Goal: Information Seeking & Learning: Learn about a topic

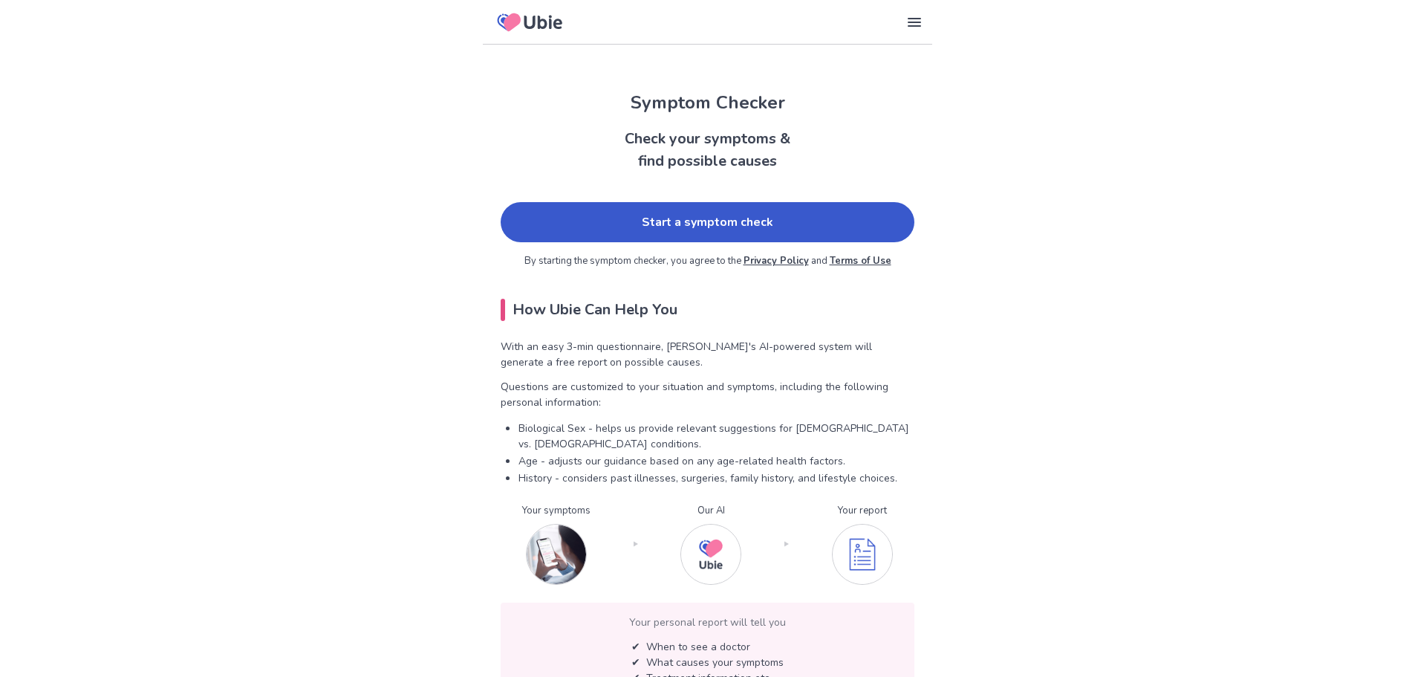
click at [744, 209] on link "Start a symptom check" at bounding box center [708, 222] width 414 height 40
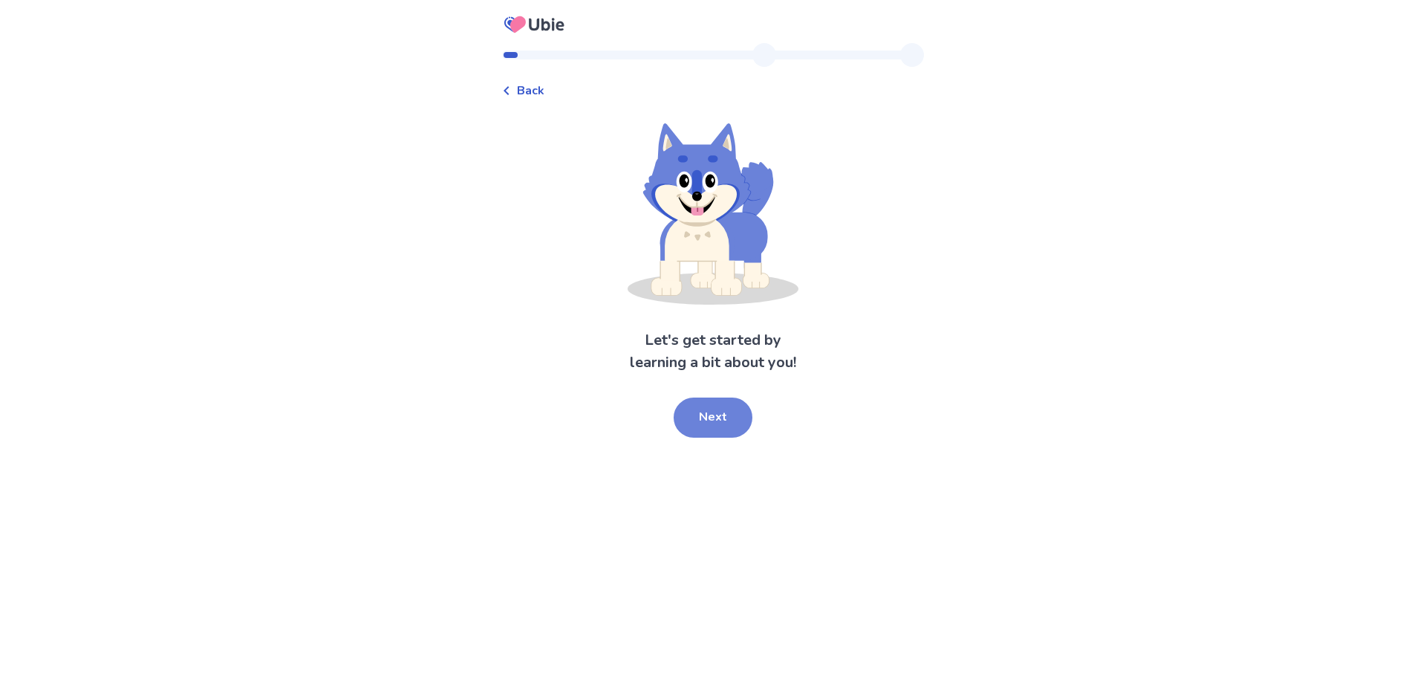
click at [698, 418] on button "Next" at bounding box center [713, 417] width 79 height 40
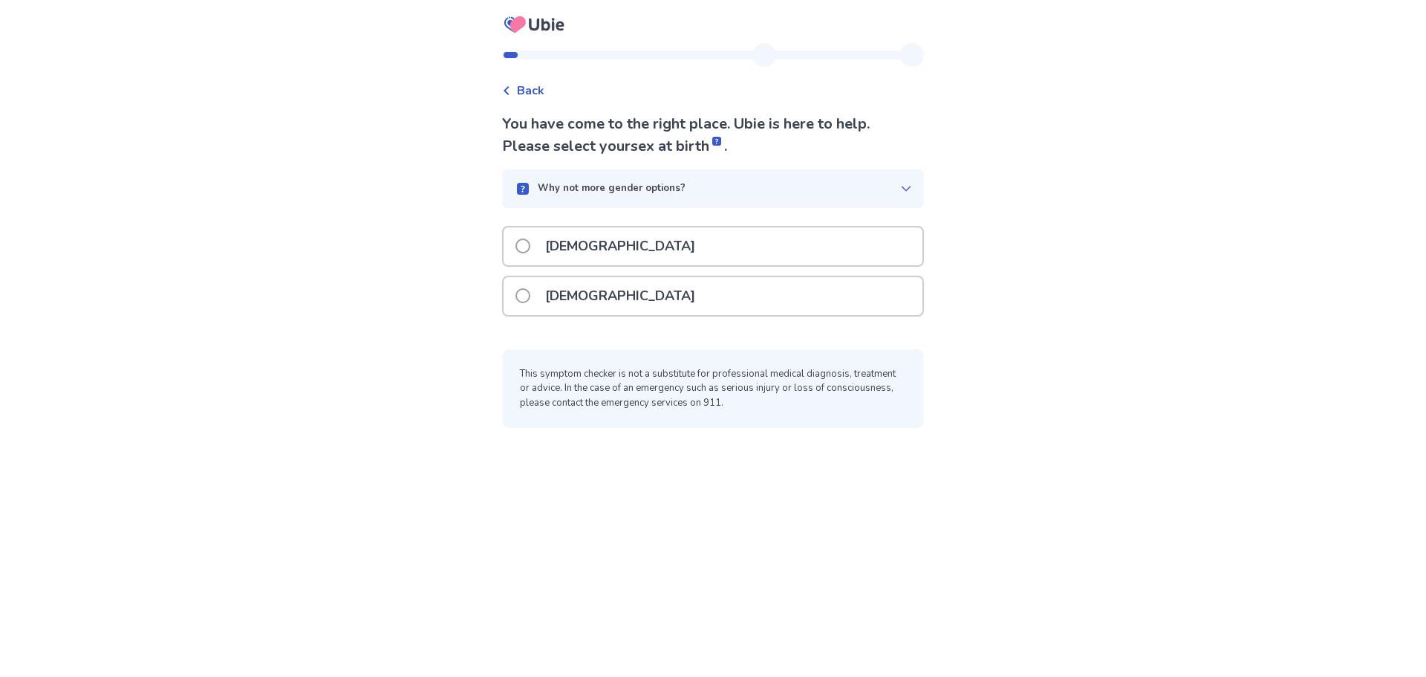
click at [568, 308] on p "[DEMOGRAPHIC_DATA]" at bounding box center [620, 296] width 168 height 38
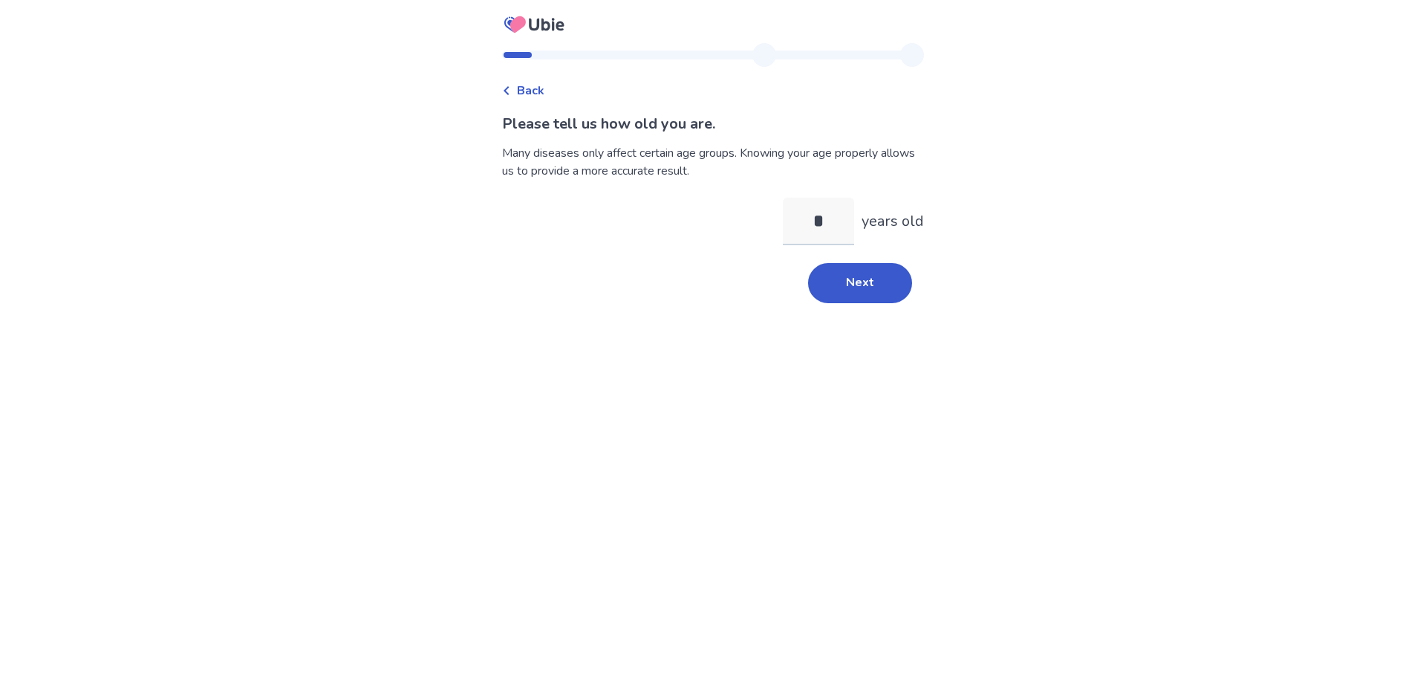
type input "**"
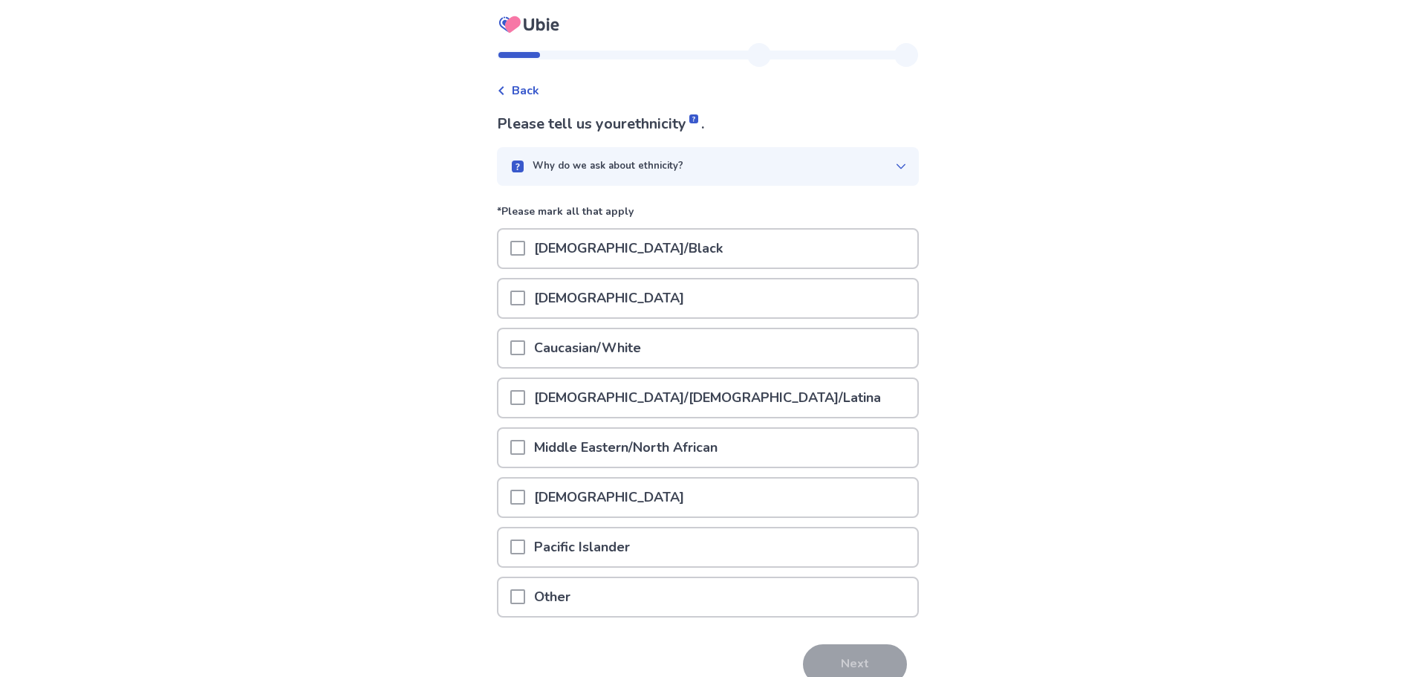
click at [722, 357] on div "Caucasian/White" at bounding box center [708, 348] width 419 height 38
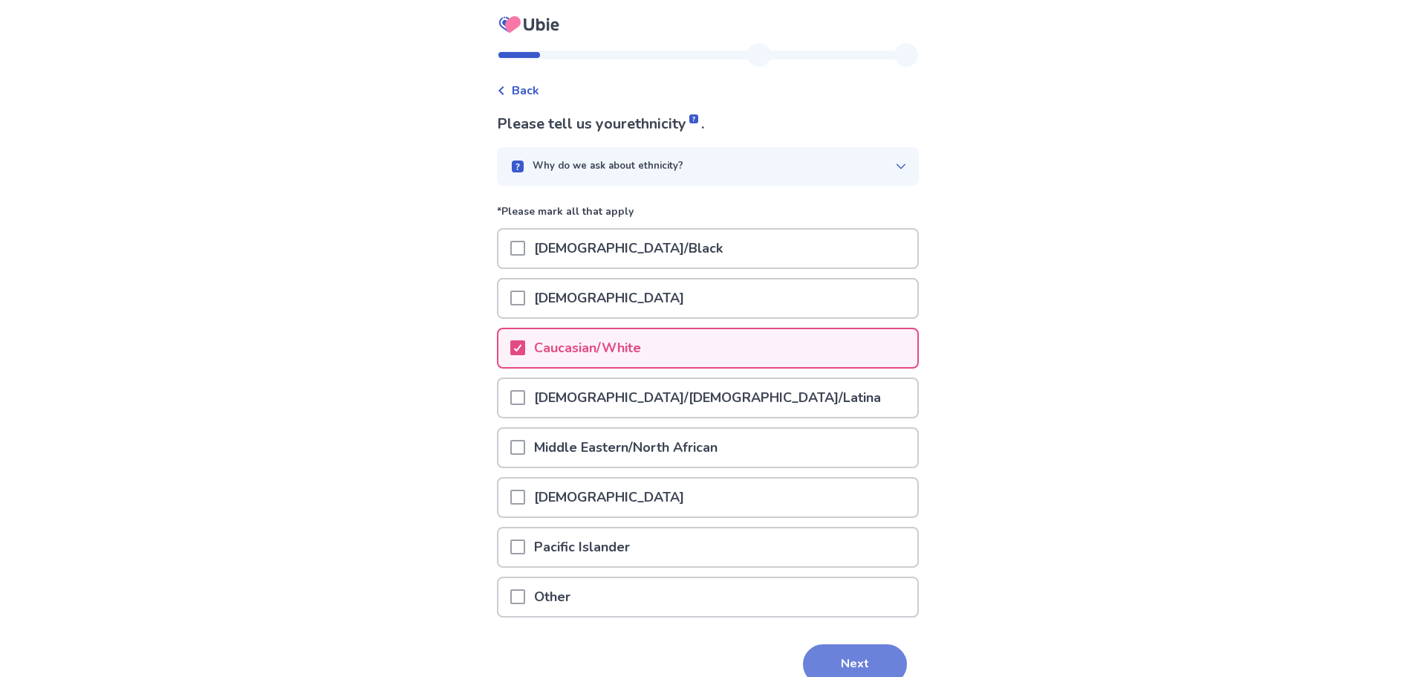
click at [866, 663] on button "Next" at bounding box center [855, 664] width 104 height 40
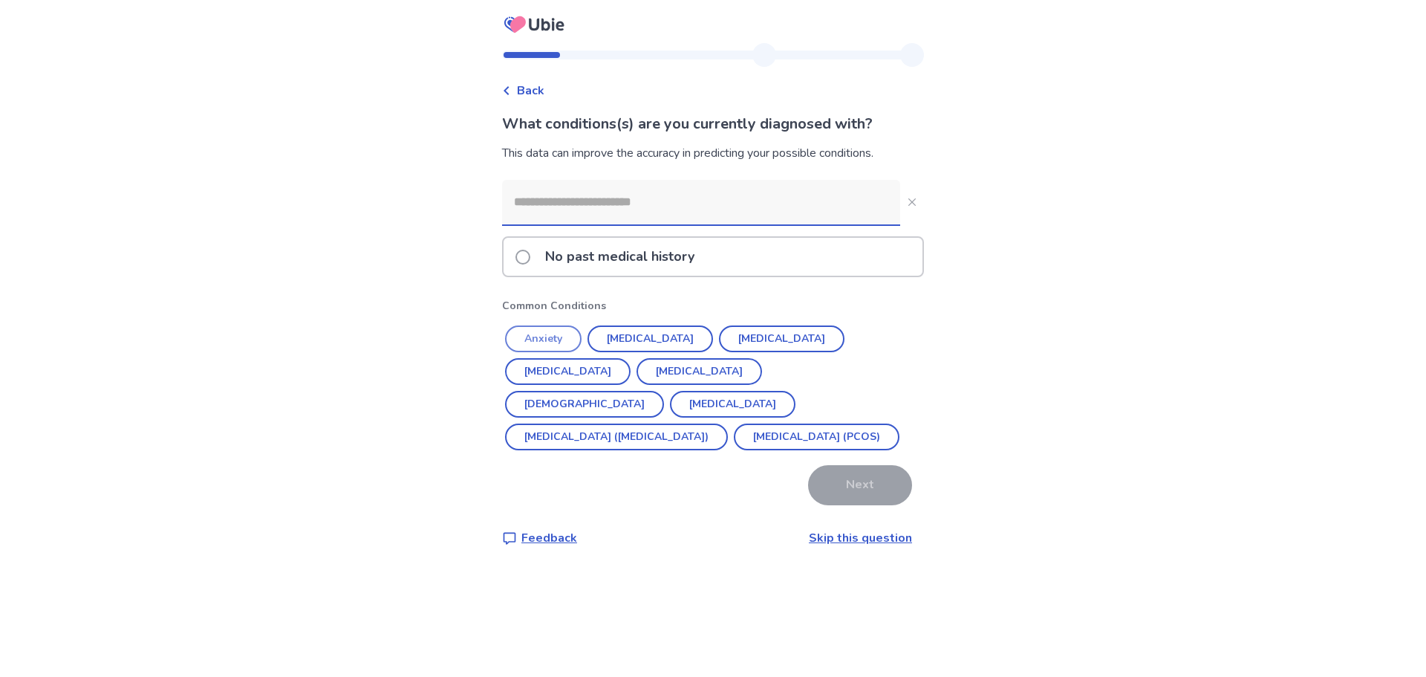
click at [559, 334] on button "Anxiety" at bounding box center [543, 338] width 77 height 27
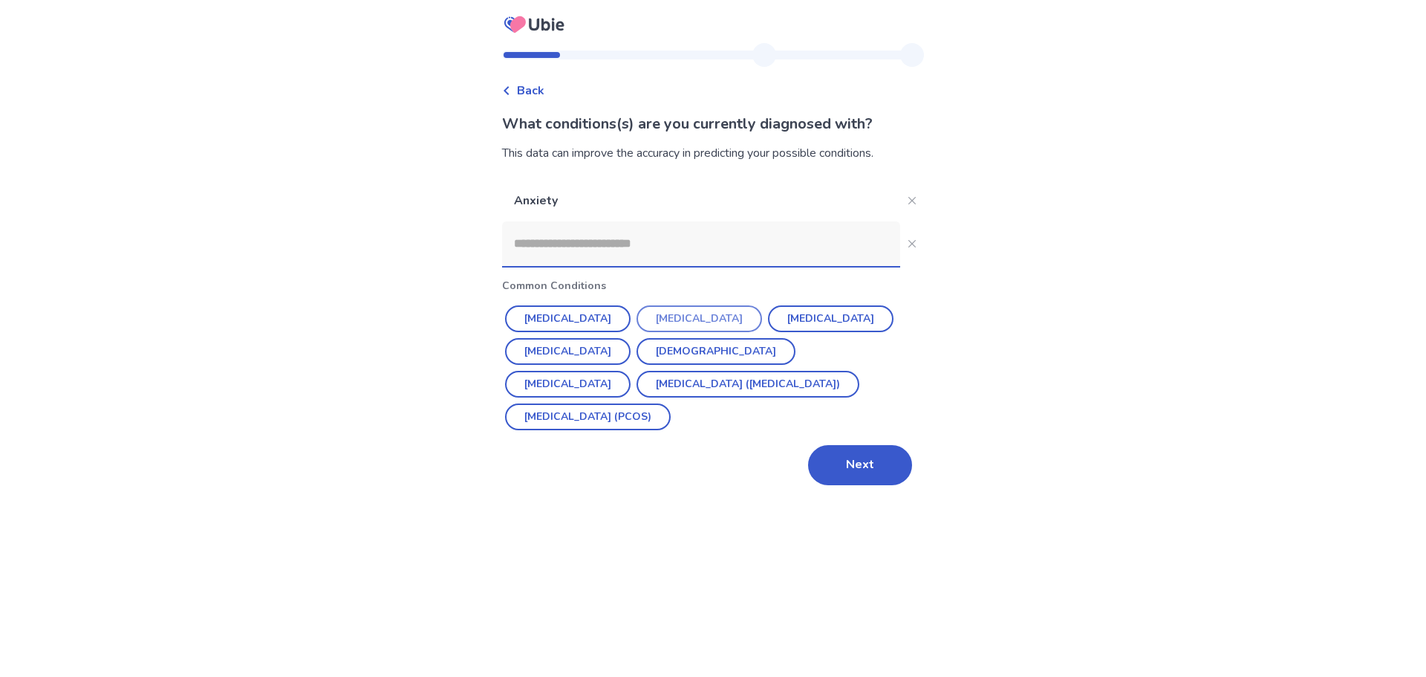
click at [672, 321] on button "[MEDICAL_DATA]" at bounding box center [700, 318] width 126 height 27
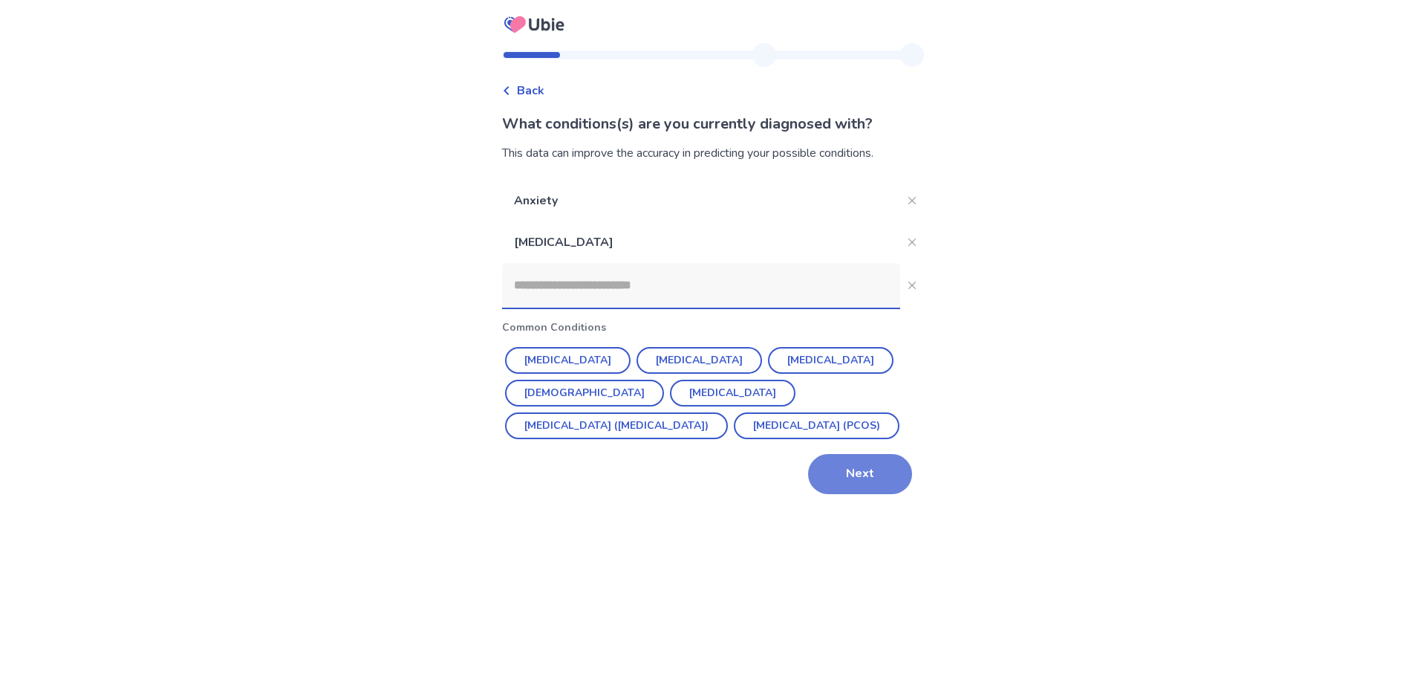
click at [858, 480] on button "Next" at bounding box center [860, 474] width 104 height 40
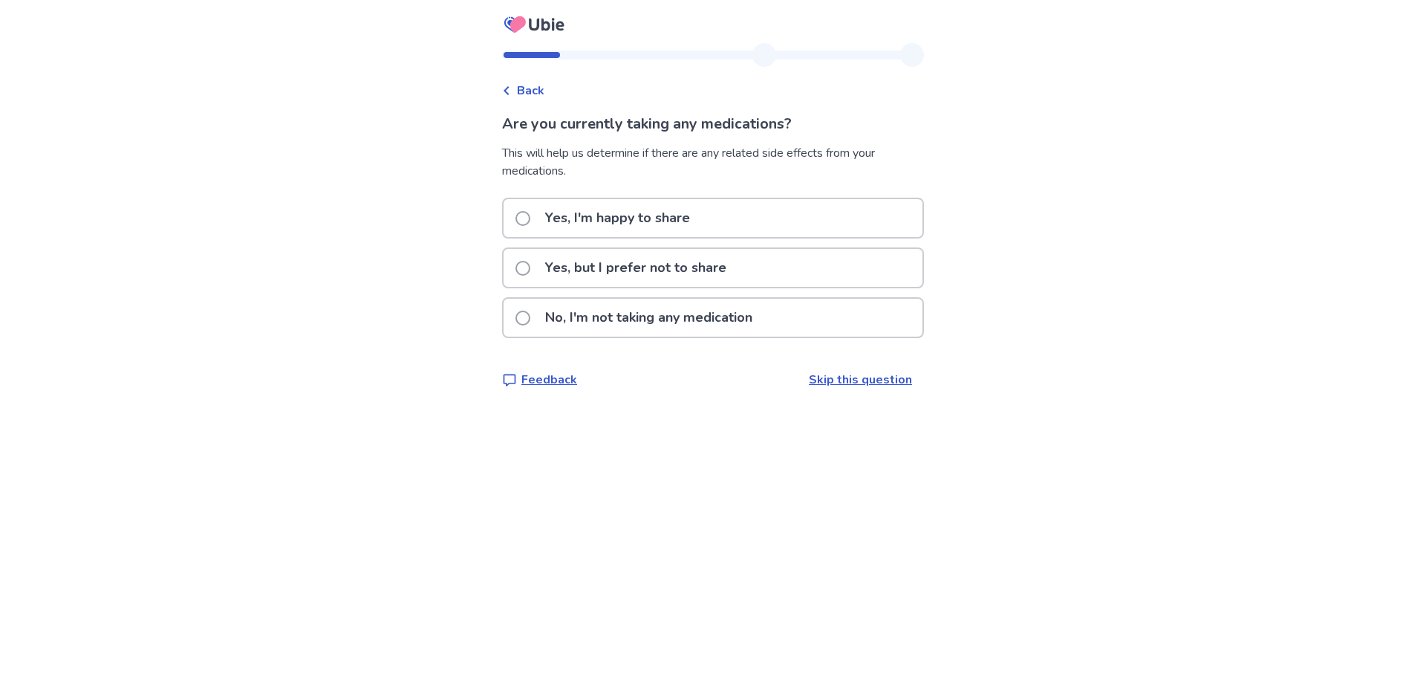
click at [648, 232] on p "Yes, I'm happy to share" at bounding box center [617, 218] width 163 height 38
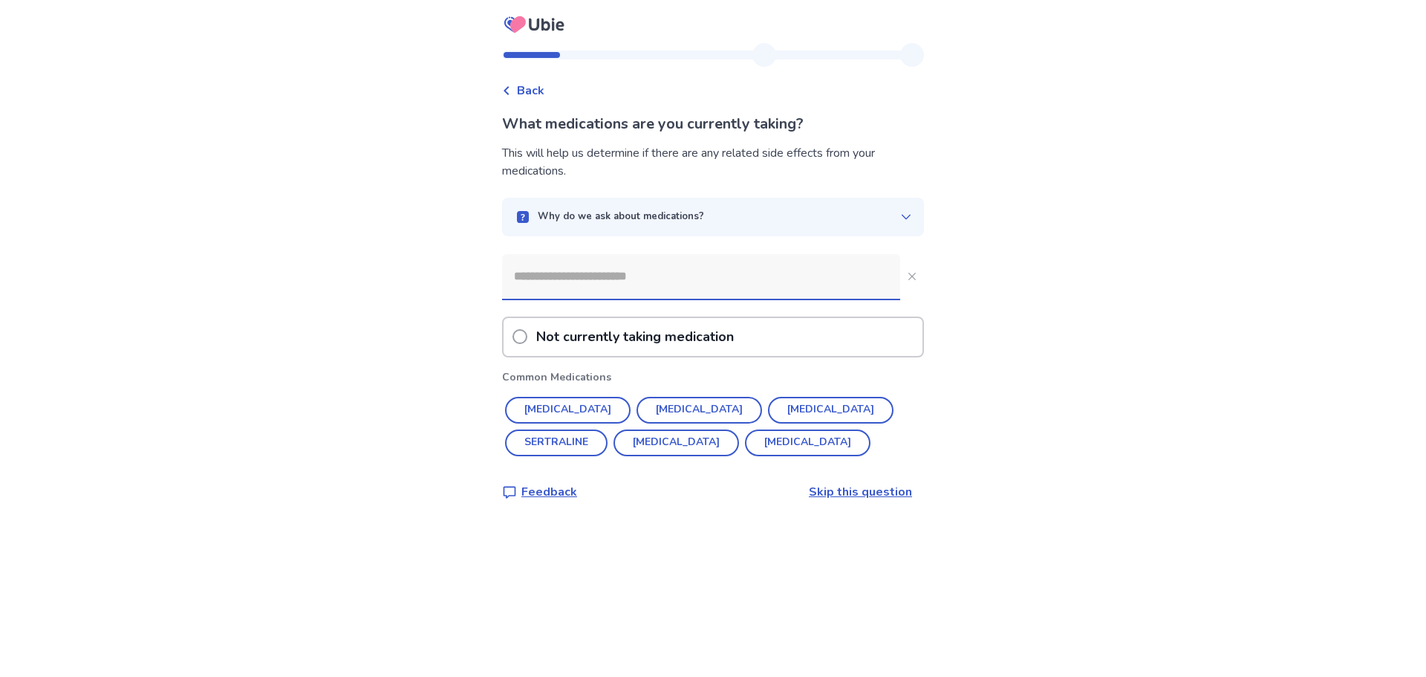
click at [663, 281] on input at bounding box center [701, 276] width 398 height 45
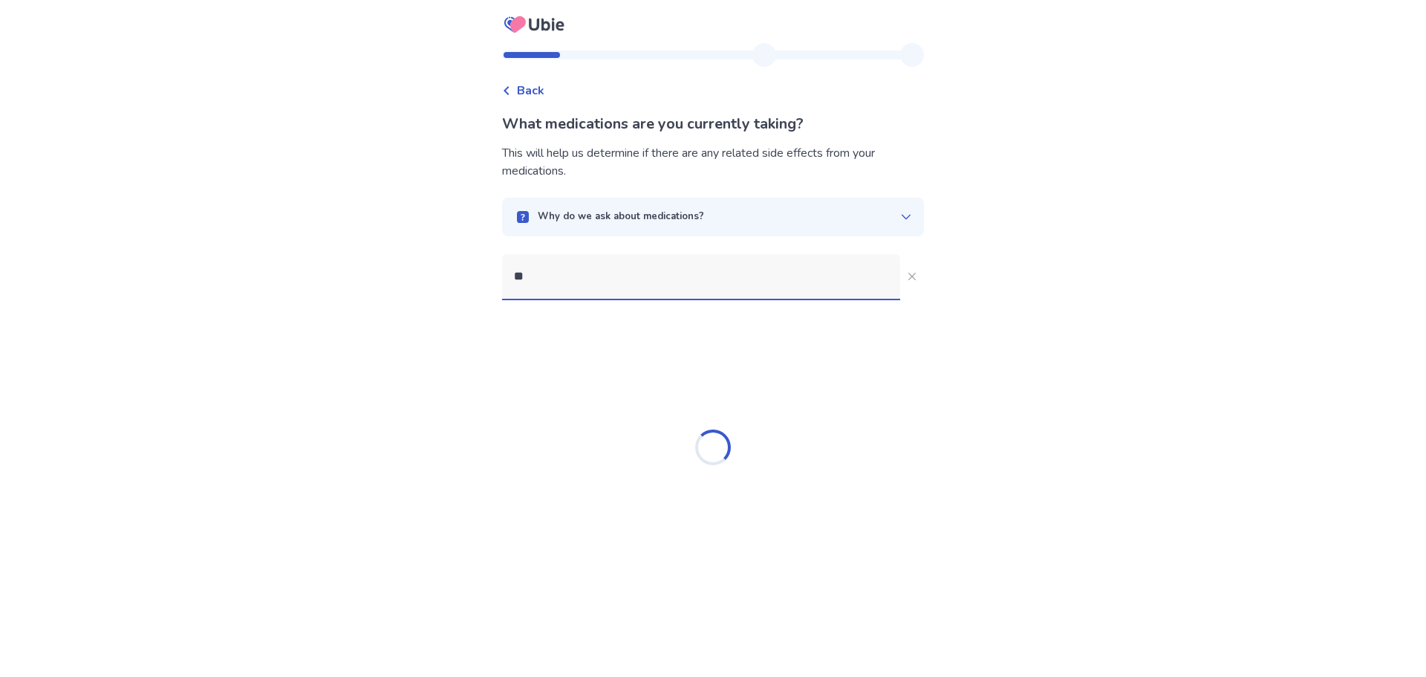
type input "*"
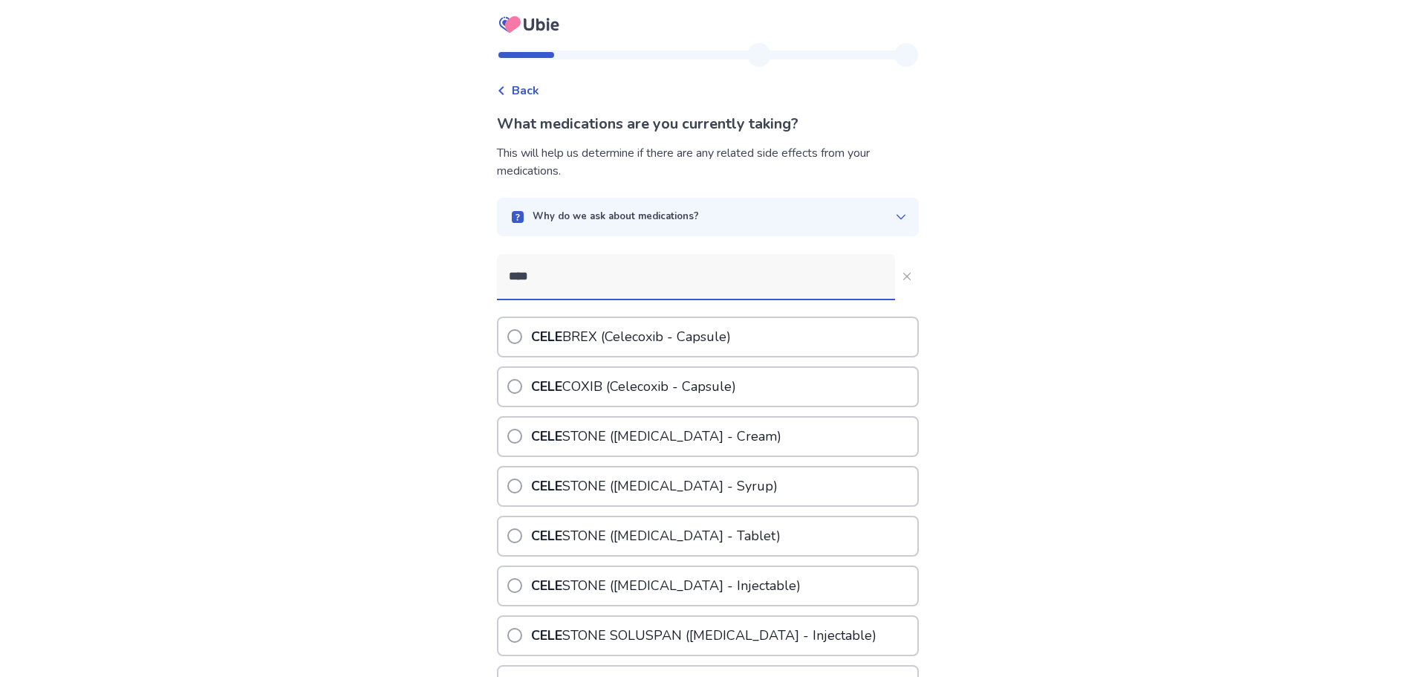
type input "*****"
click at [646, 383] on p "CELEX A ([MEDICAL_DATA] - Tablet)" at bounding box center [643, 387] width 230 height 38
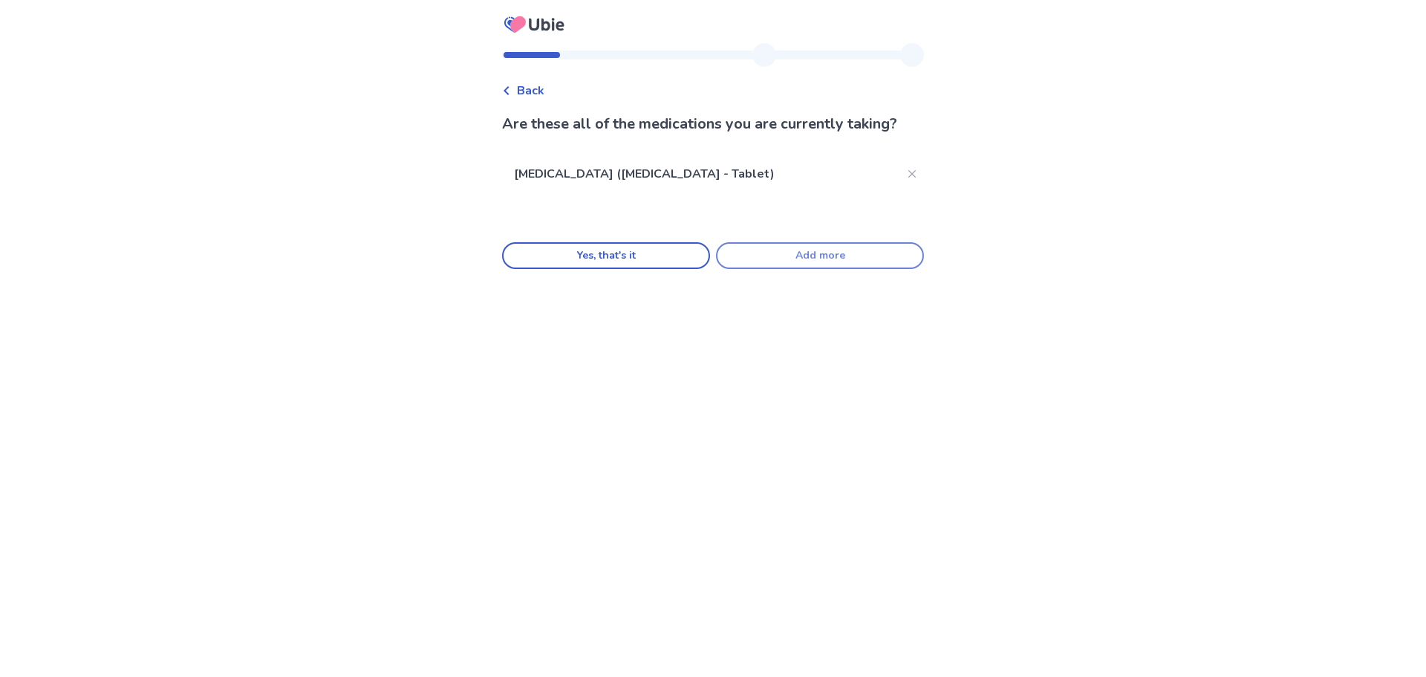
click at [767, 255] on button "Add more" at bounding box center [820, 255] width 208 height 27
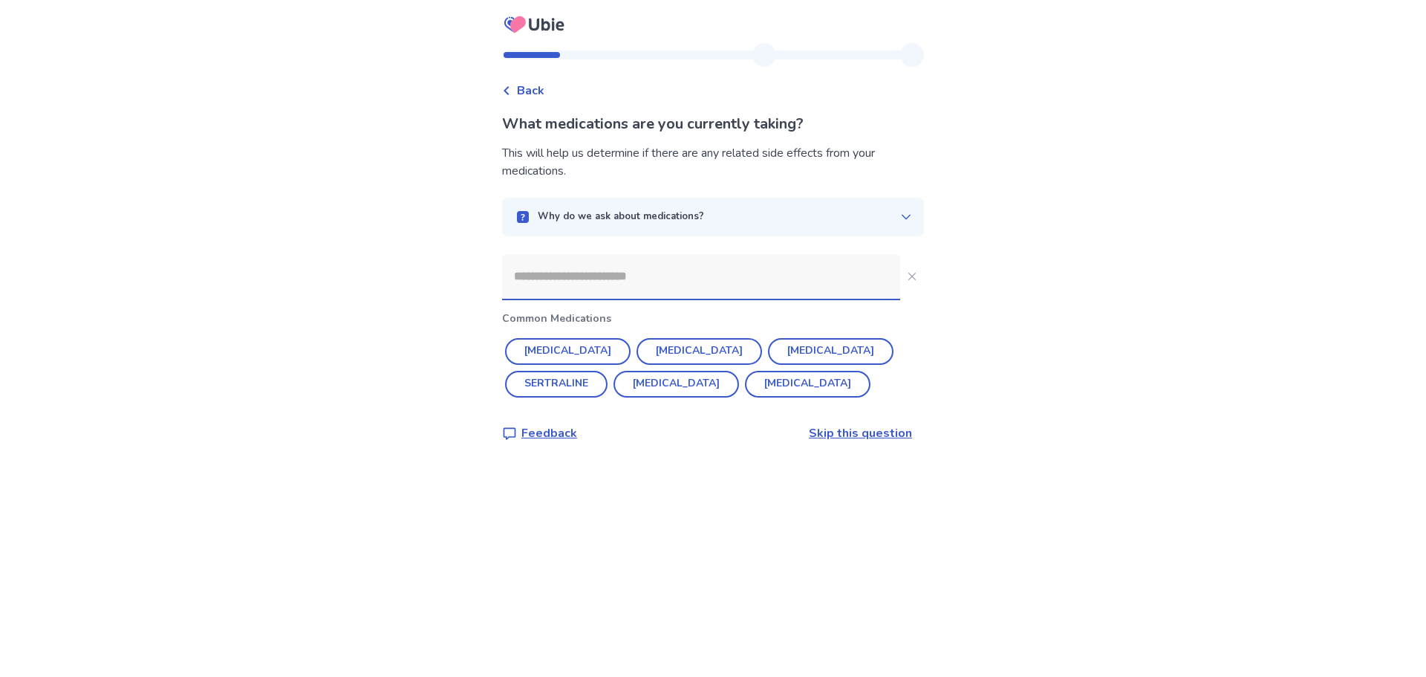
click at [669, 281] on input at bounding box center [701, 276] width 398 height 45
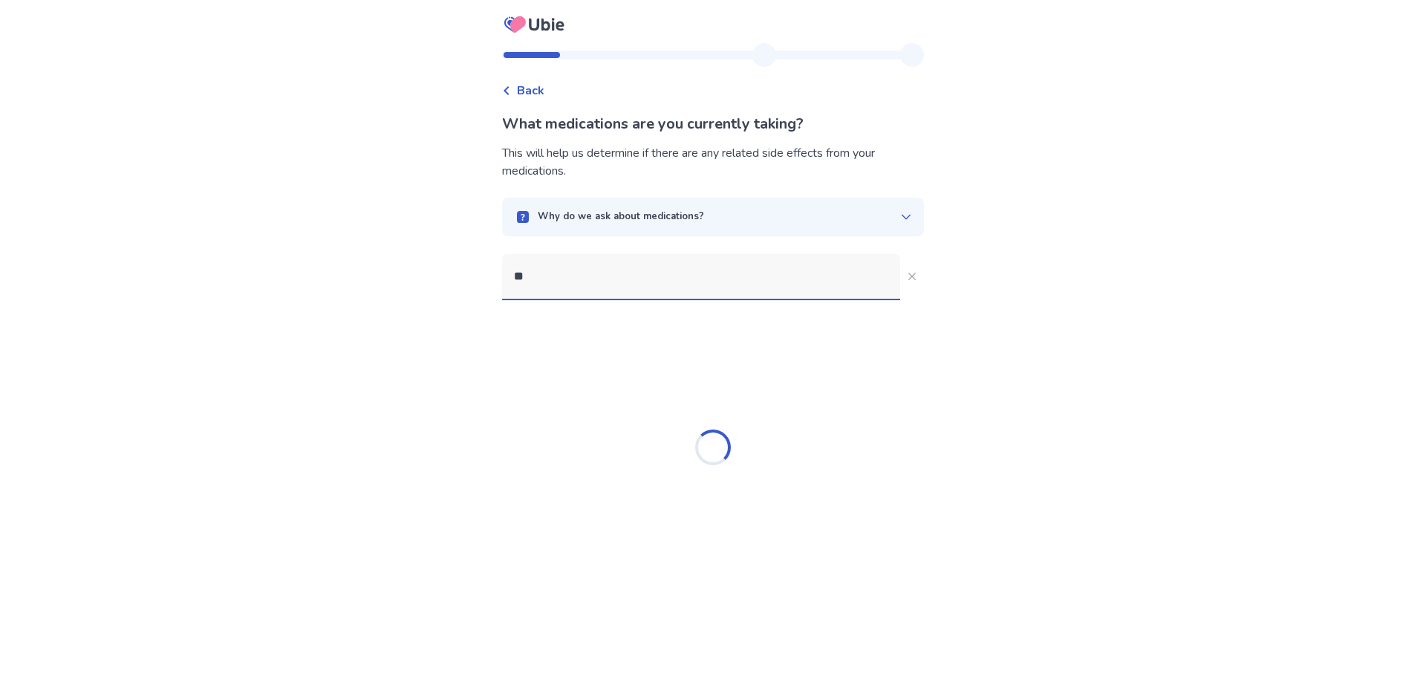
type input "***"
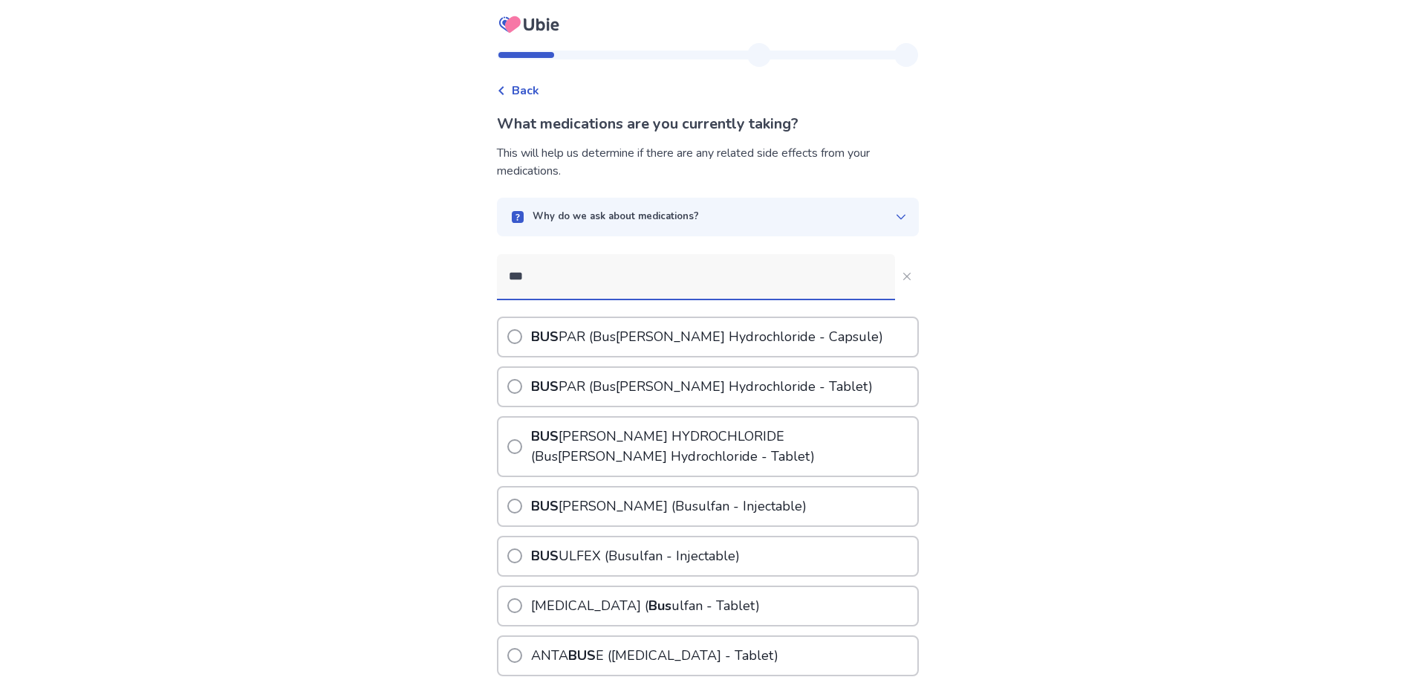
click at [632, 384] on p "BUS PAR ( Bus [PERSON_NAME] Hydrochloride - Tablet)" at bounding box center [702, 387] width 348 height 38
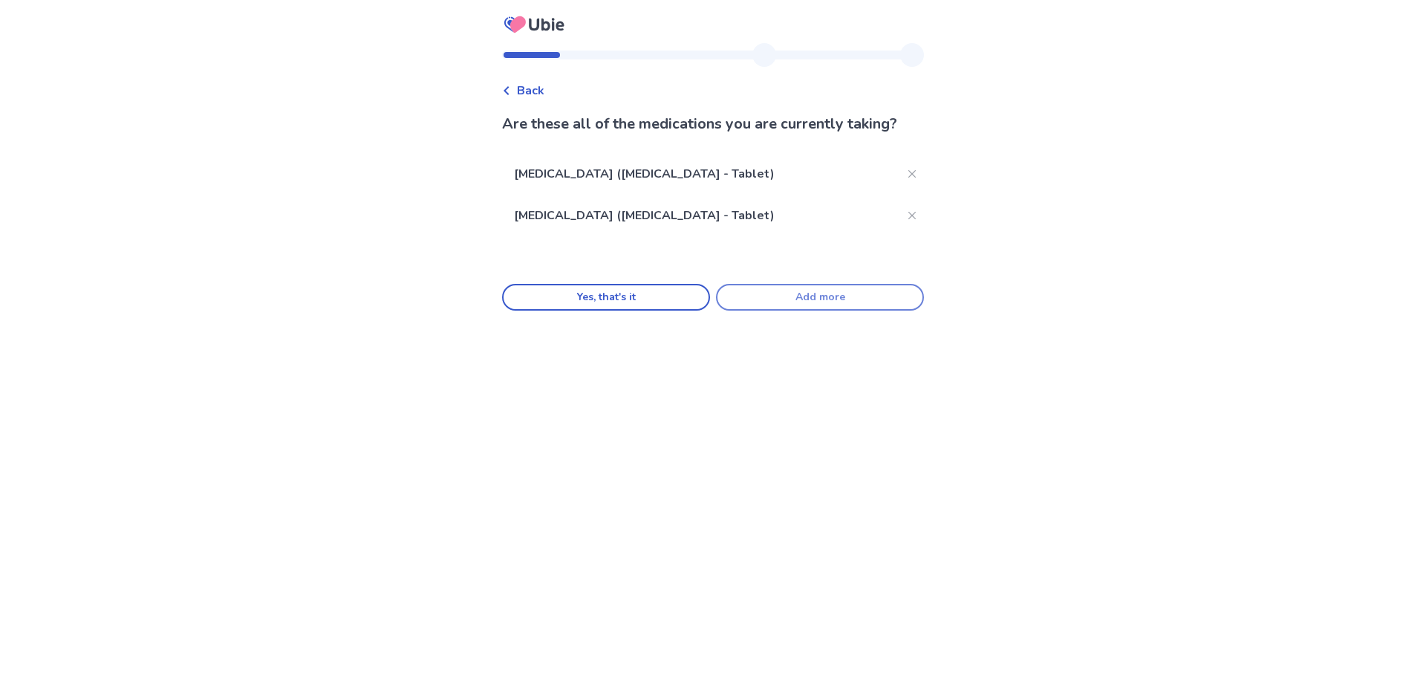
click at [804, 302] on button "Add more" at bounding box center [820, 297] width 208 height 27
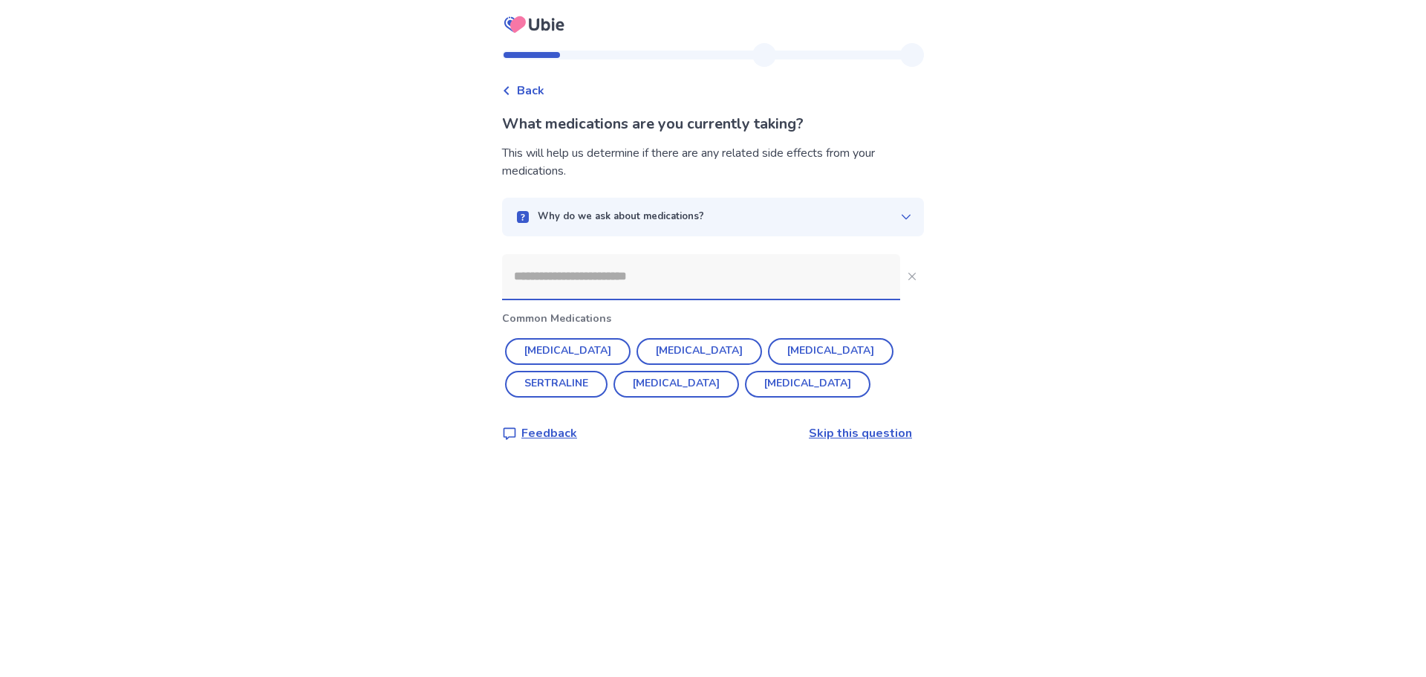
click at [658, 293] on input at bounding box center [701, 276] width 398 height 45
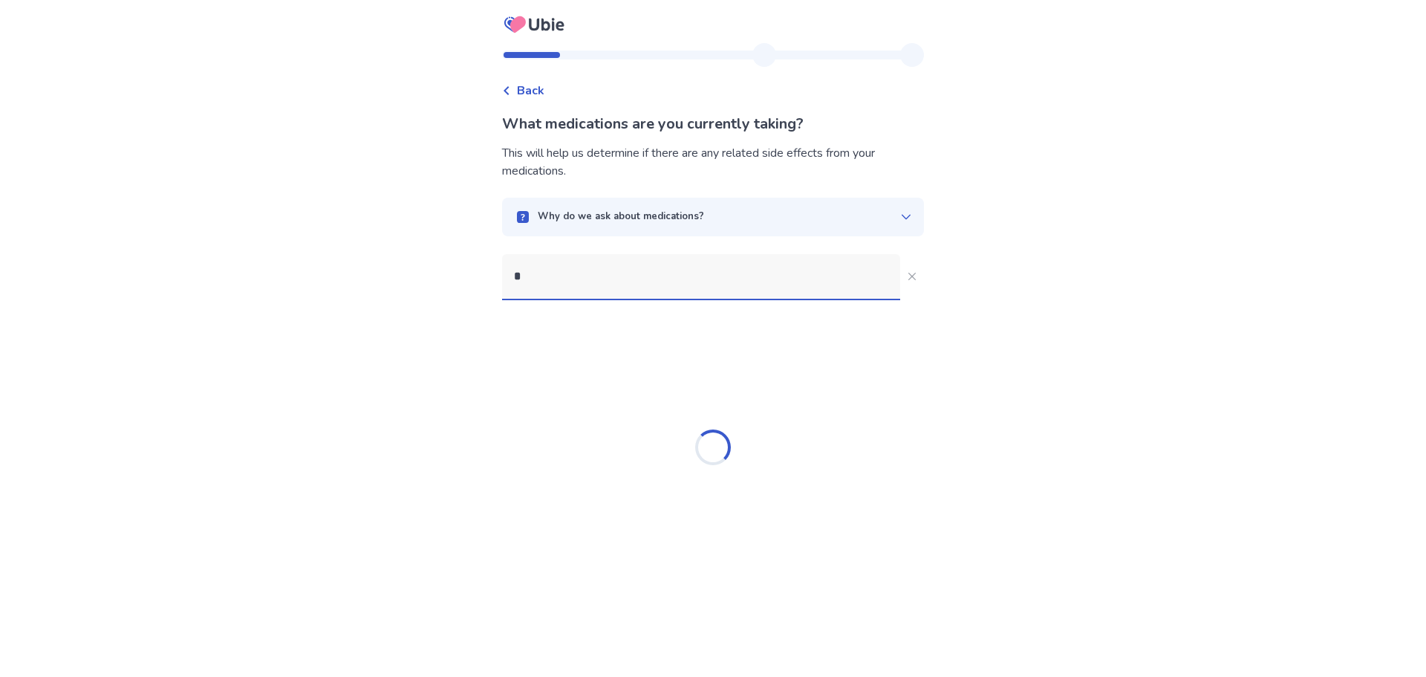
type input "**"
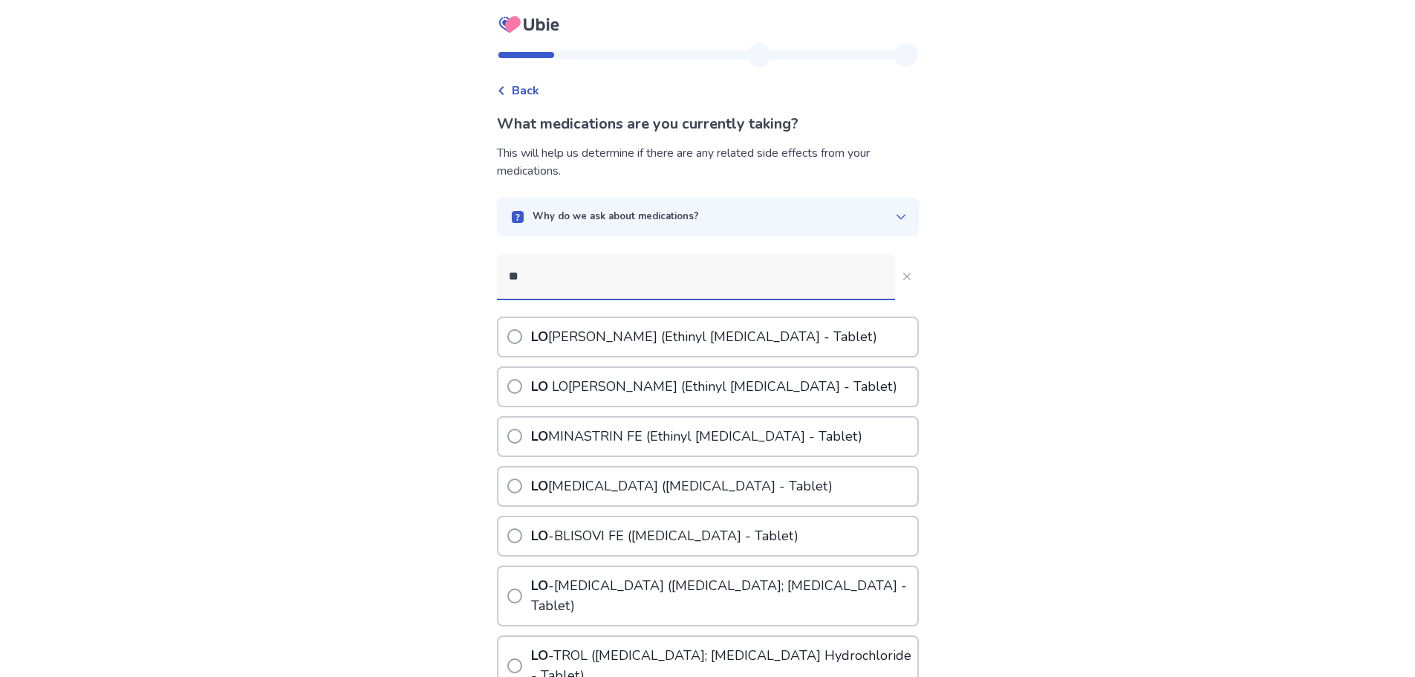
click at [681, 406] on p "LO LO [PERSON_NAME] (Ethinyl [MEDICAL_DATA] - Tablet)" at bounding box center [714, 387] width 372 height 38
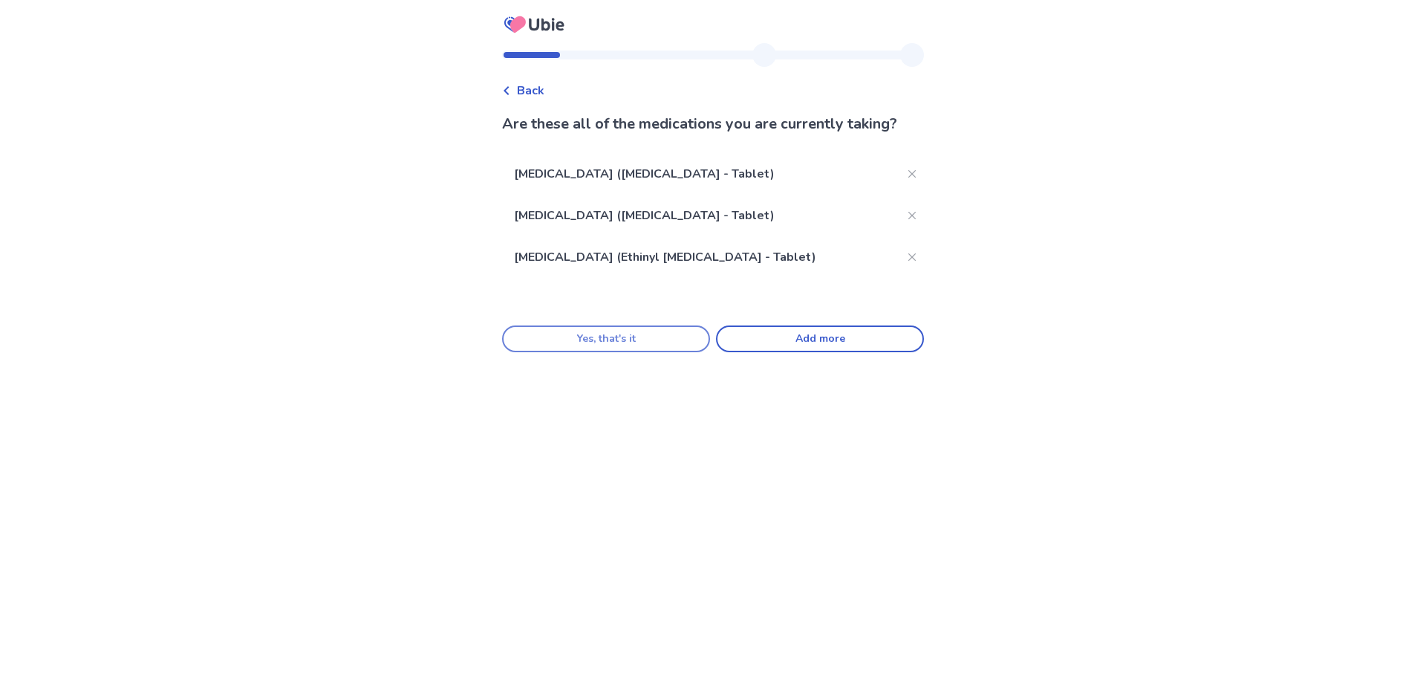
click at [525, 352] on button "Yes, that's it" at bounding box center [606, 338] width 208 height 27
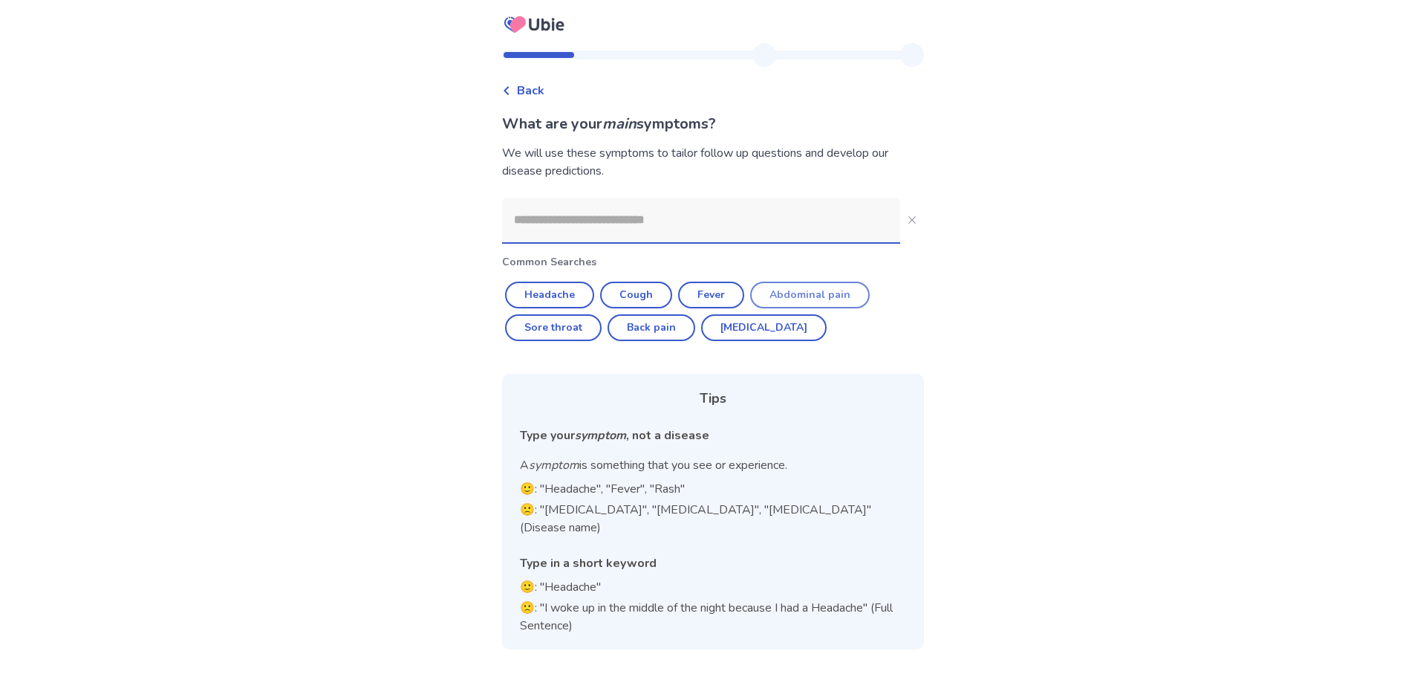
click at [811, 290] on button "Abdominal pain" at bounding box center [810, 295] width 120 height 27
type input "**********"
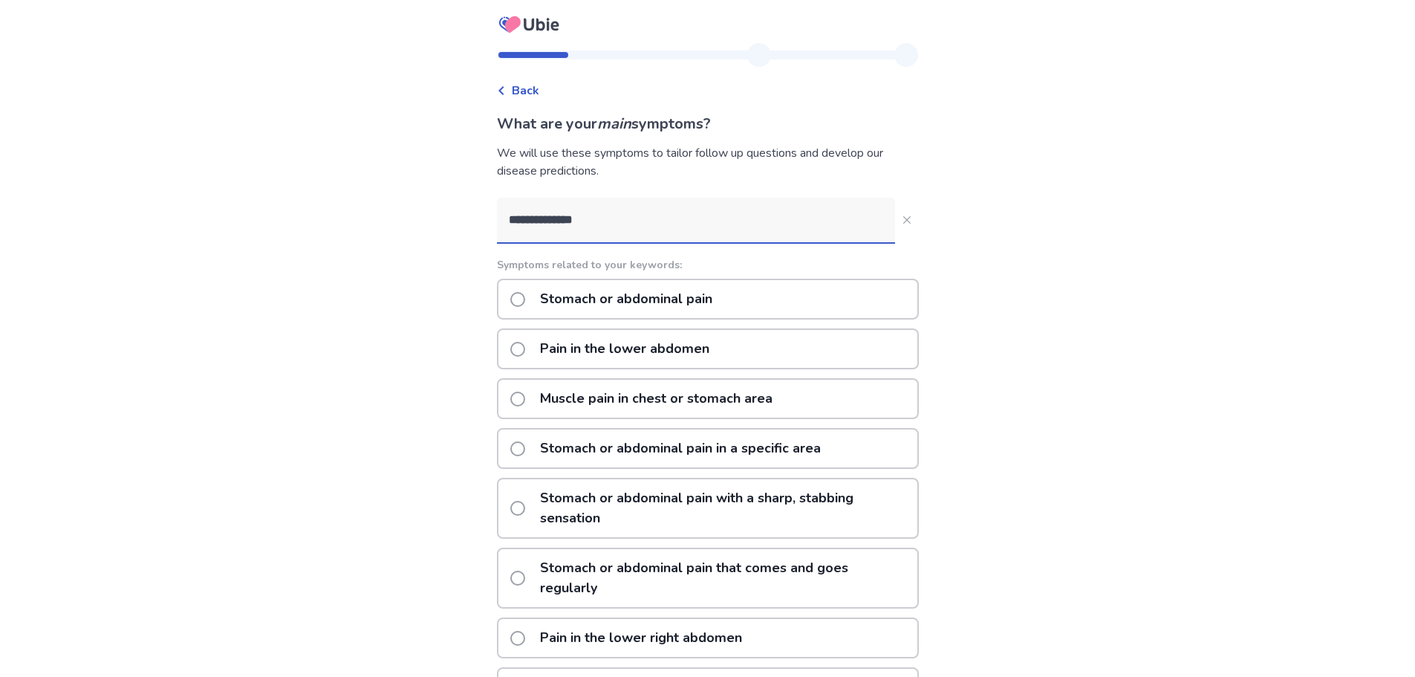
scroll to position [74, 0]
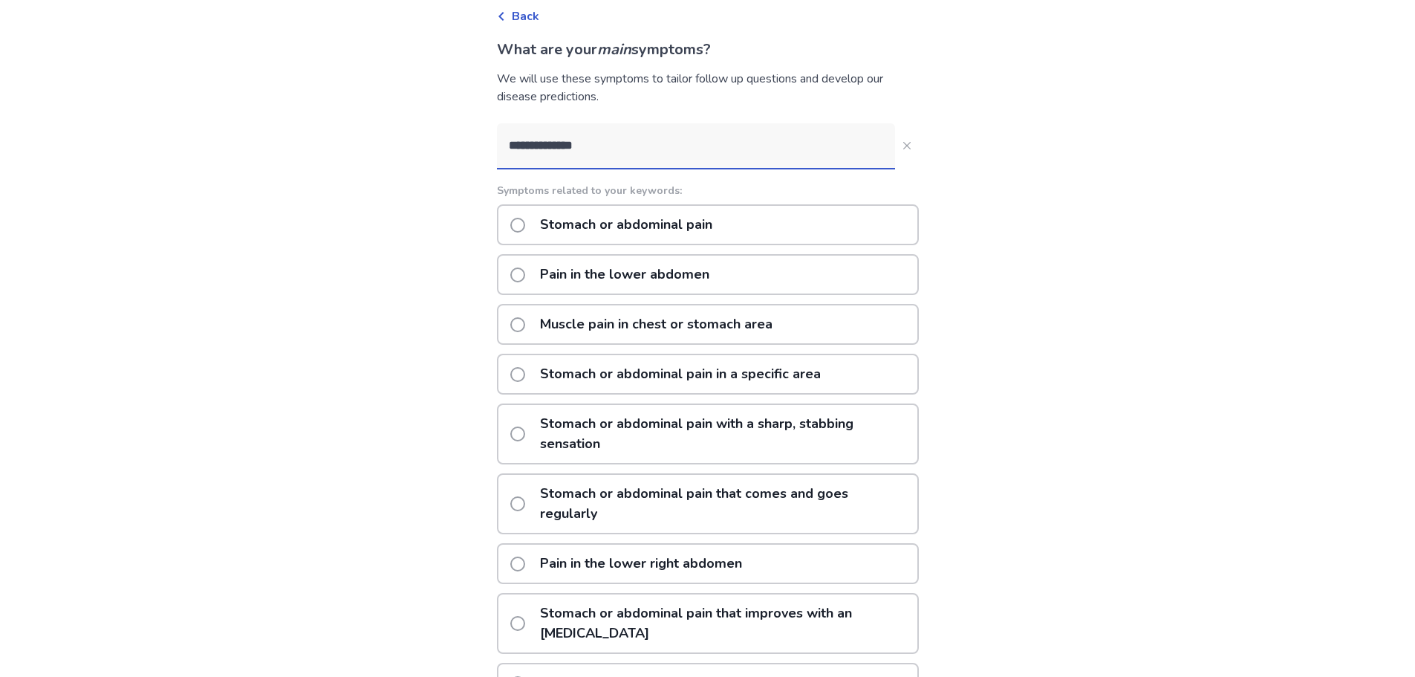
click at [645, 276] on p "Pain in the lower abdomen" at bounding box center [624, 275] width 187 height 38
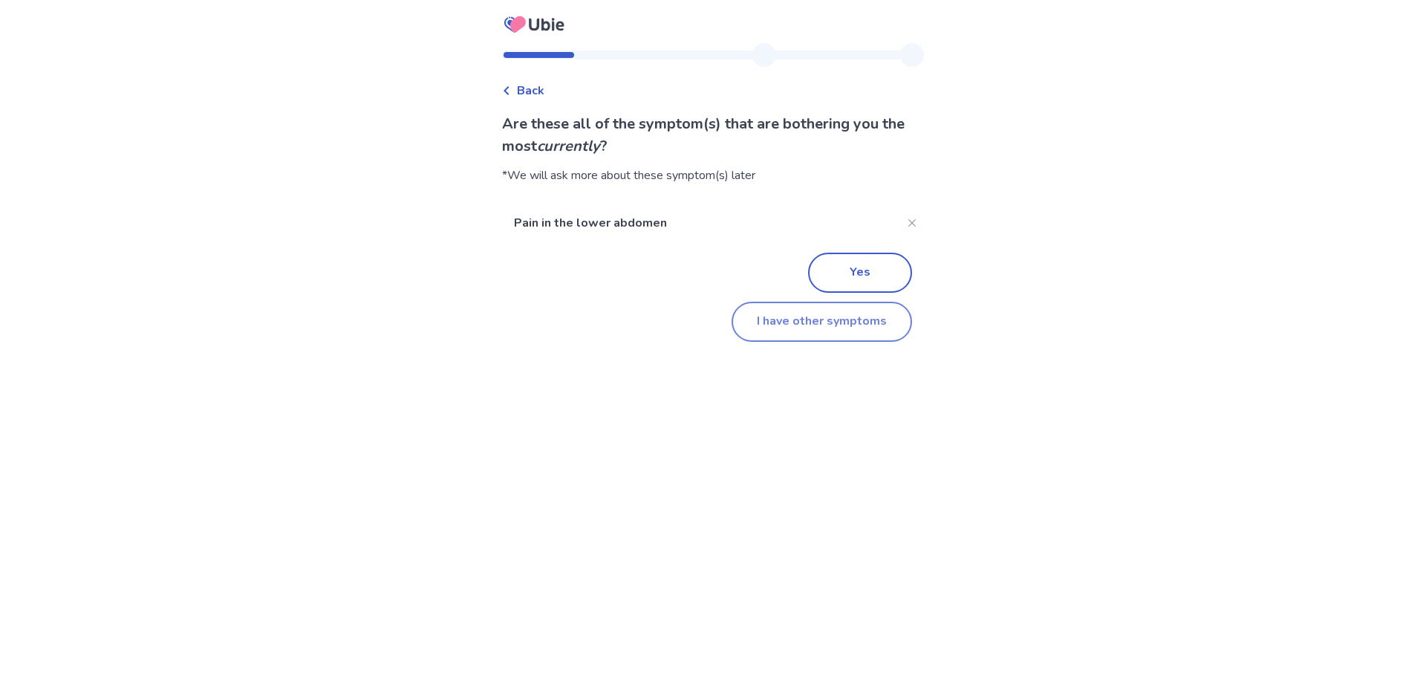
click at [840, 331] on button "I have other symptoms" at bounding box center [822, 322] width 181 height 40
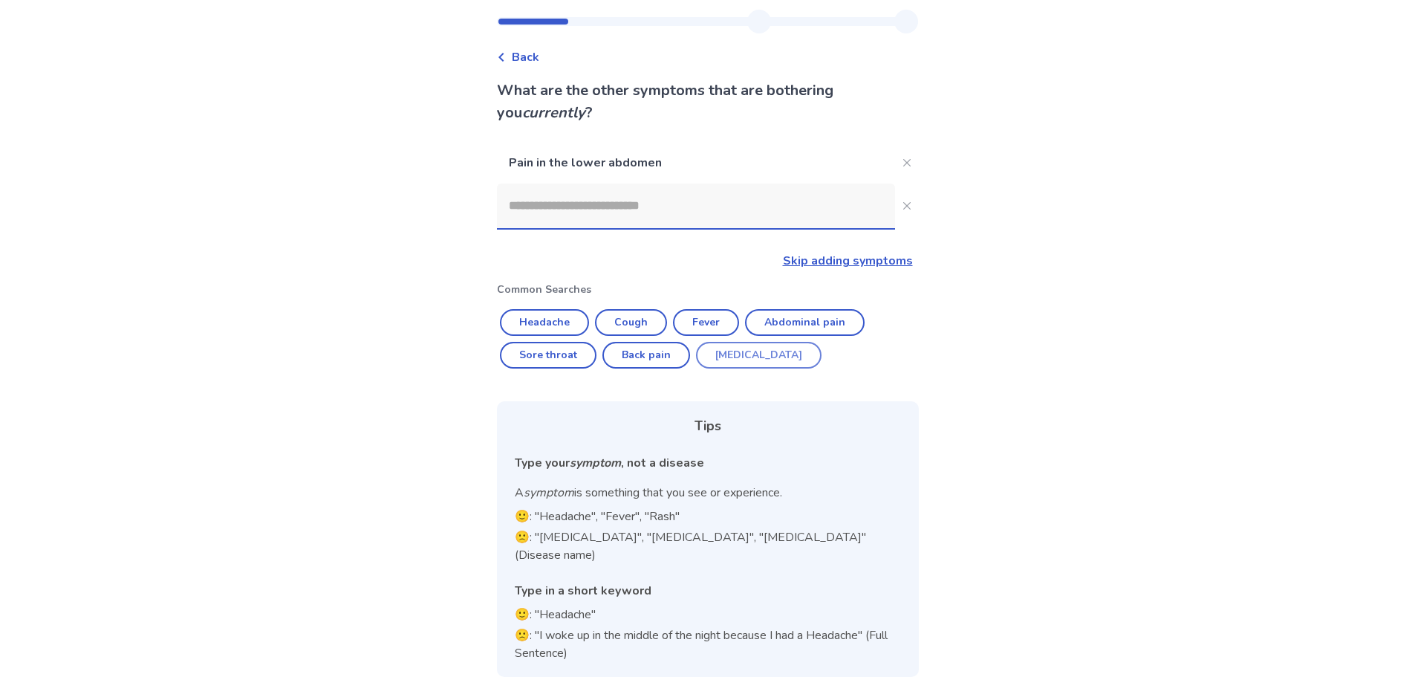
click at [742, 352] on button "[MEDICAL_DATA]" at bounding box center [759, 355] width 126 height 27
type input "********"
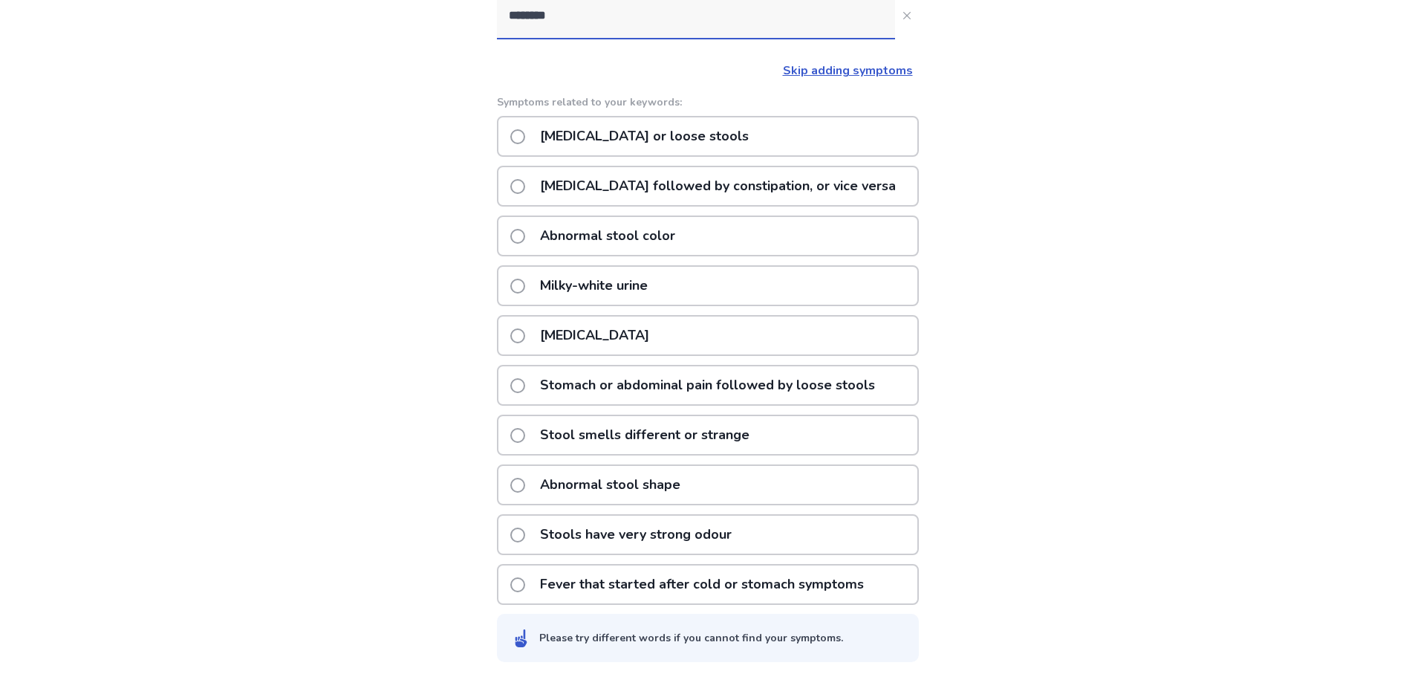
scroll to position [227, 0]
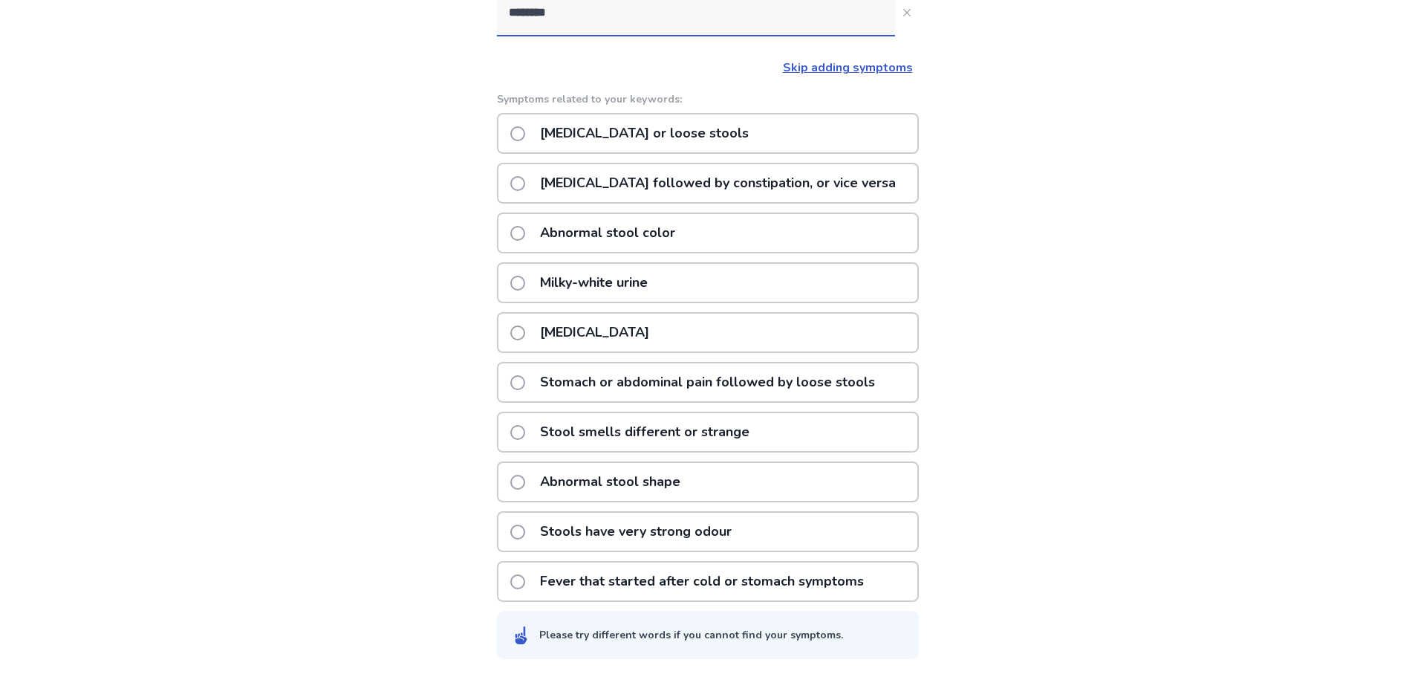
click at [525, 329] on span at bounding box center [517, 332] width 15 height 15
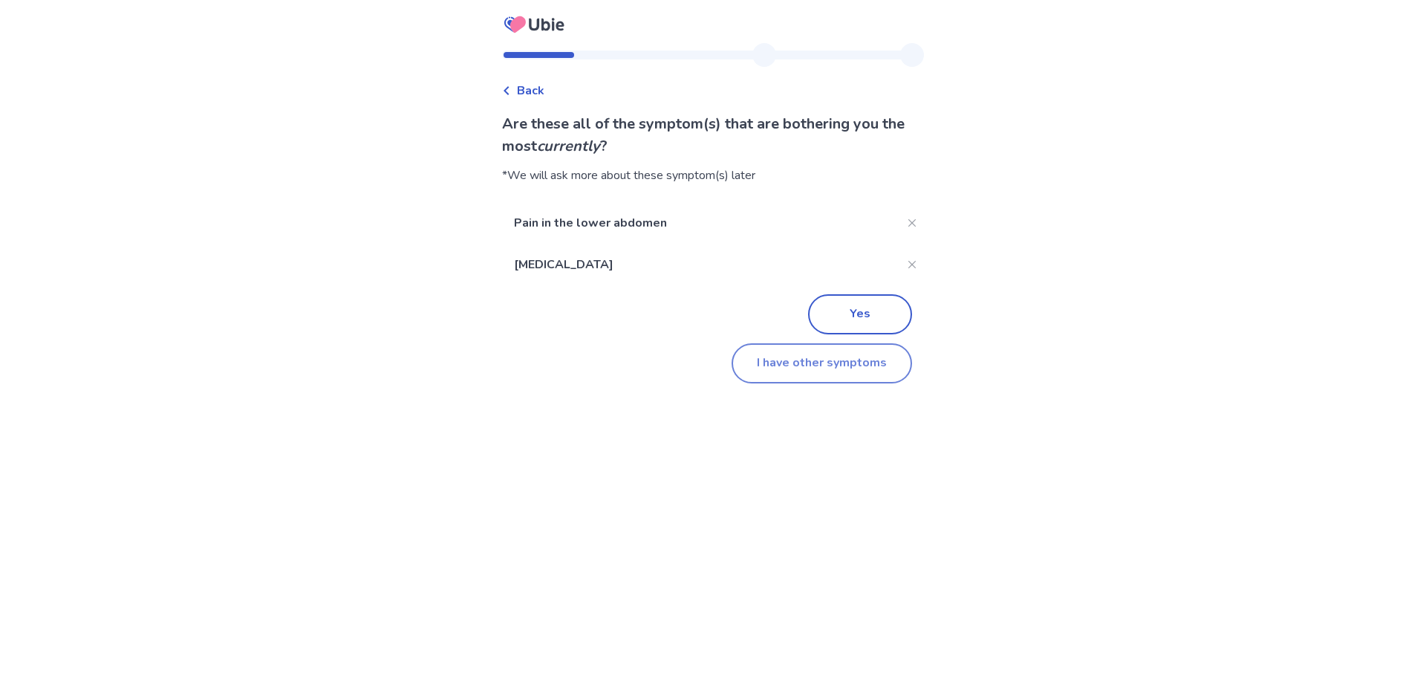
click at [866, 363] on button "I have other symptoms" at bounding box center [822, 363] width 181 height 40
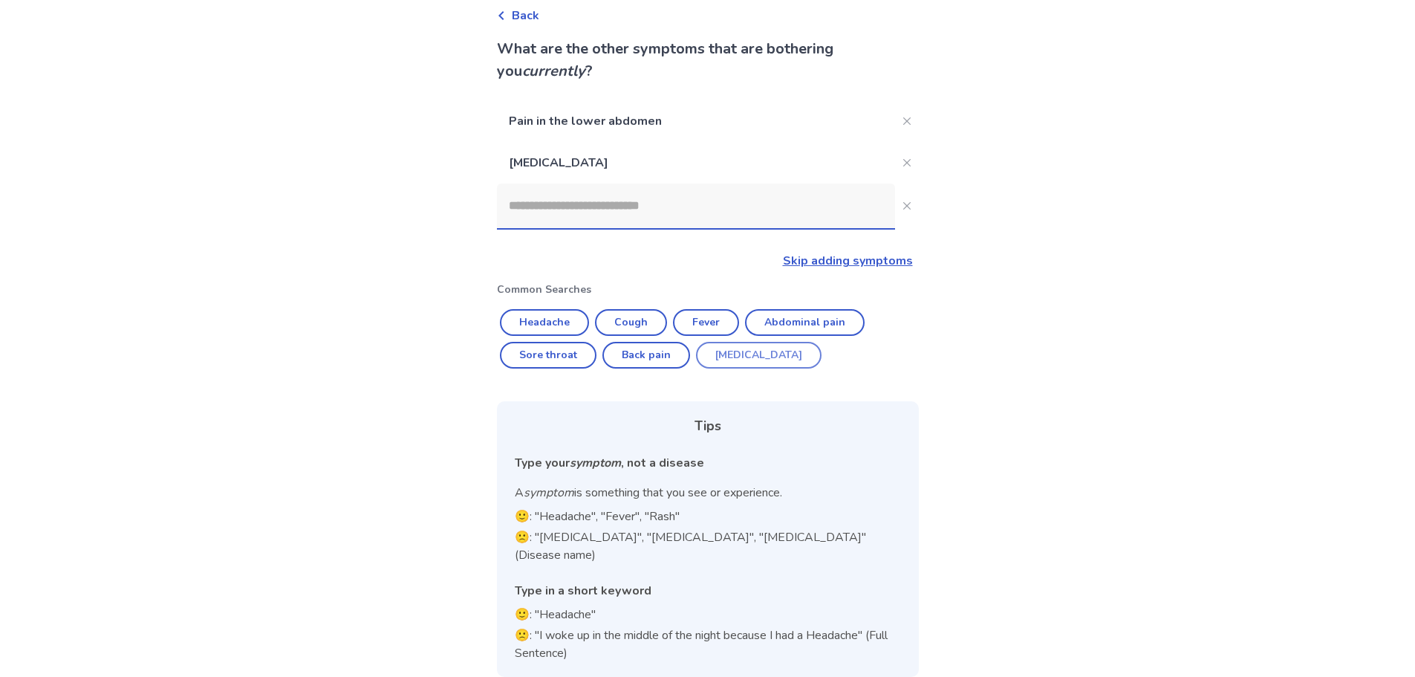
click at [739, 350] on button "[MEDICAL_DATA]" at bounding box center [759, 355] width 126 height 27
type input "********"
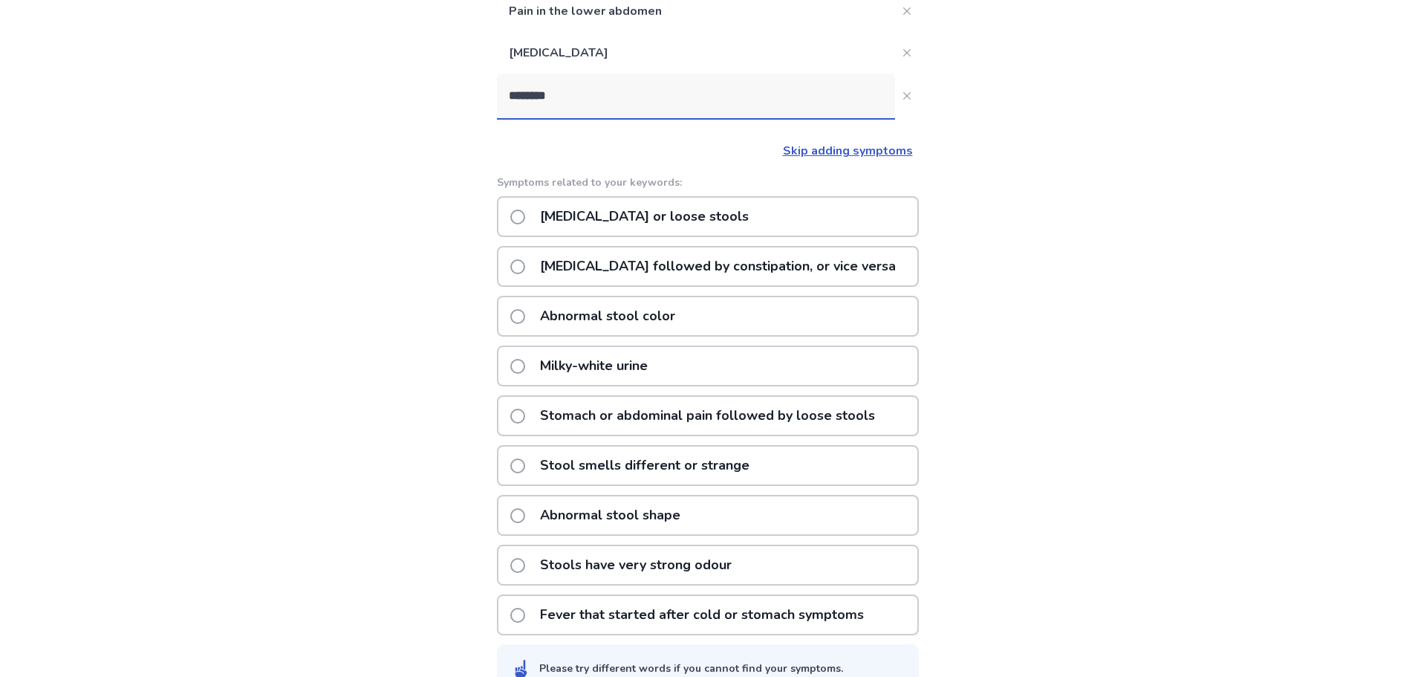
scroll to position [218, 0]
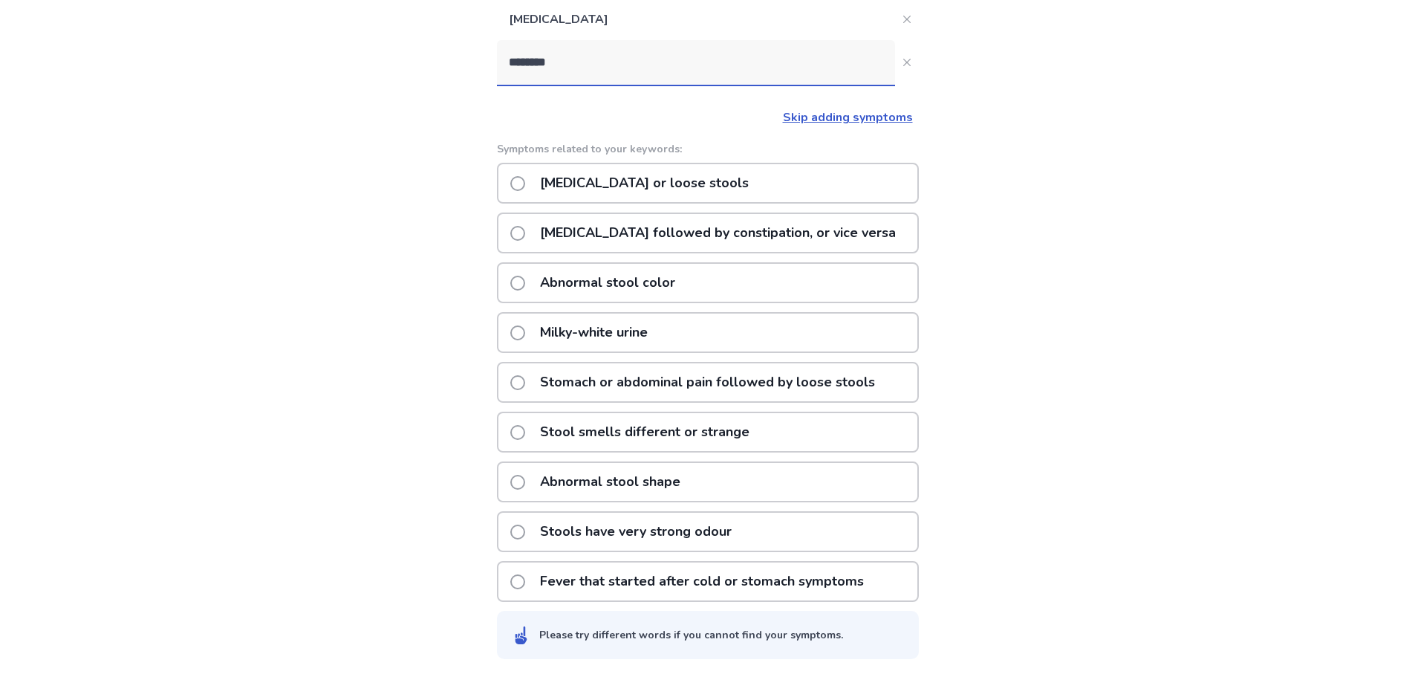
click at [600, 188] on p "[MEDICAL_DATA] or loose stools" at bounding box center [644, 183] width 227 height 38
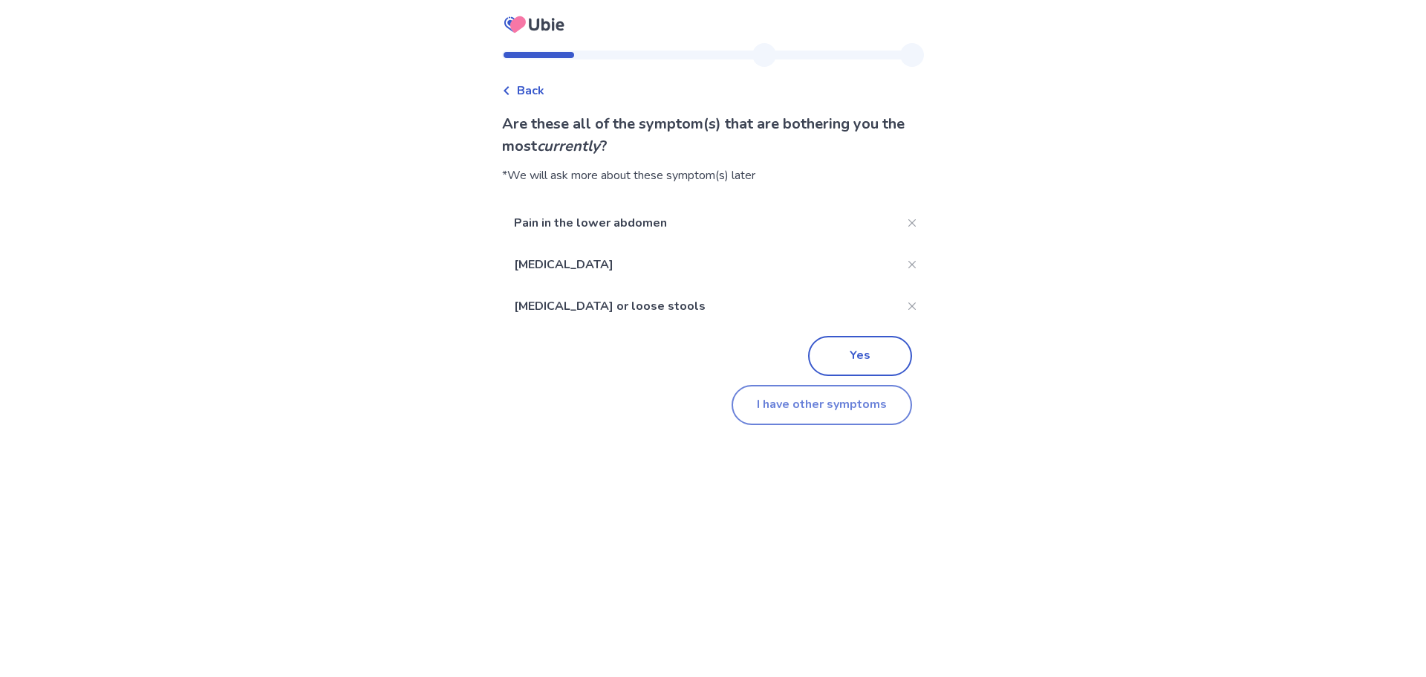
click at [846, 413] on button "I have other symptoms" at bounding box center [822, 405] width 181 height 40
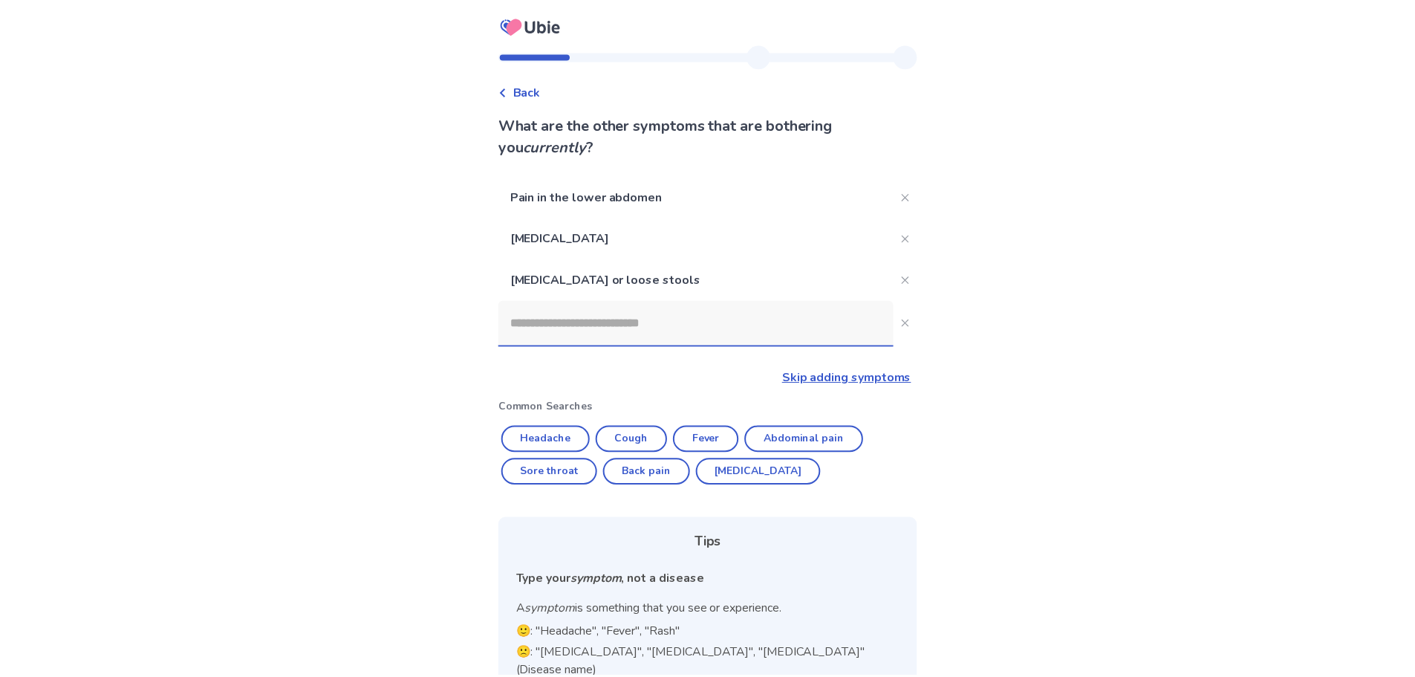
scroll to position [117, 0]
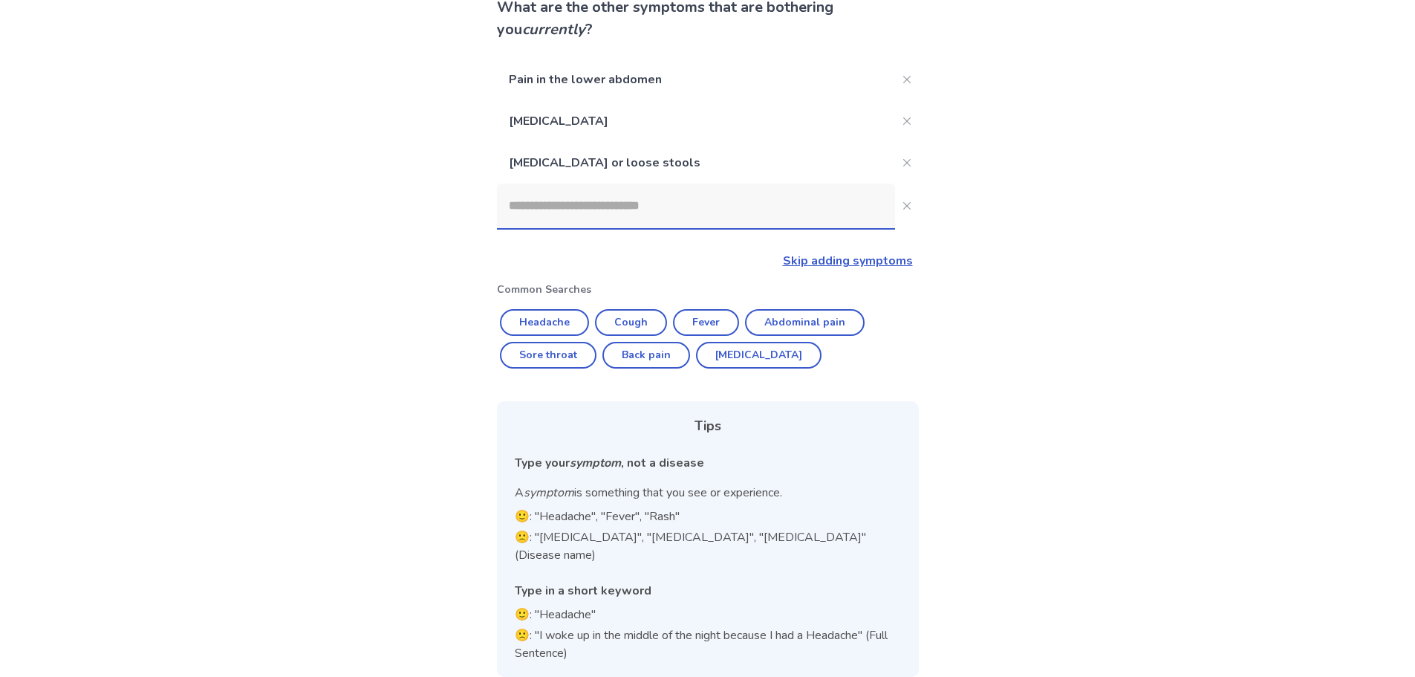
click at [735, 203] on input at bounding box center [696, 206] width 398 height 45
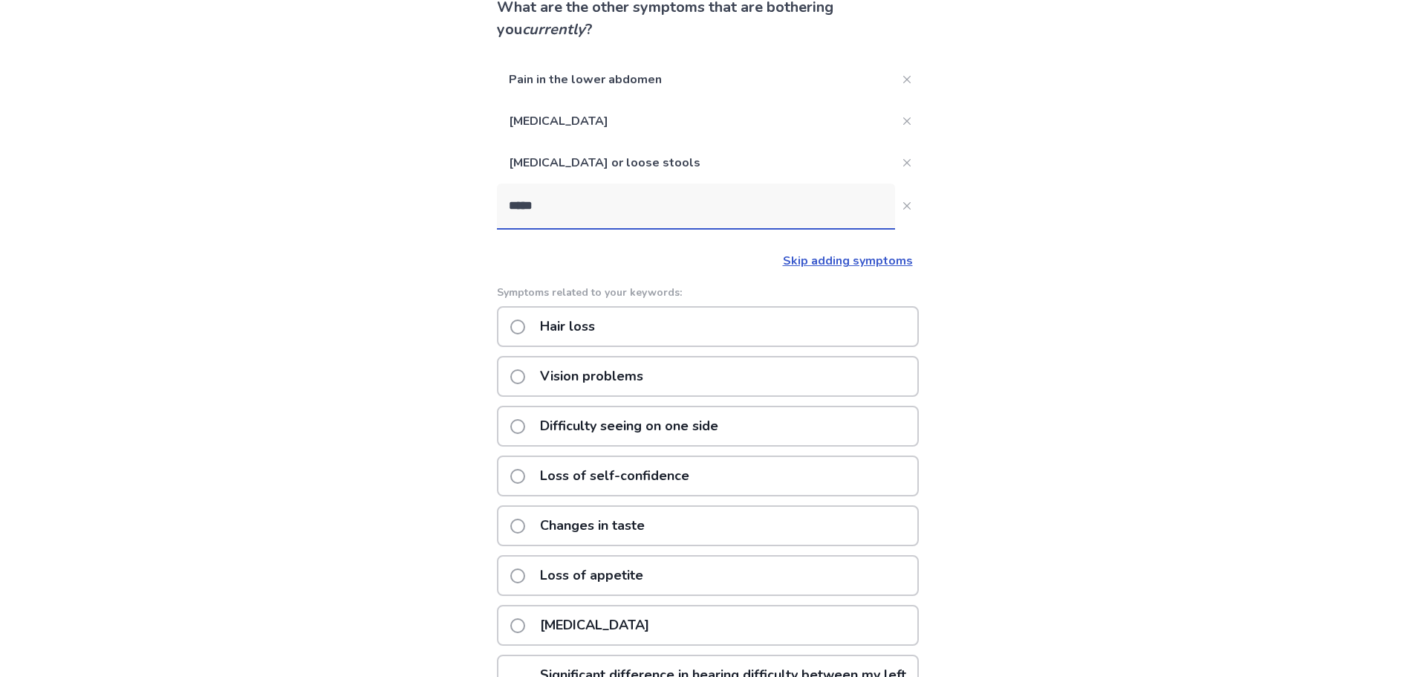
type input "****"
click at [711, 574] on div "Loss of appetite" at bounding box center [708, 575] width 422 height 41
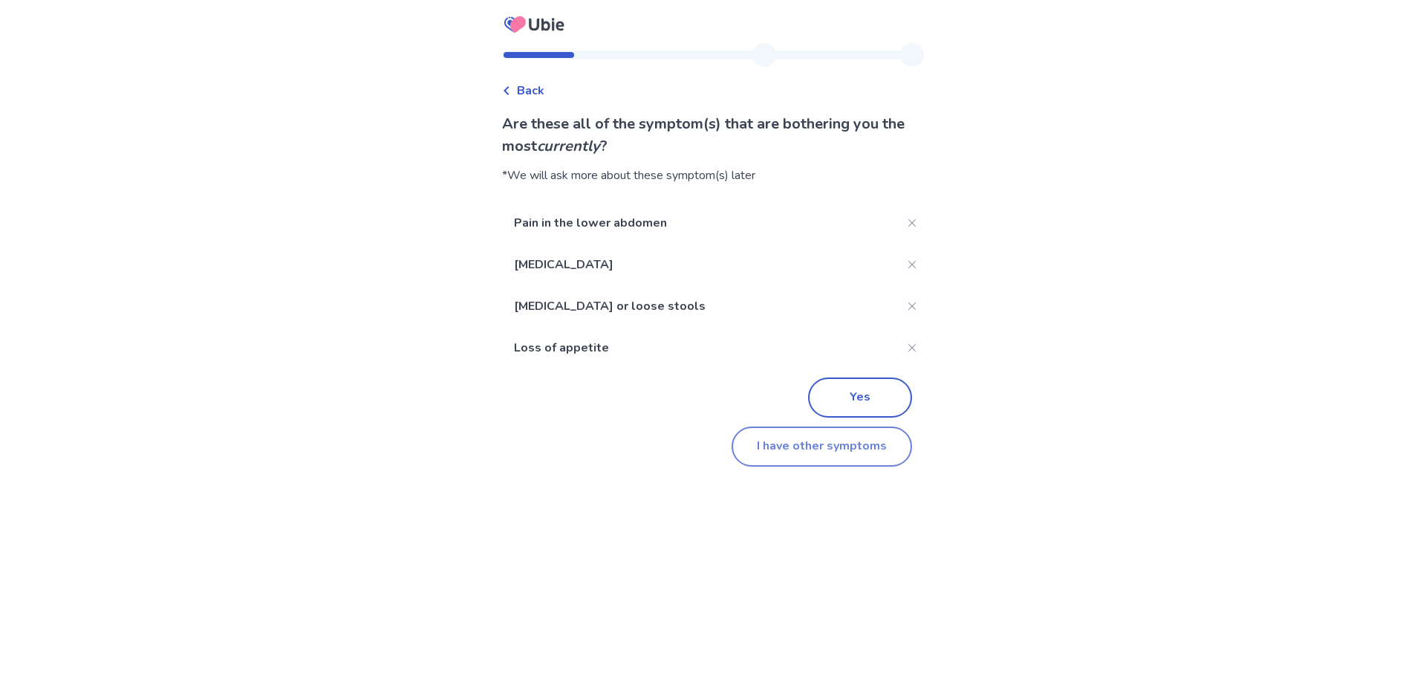
click at [754, 456] on button "I have other symptoms" at bounding box center [822, 446] width 181 height 40
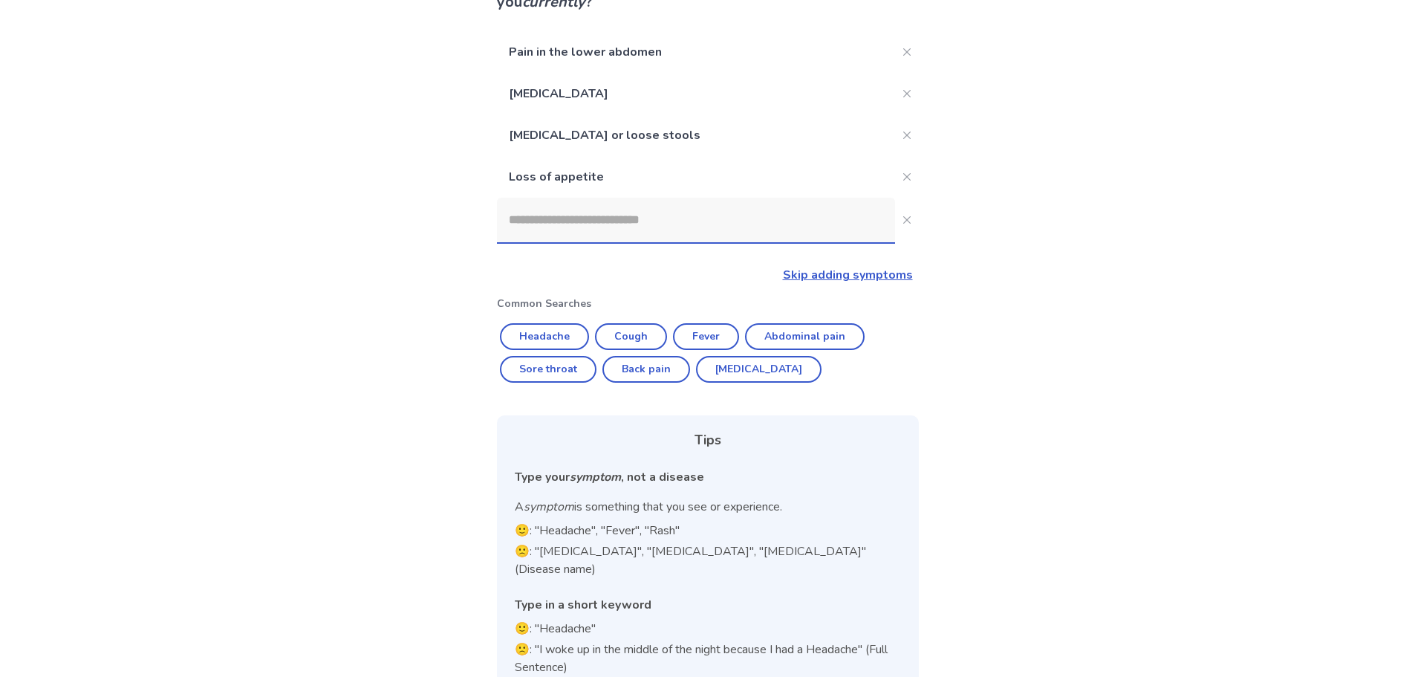
scroll to position [158, 0]
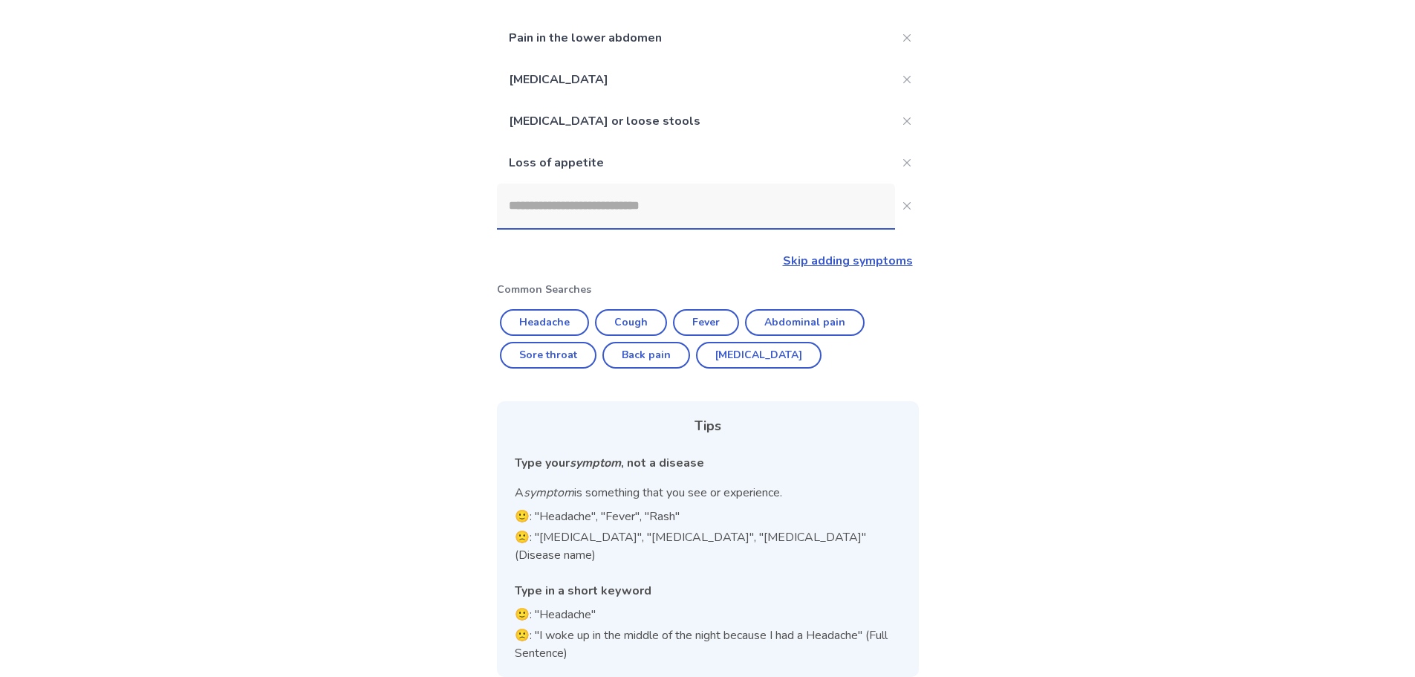
click at [677, 204] on input at bounding box center [696, 206] width 398 height 45
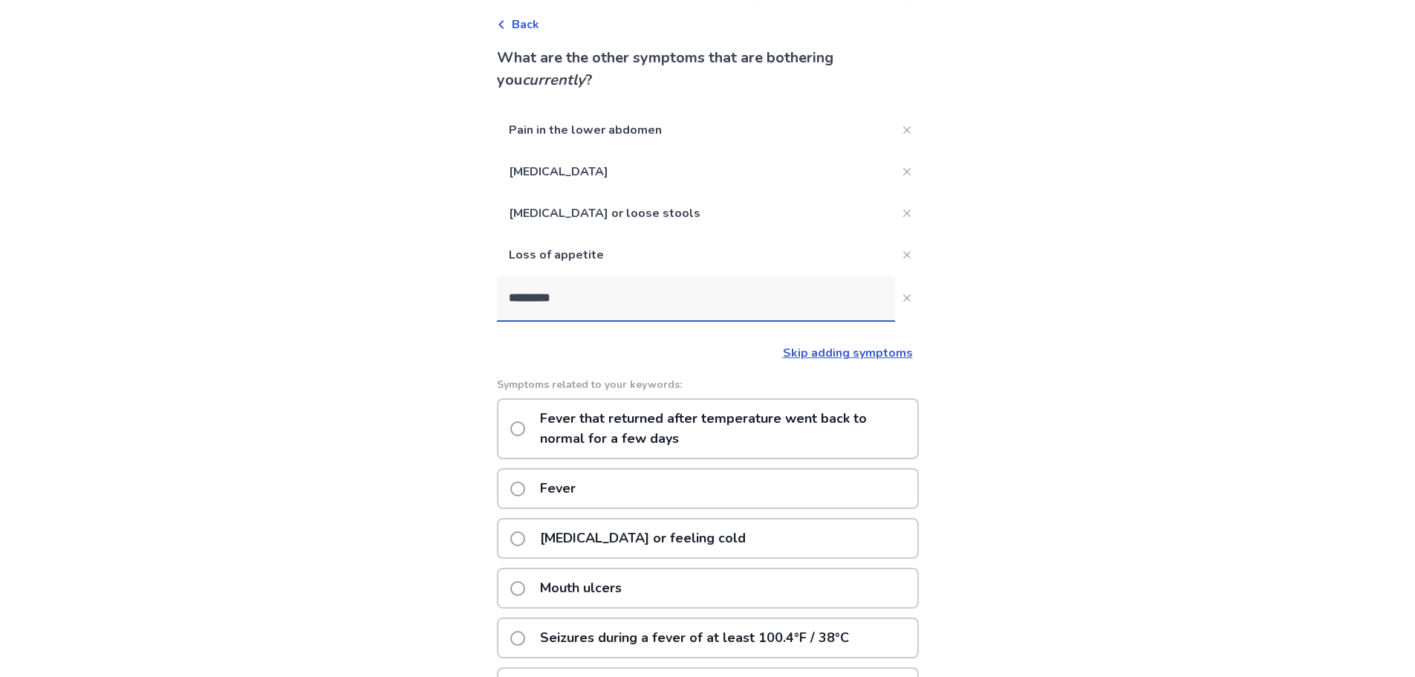
scroll to position [169, 0]
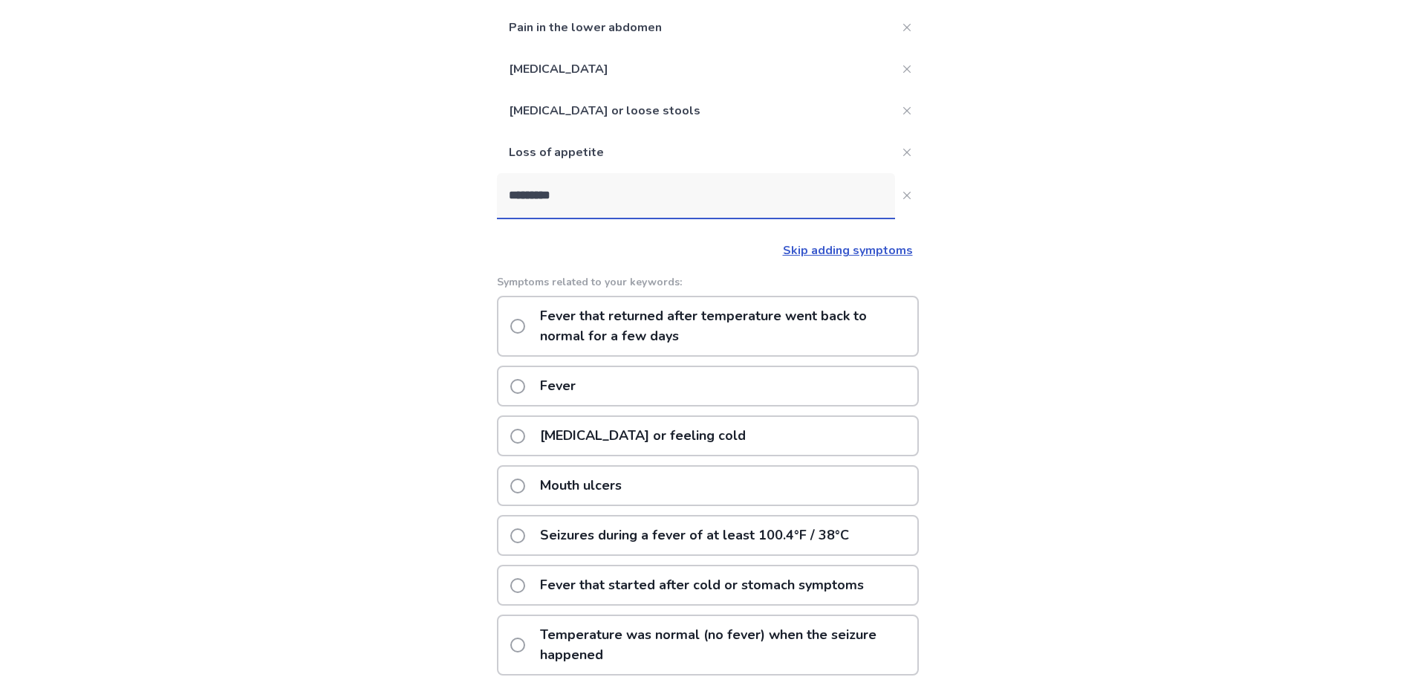
type input "*********"
click at [613, 381] on div "Fever" at bounding box center [708, 386] width 422 height 41
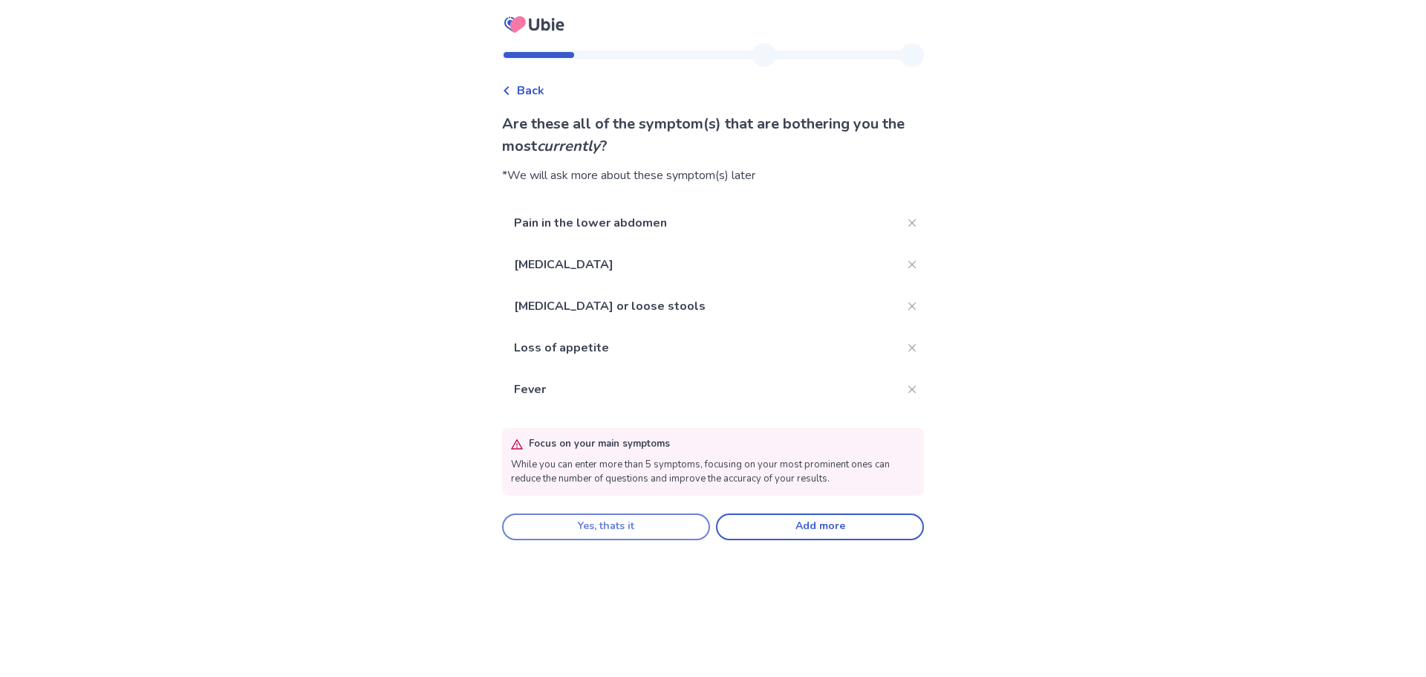
click at [637, 535] on button "Yes, thats it" at bounding box center [606, 526] width 208 height 27
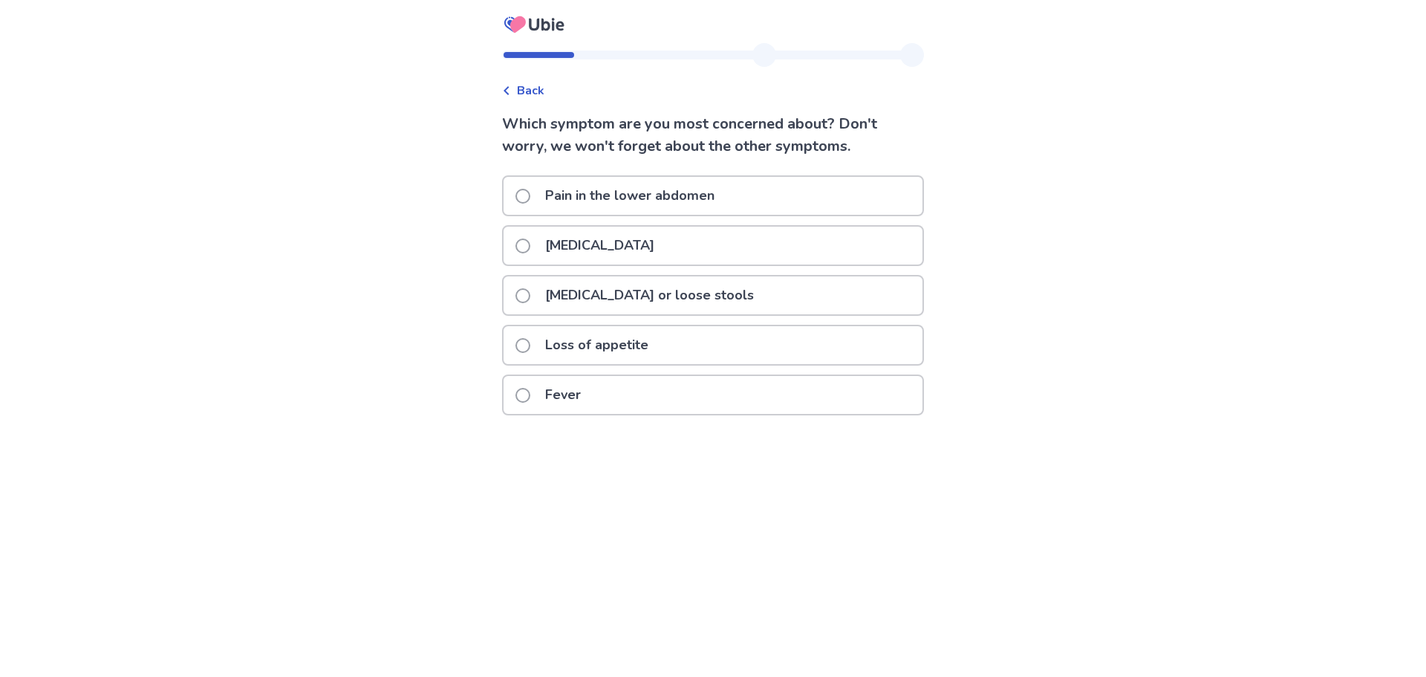
click at [530, 341] on span at bounding box center [523, 345] width 15 height 15
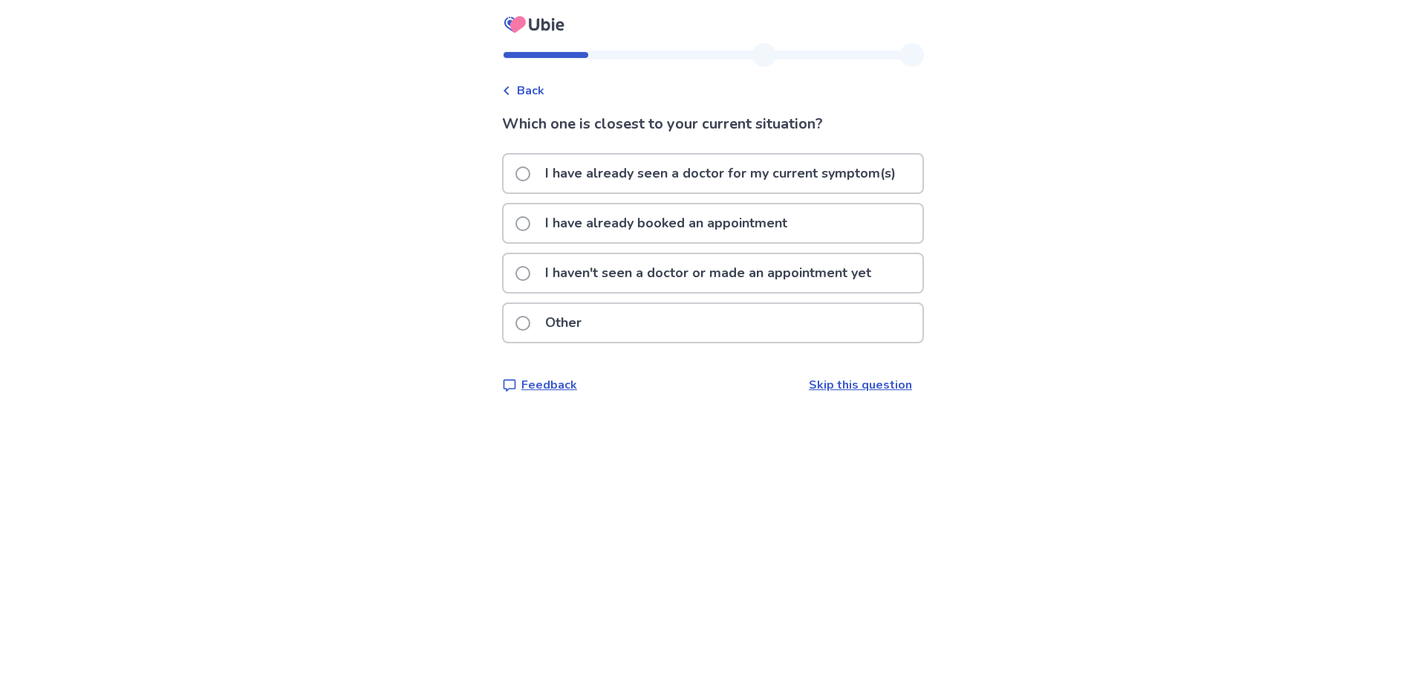
click at [725, 278] on p "I haven't seen a doctor or made an appointment yet" at bounding box center [708, 273] width 344 height 38
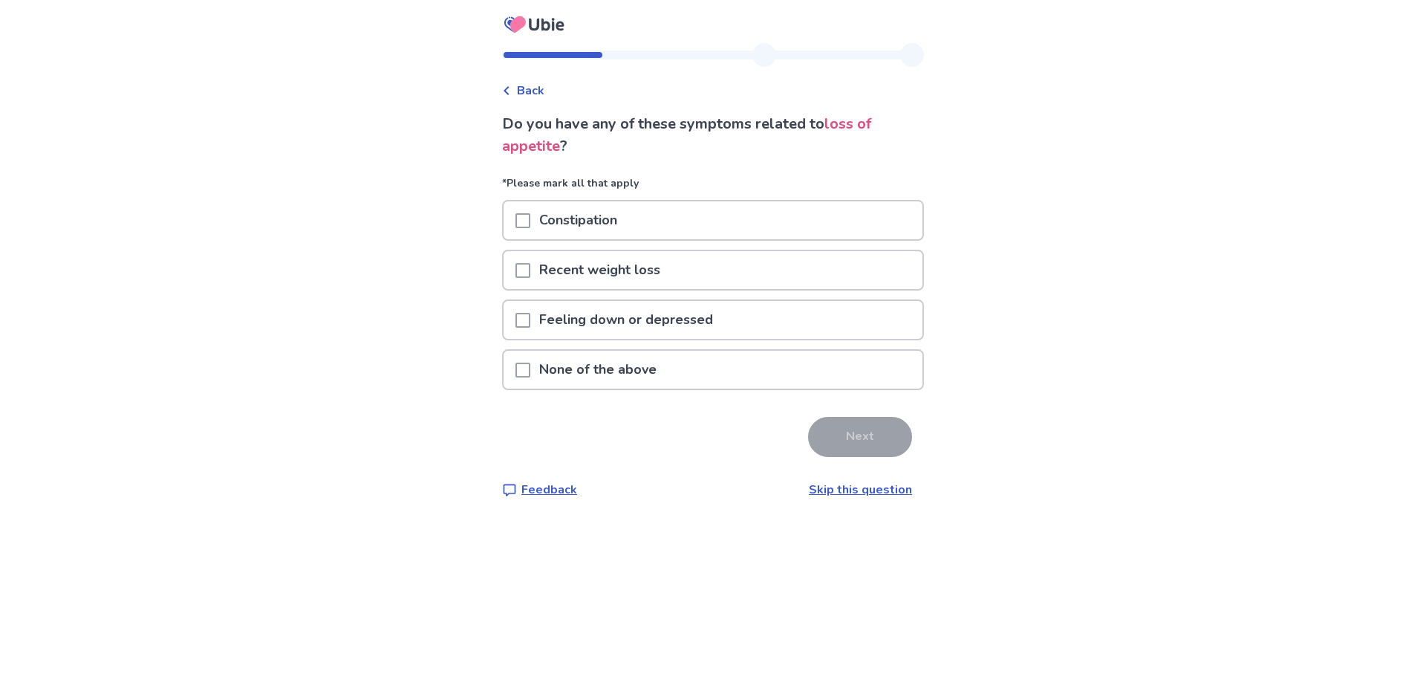
click at [600, 374] on p "None of the above" at bounding box center [597, 370] width 135 height 38
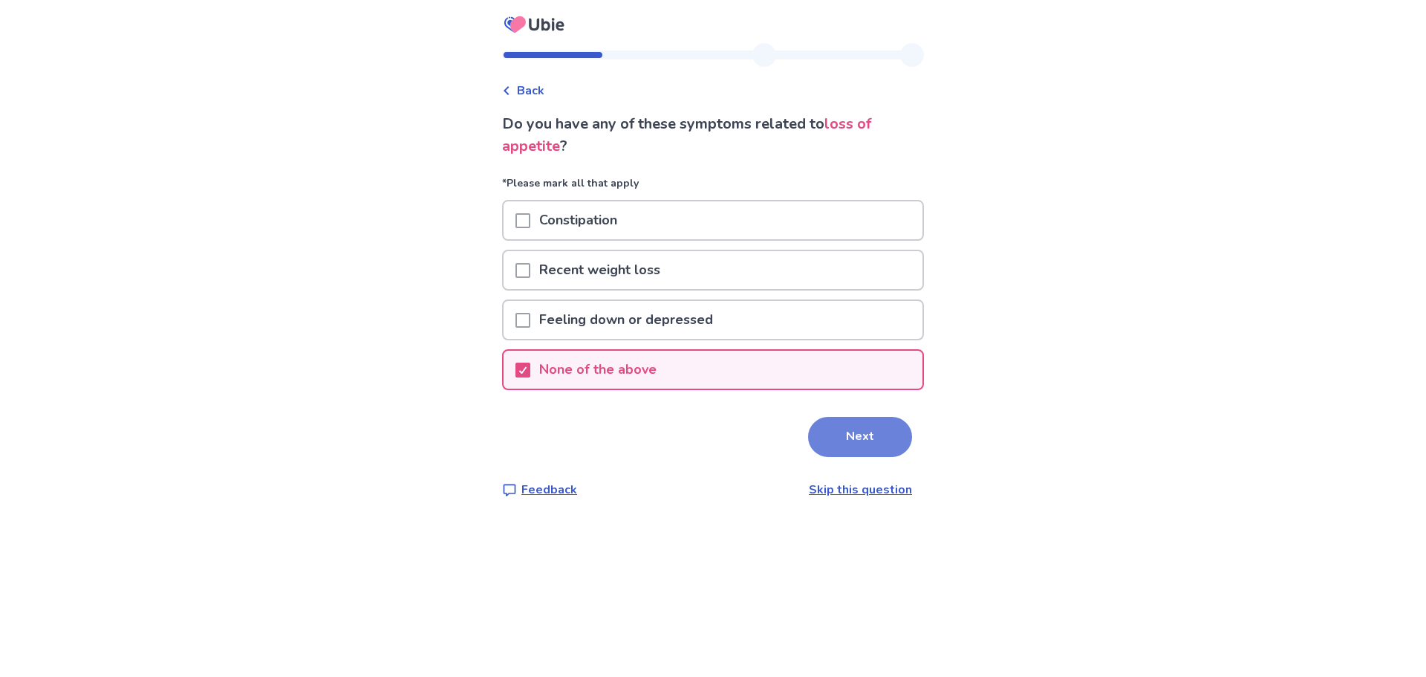
click at [855, 451] on button "Next" at bounding box center [860, 437] width 104 height 40
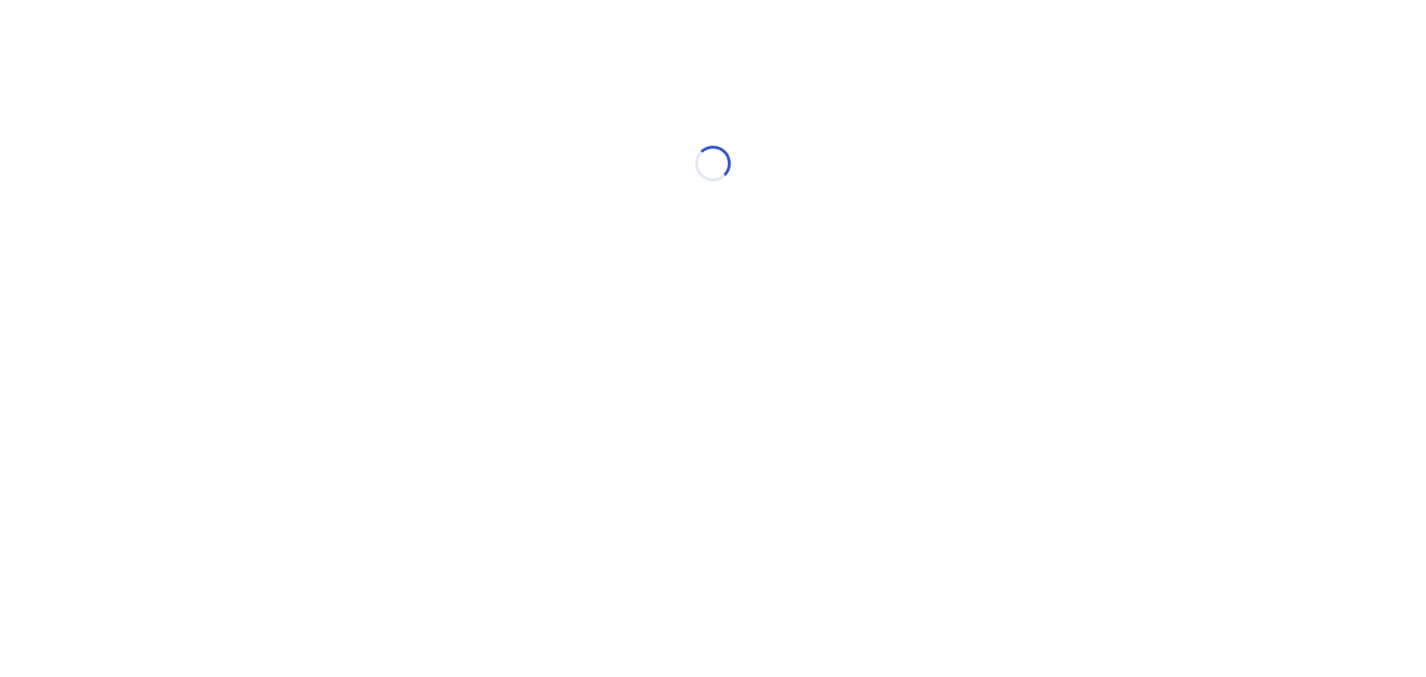
select select "*"
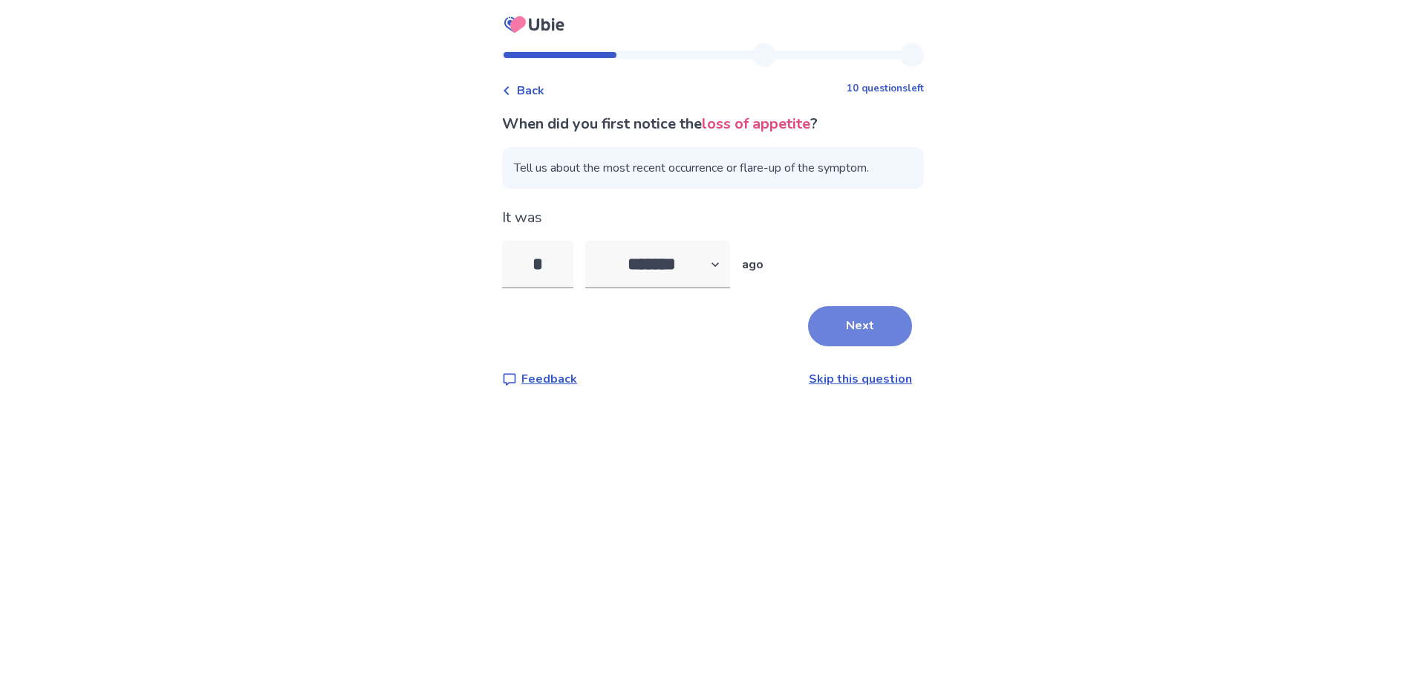
type input "*"
click at [853, 317] on button "Next" at bounding box center [860, 326] width 104 height 40
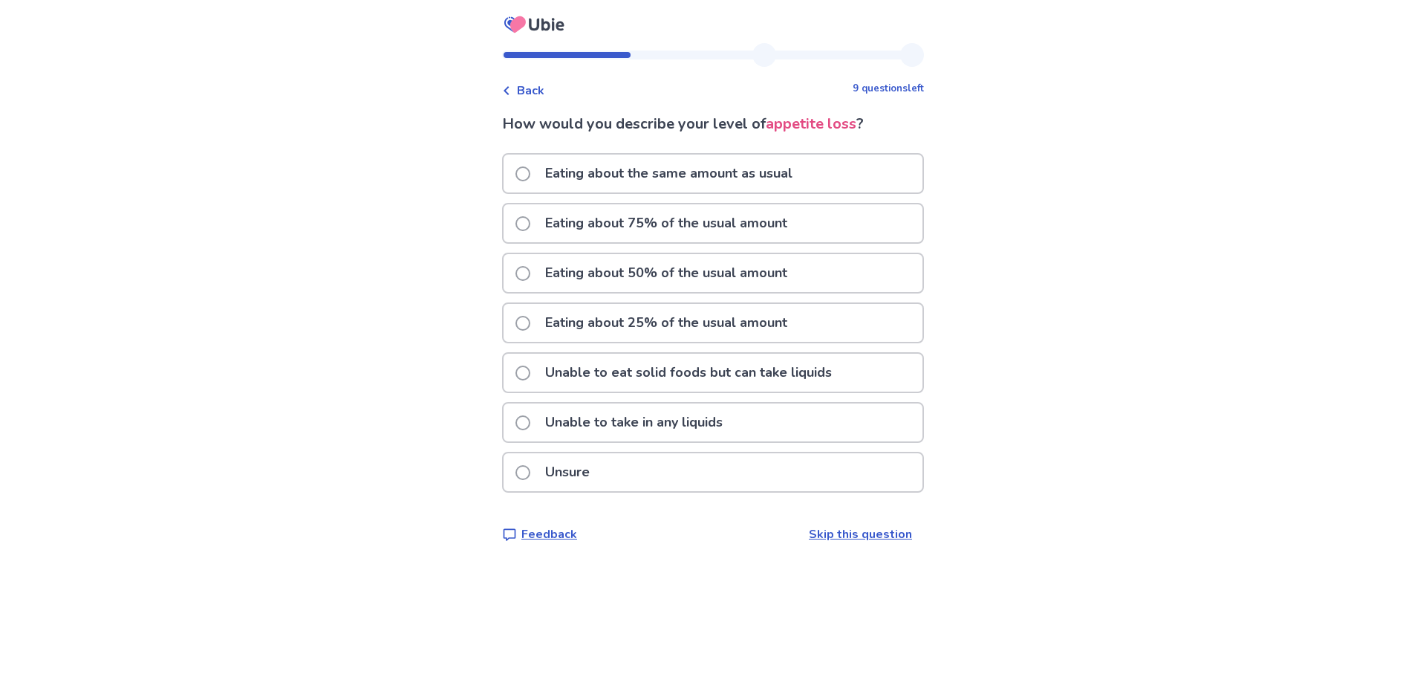
click at [574, 374] on p "Unable to eat solid foods but can take liquids" at bounding box center [688, 373] width 305 height 38
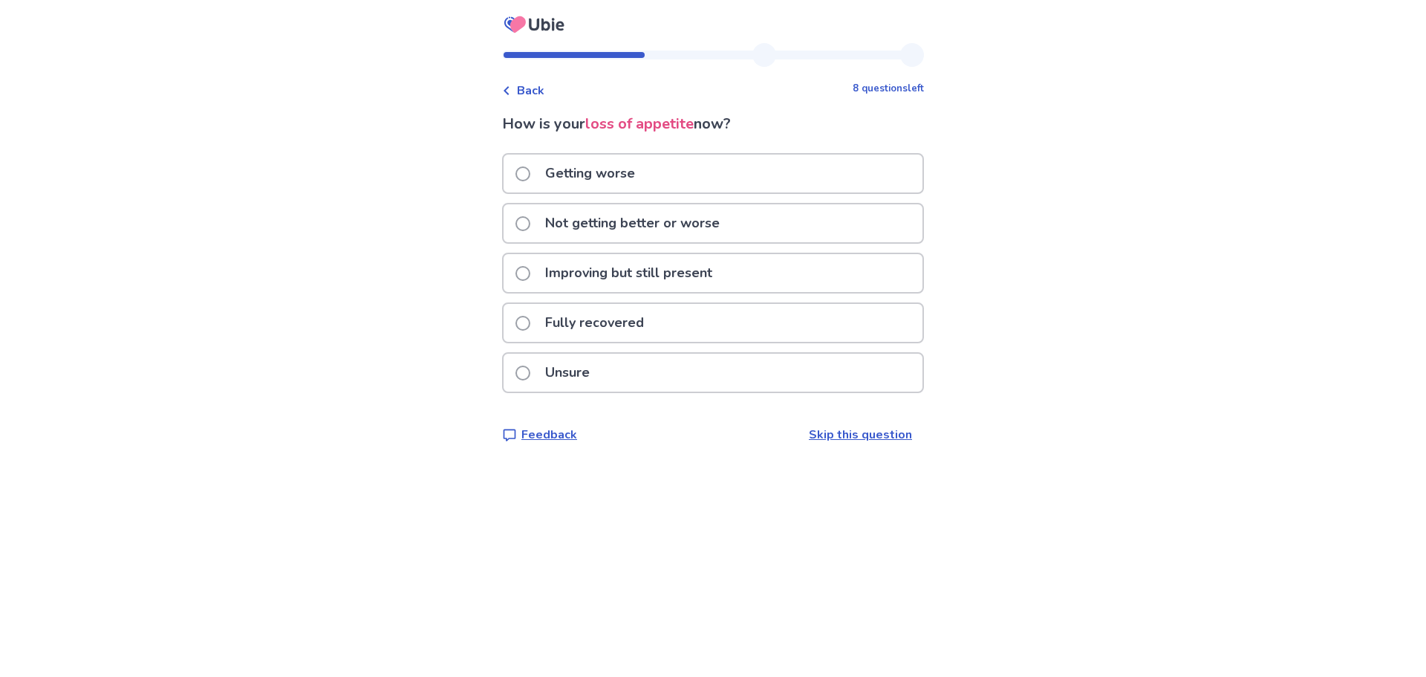
click at [685, 279] on p "Improving but still present" at bounding box center [628, 273] width 185 height 38
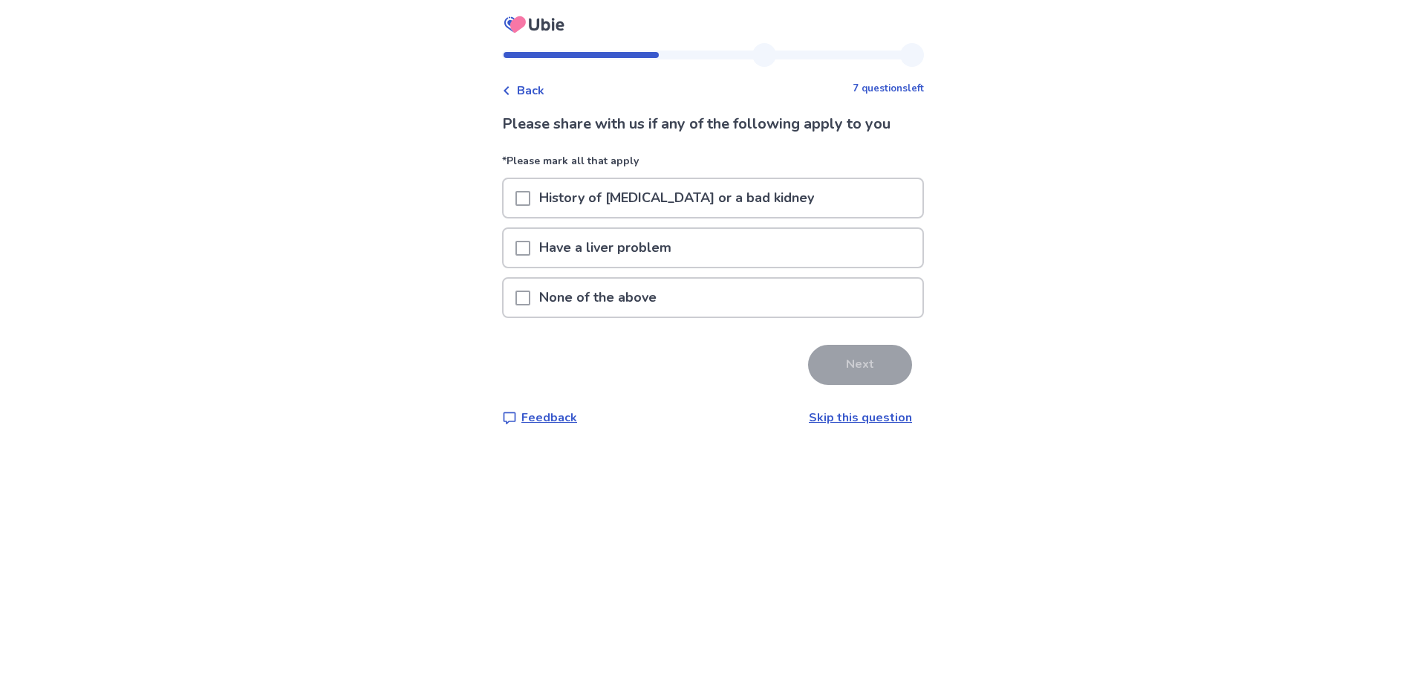
click at [580, 303] on p "None of the above" at bounding box center [597, 298] width 135 height 38
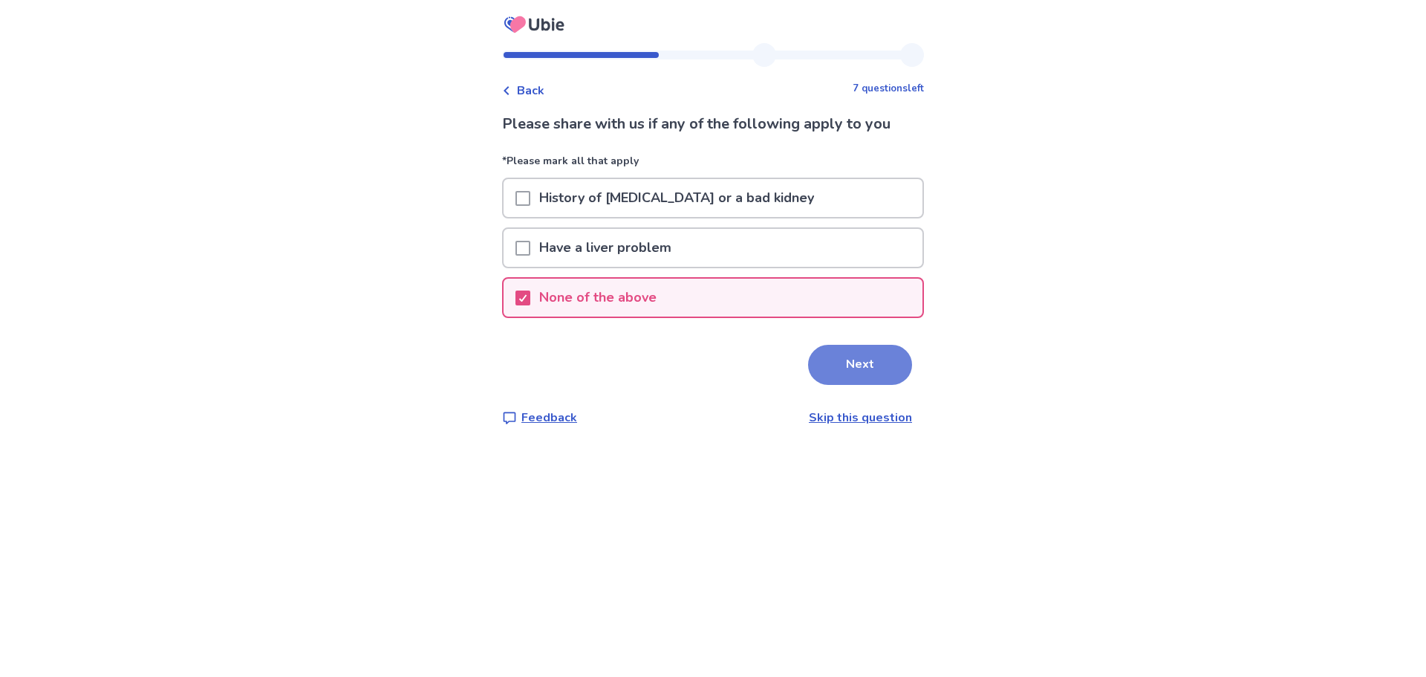
click at [874, 363] on button "Next" at bounding box center [860, 365] width 104 height 40
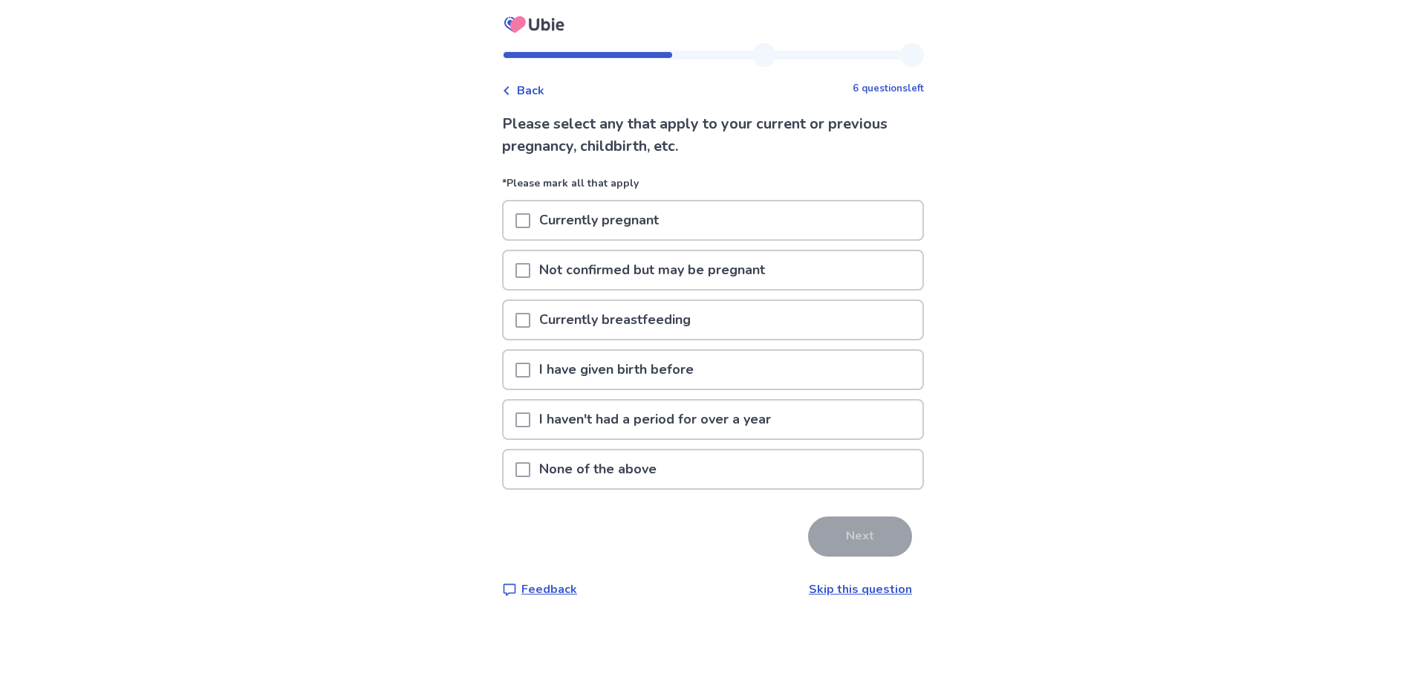
click at [530, 464] on span at bounding box center [523, 469] width 15 height 15
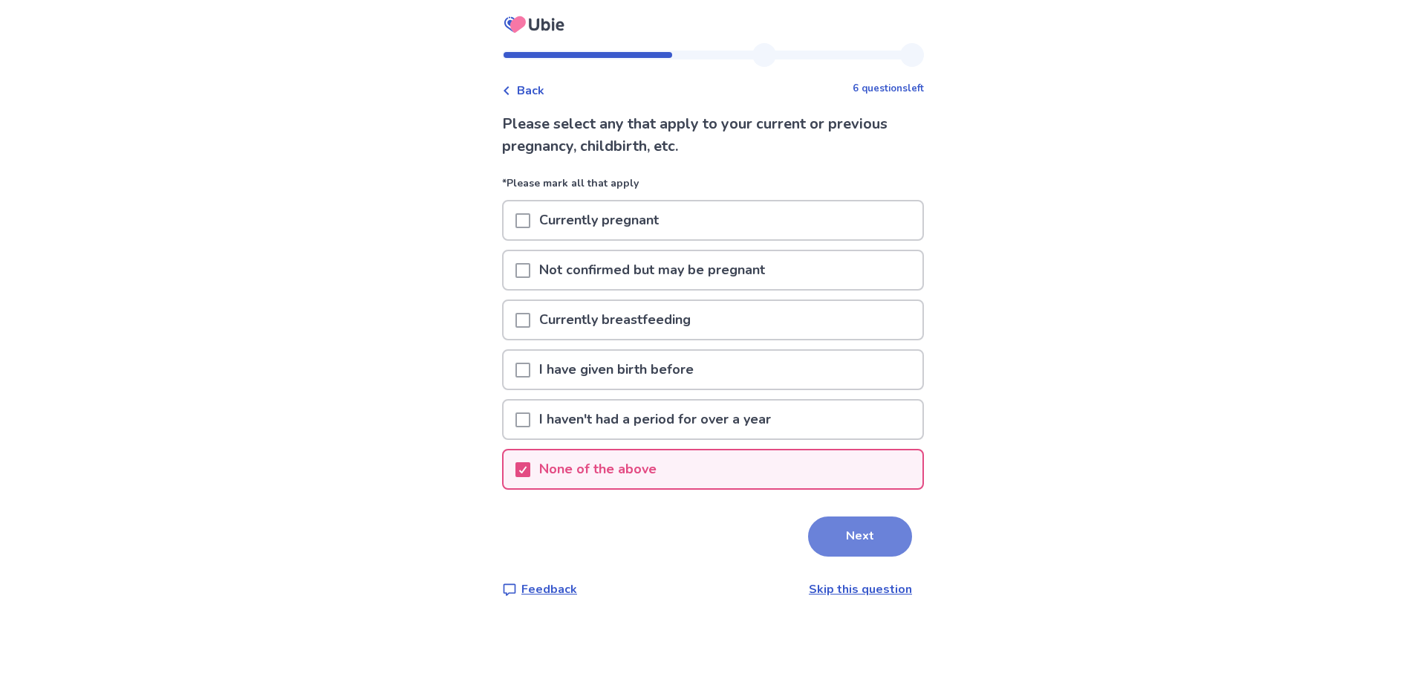
click at [836, 533] on button "Next" at bounding box center [860, 536] width 104 height 40
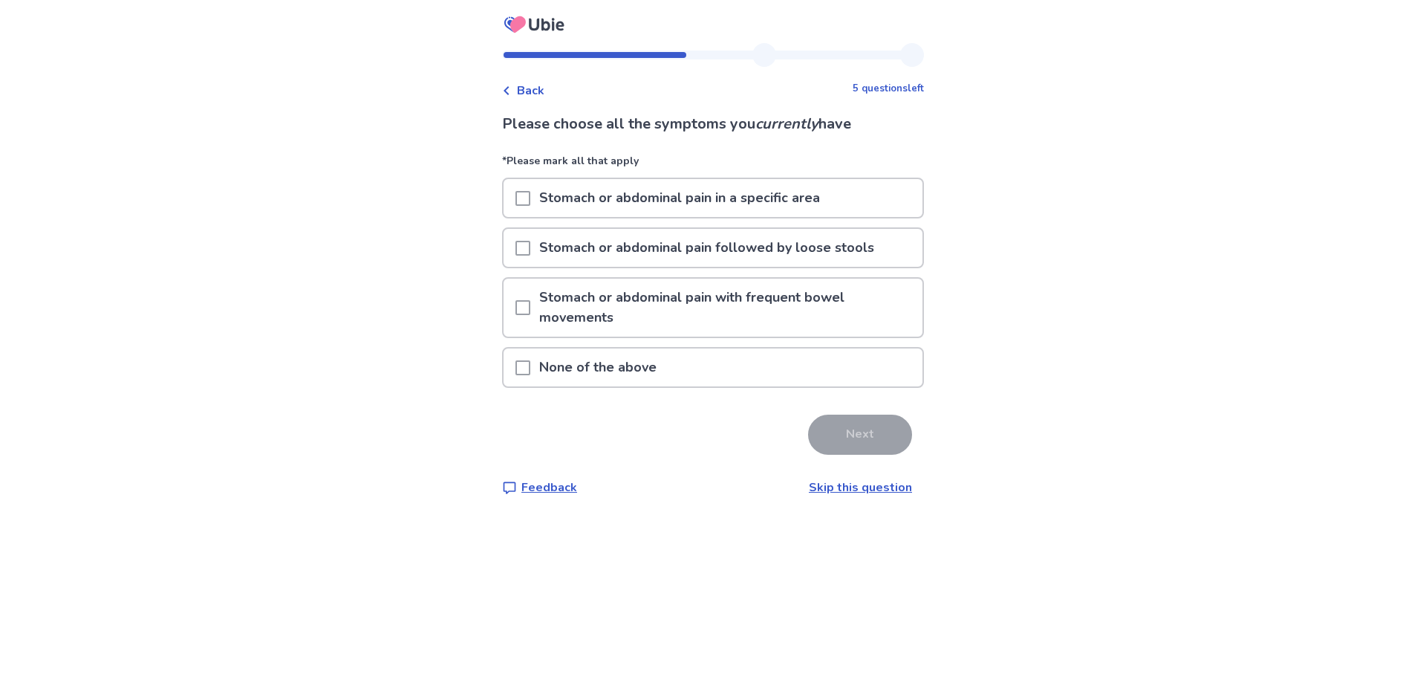
click at [530, 309] on span at bounding box center [523, 307] width 15 height 15
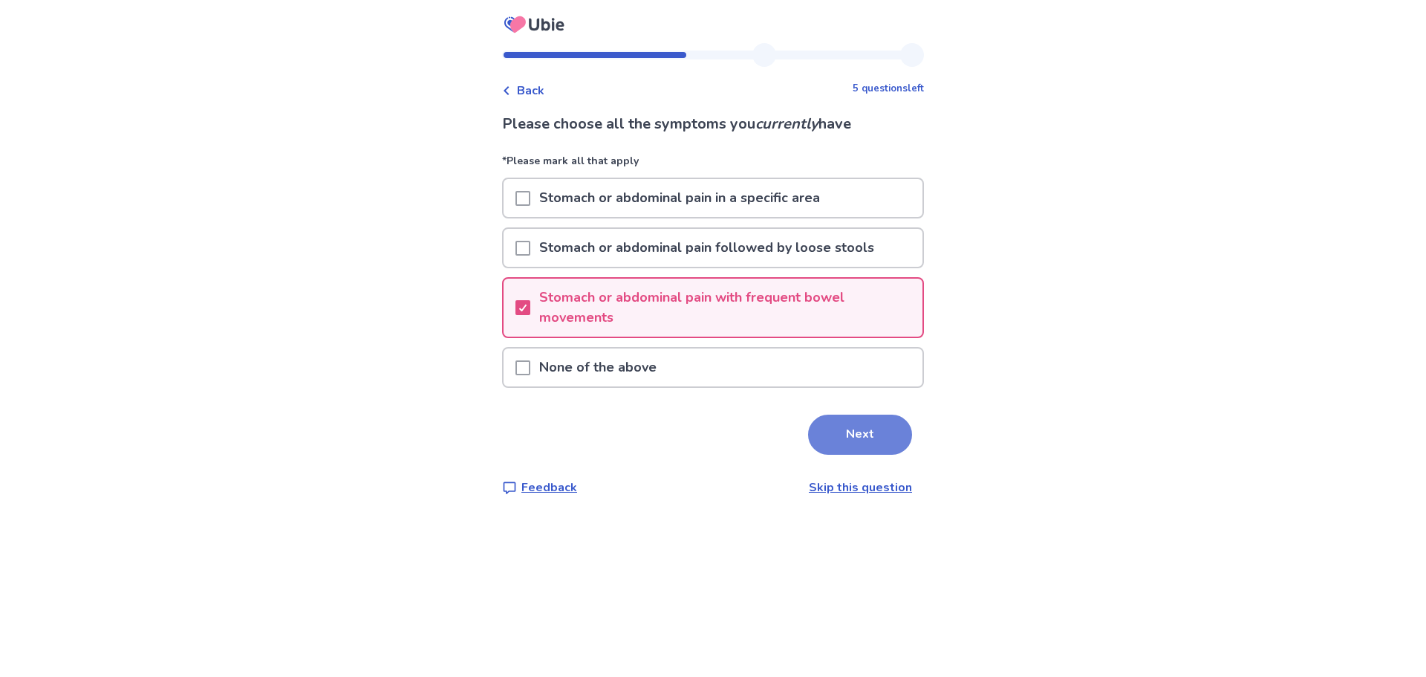
click at [866, 441] on button "Next" at bounding box center [860, 435] width 104 height 40
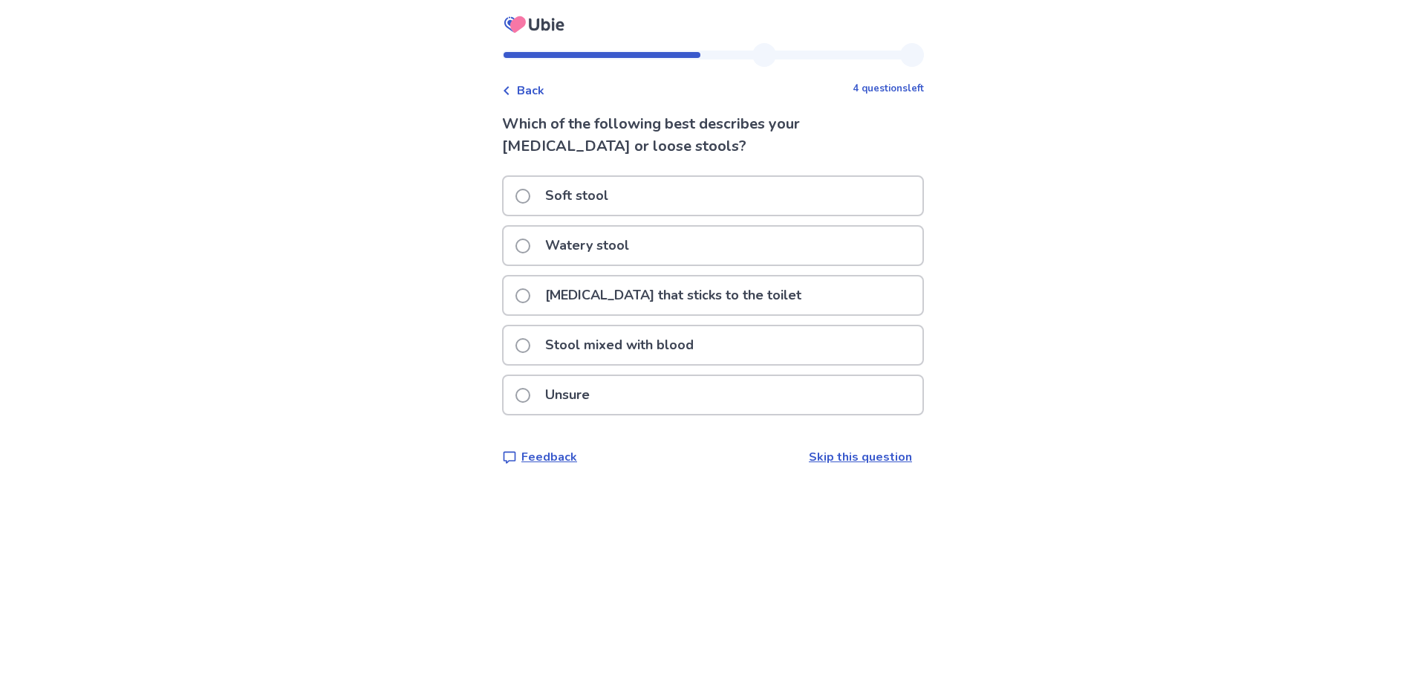
click at [527, 250] on span at bounding box center [523, 245] width 15 height 15
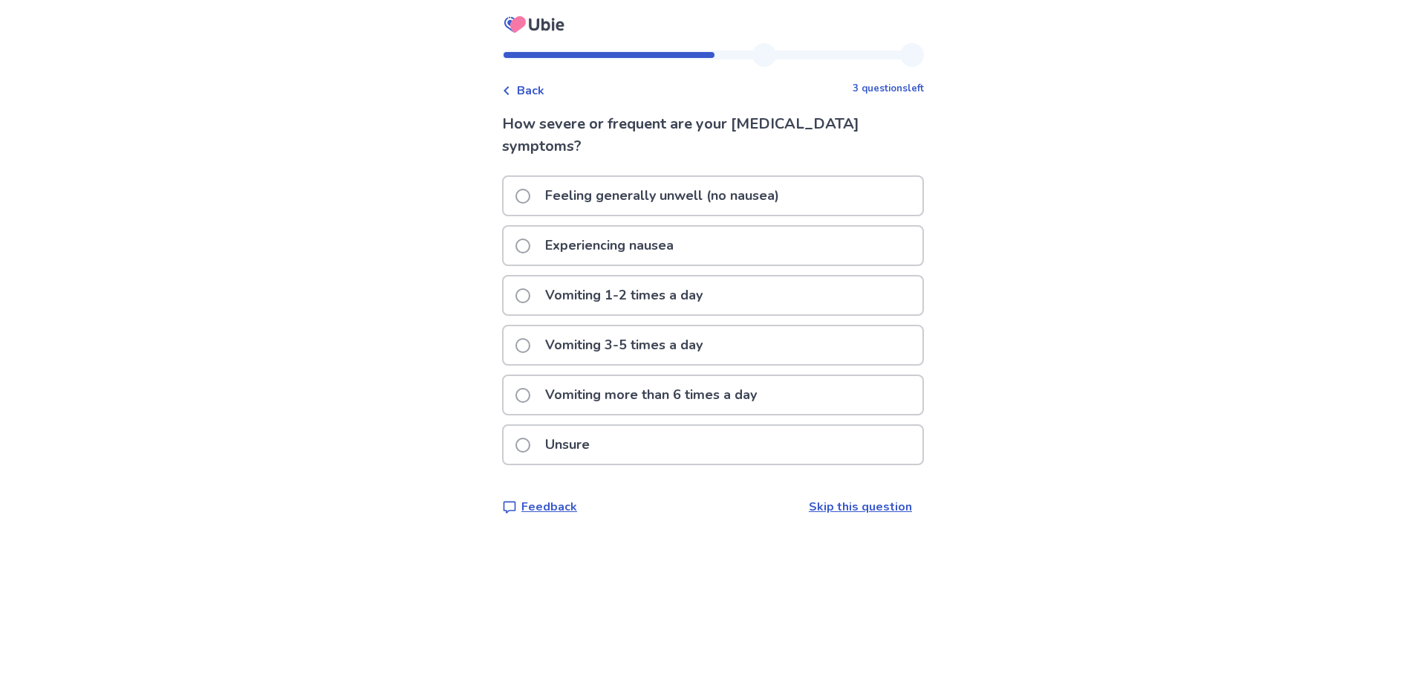
click at [646, 241] on p "Experiencing nausea" at bounding box center [609, 246] width 146 height 38
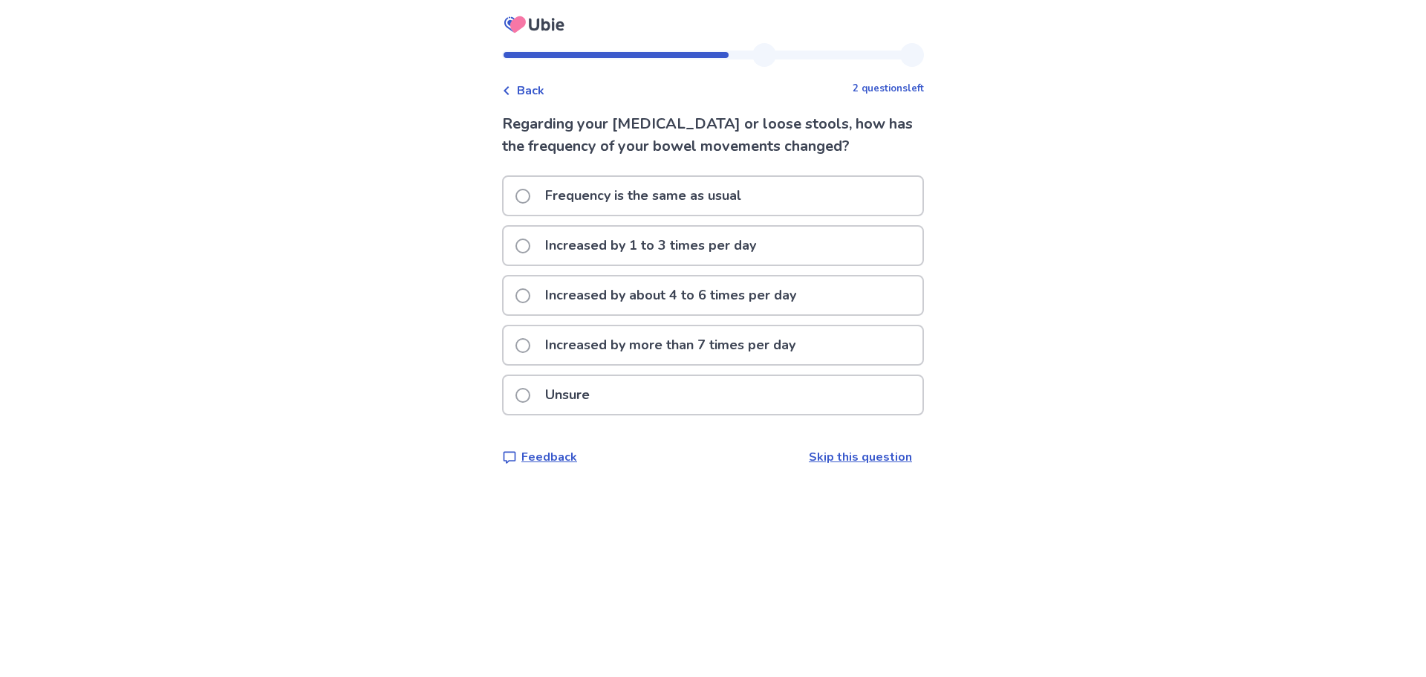
click at [527, 88] on span "Back" at bounding box center [530, 91] width 27 height 18
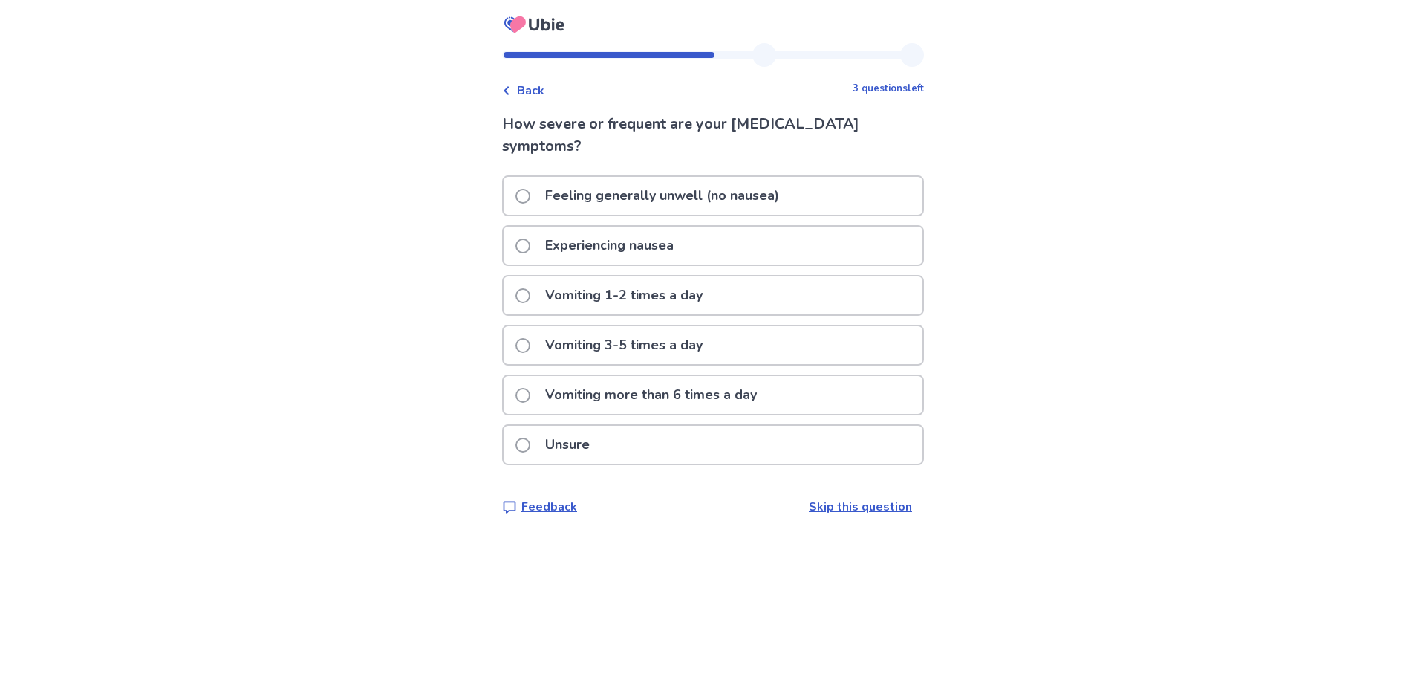
click at [652, 244] on p "Experiencing nausea" at bounding box center [609, 246] width 146 height 38
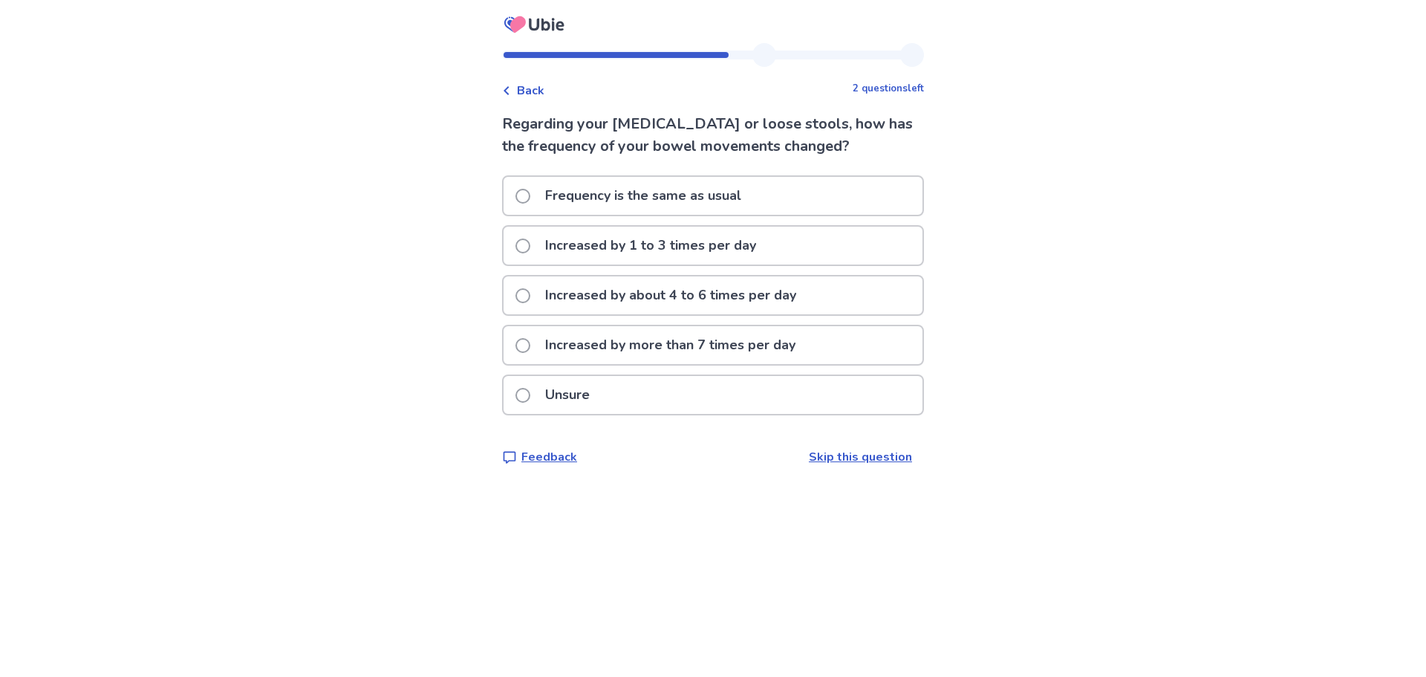
click at [770, 252] on div "Increased by 1 to 3 times per day" at bounding box center [713, 246] width 419 height 38
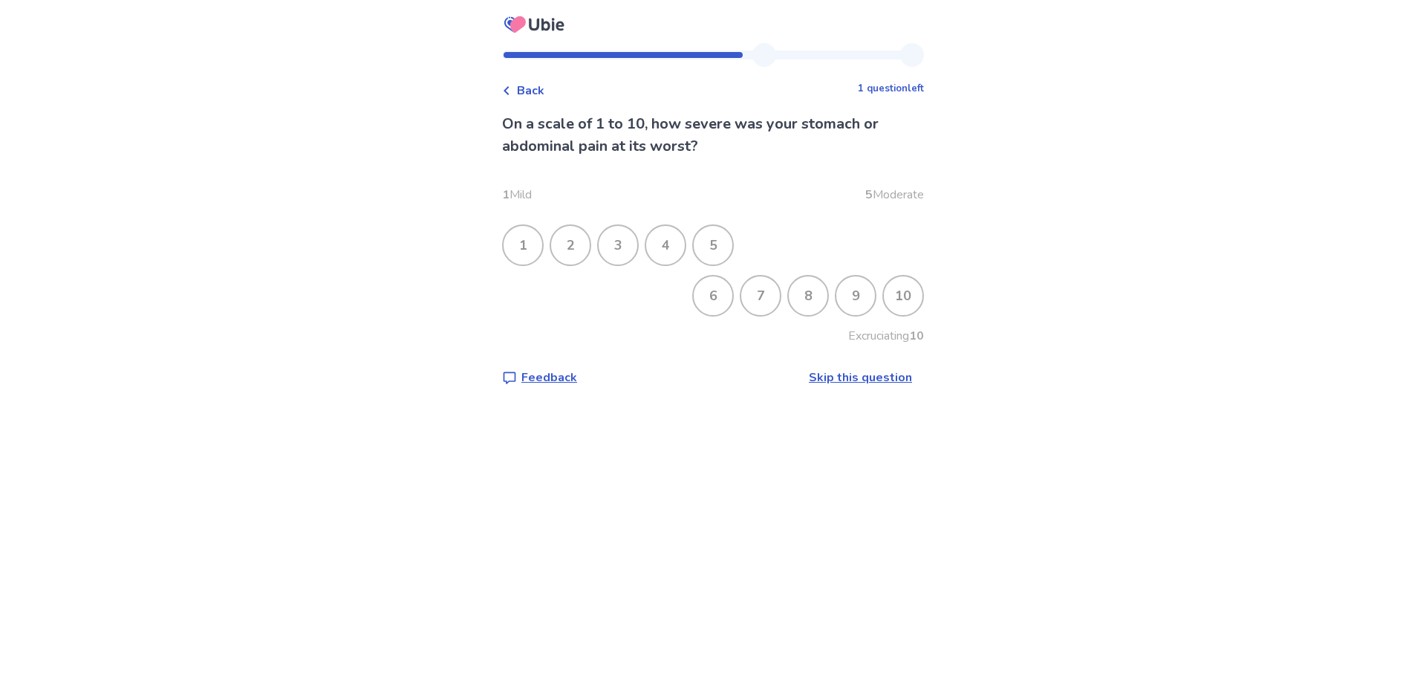
click at [713, 297] on div "6" at bounding box center [713, 295] width 39 height 39
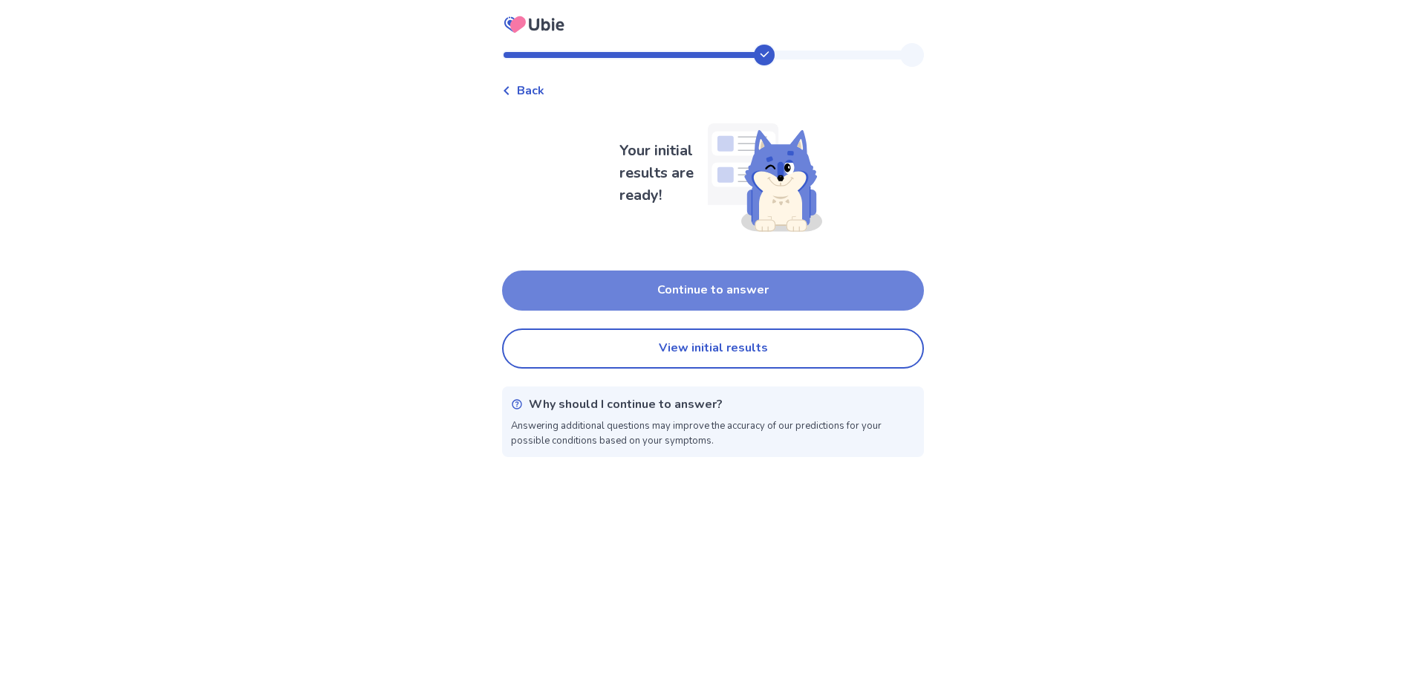
click at [709, 287] on button "Continue to answer" at bounding box center [713, 290] width 422 height 40
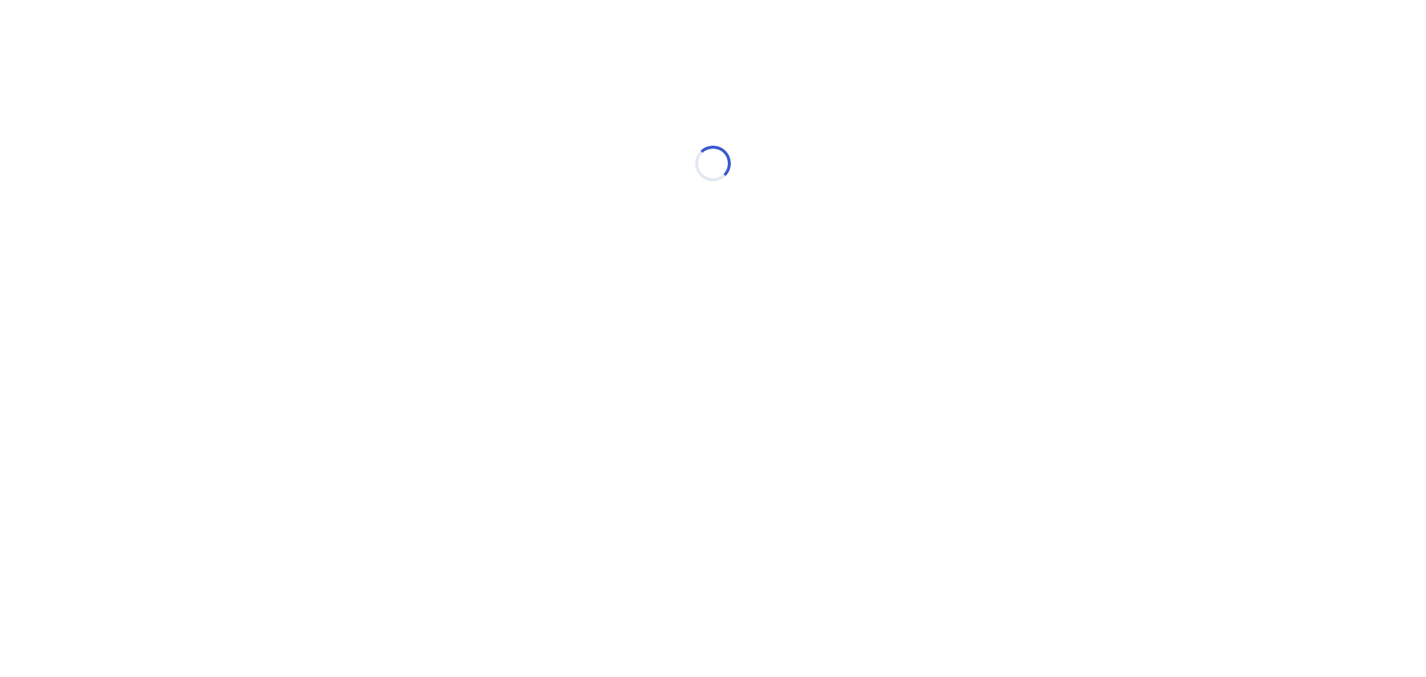
select select "*"
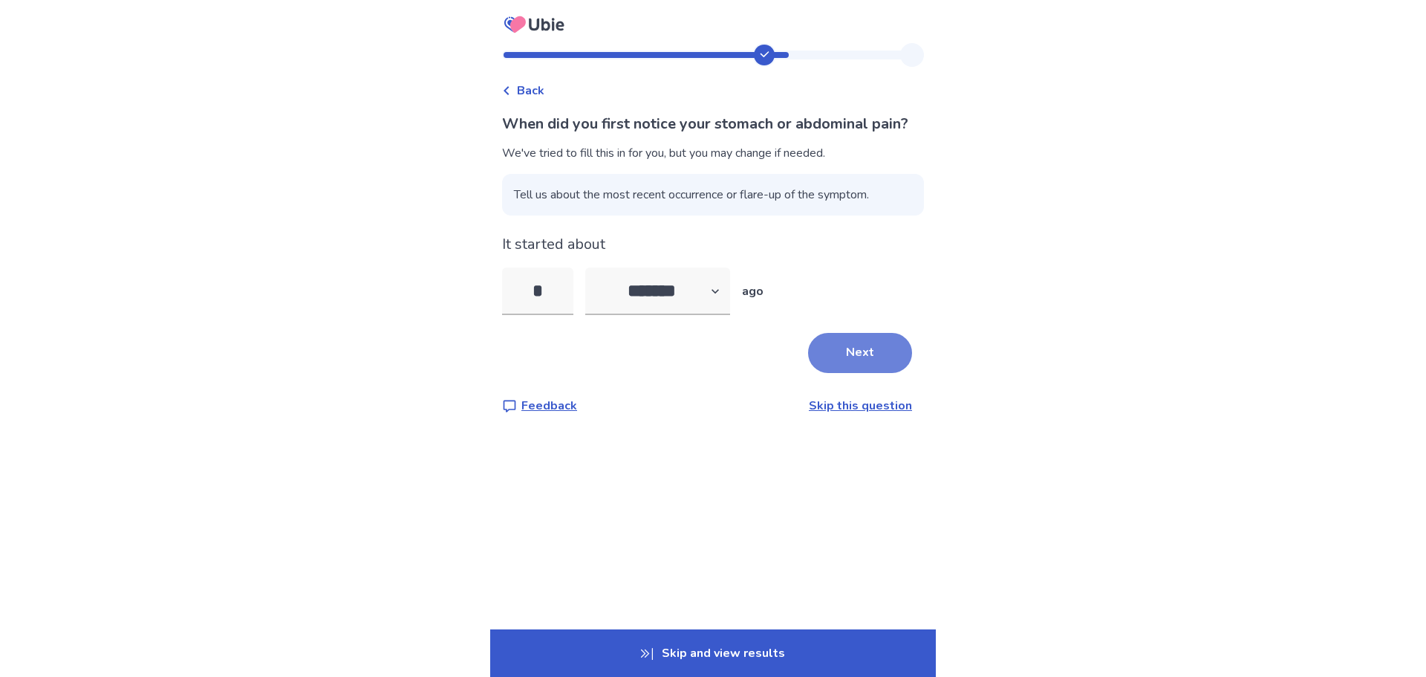
click at [833, 368] on button "Next" at bounding box center [860, 353] width 104 height 40
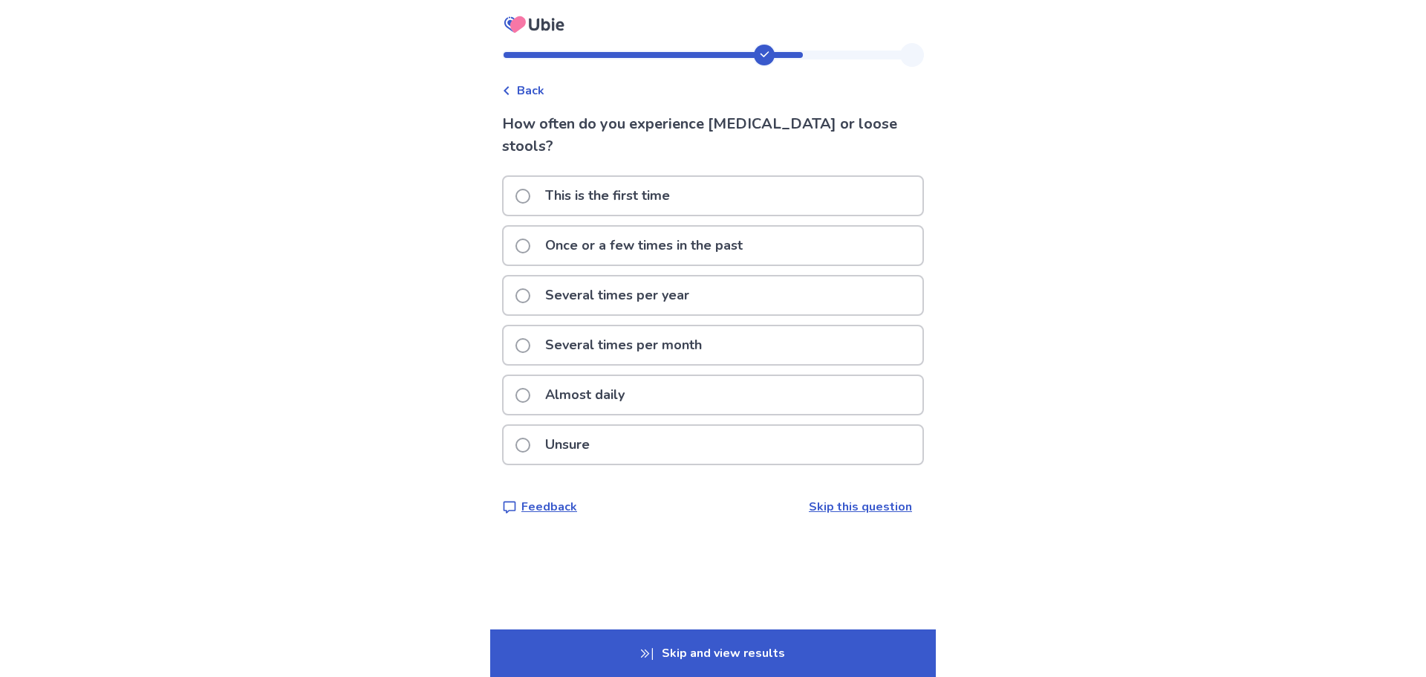
click at [565, 227] on p "Once or a few times in the past" at bounding box center [643, 246] width 215 height 38
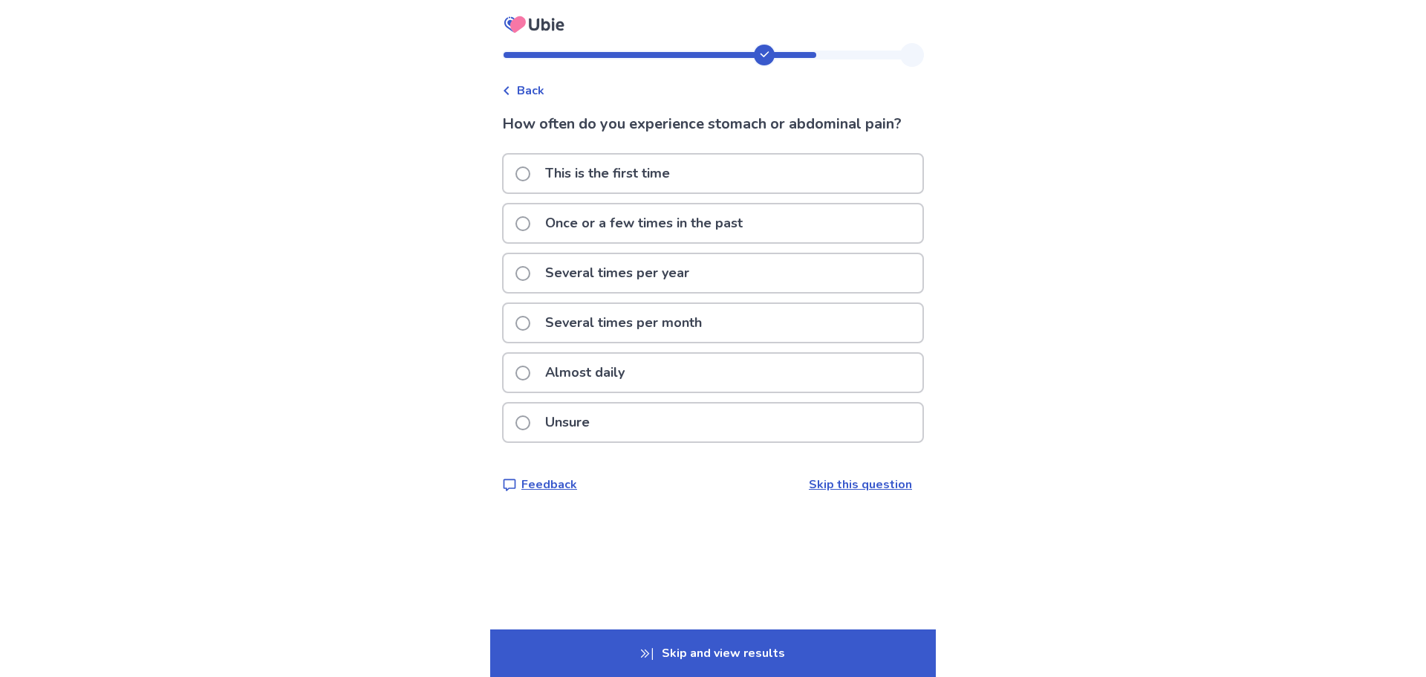
click at [576, 228] on p "Once or a few times in the past" at bounding box center [643, 223] width 215 height 38
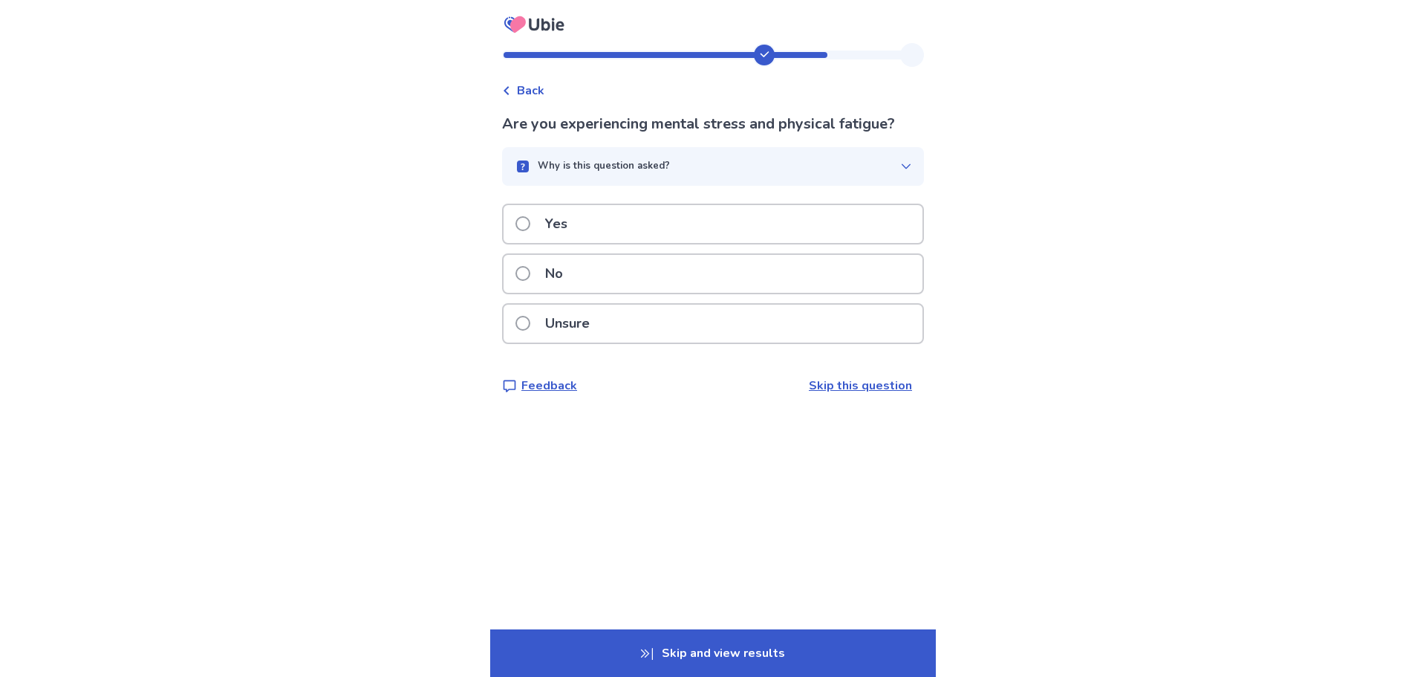
click at [887, 163] on div "Why is this question asked?" at bounding box center [707, 166] width 386 height 15
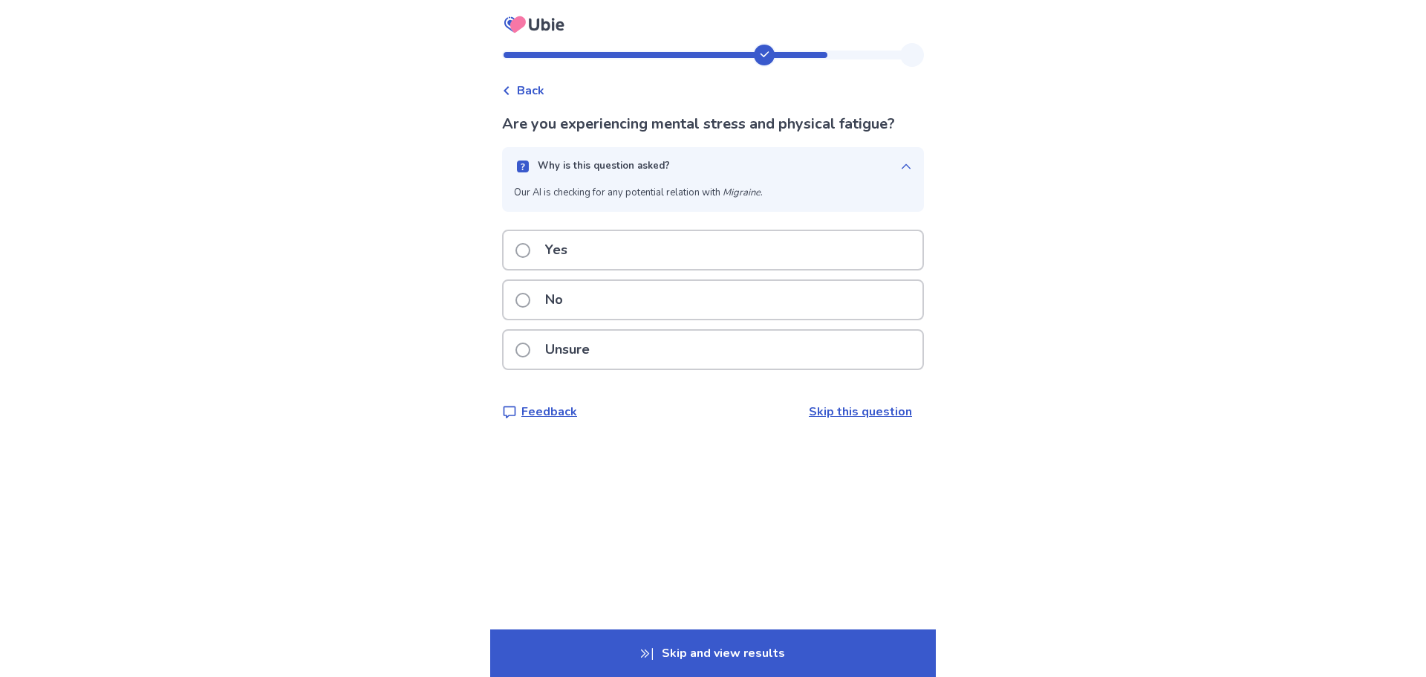
click at [887, 163] on div "Why is this question asked?" at bounding box center [707, 166] width 386 height 15
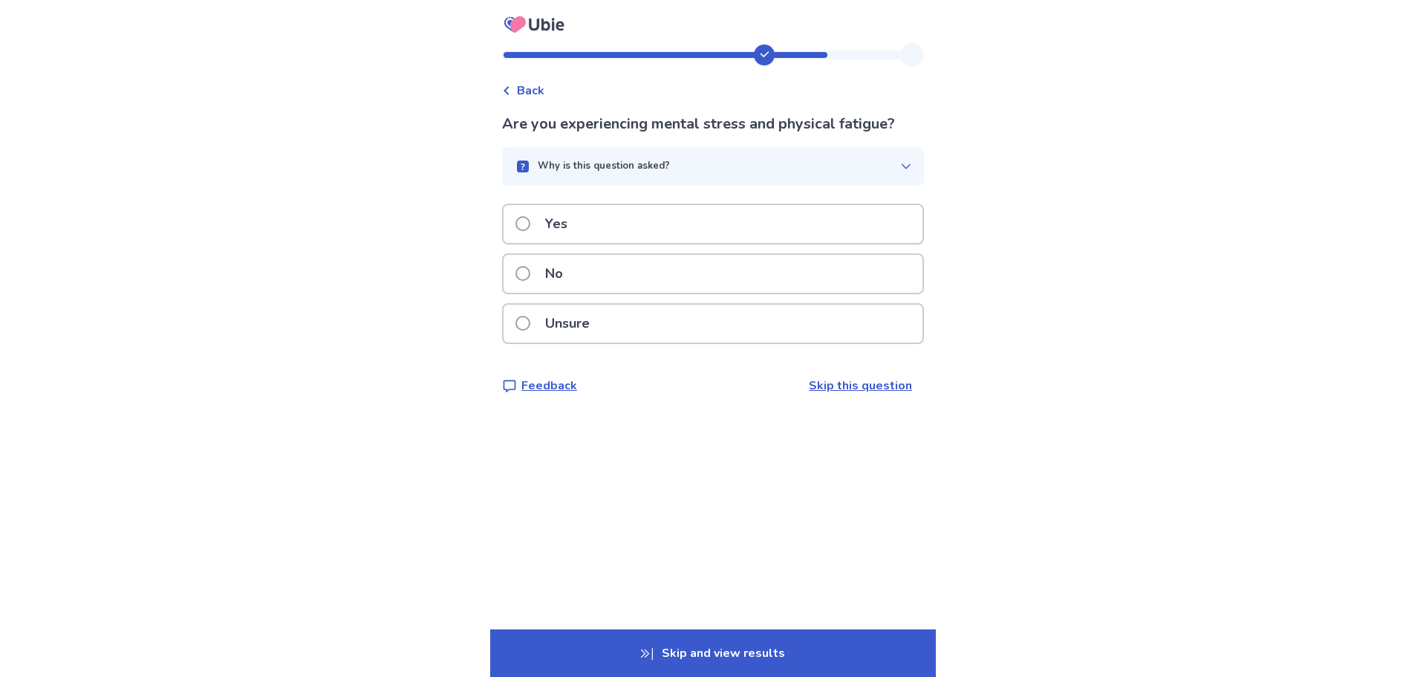
click at [530, 279] on span at bounding box center [523, 273] width 15 height 15
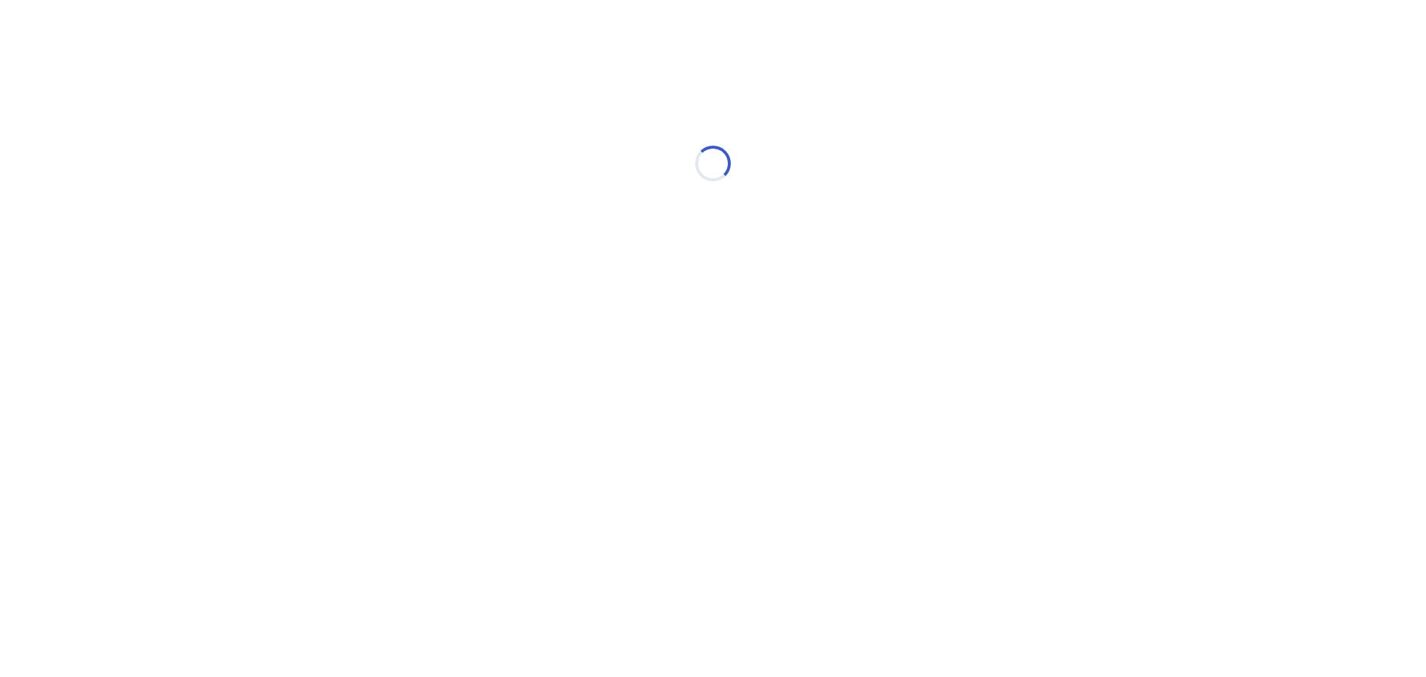
select select "*"
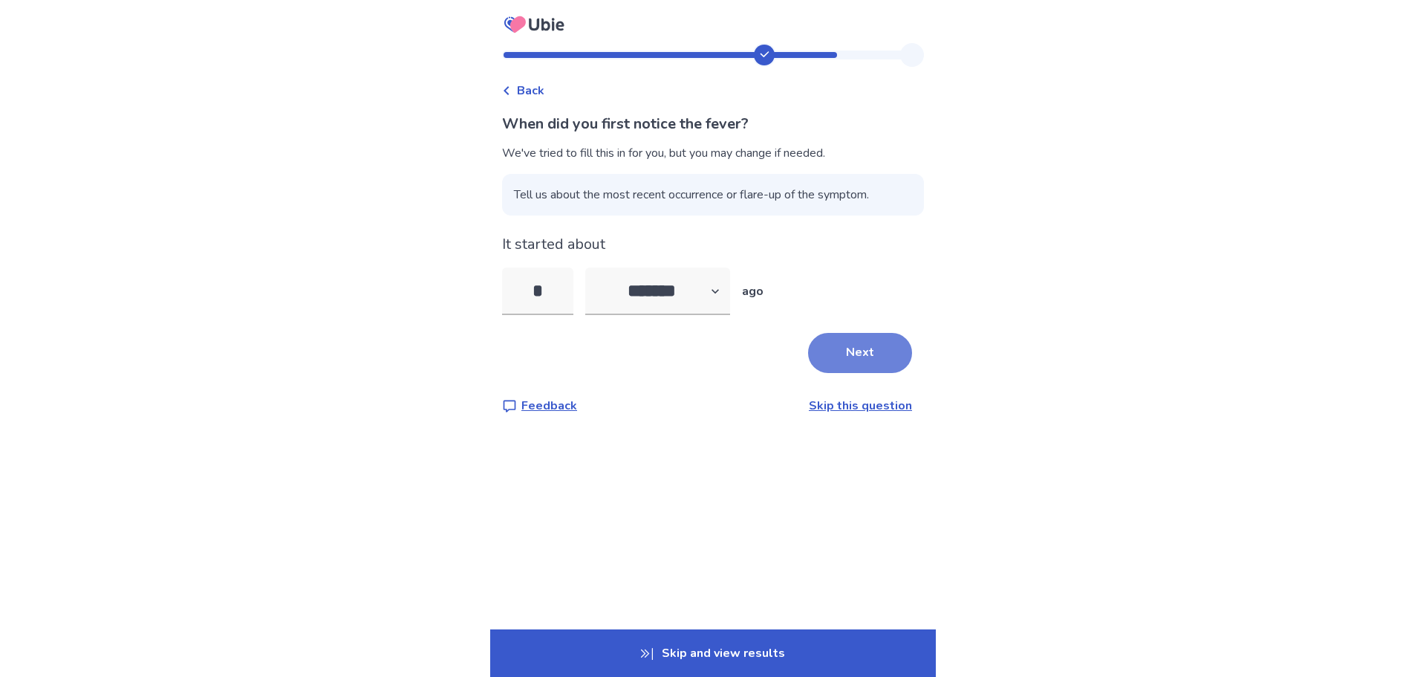
click at [885, 356] on button "Next" at bounding box center [860, 353] width 104 height 40
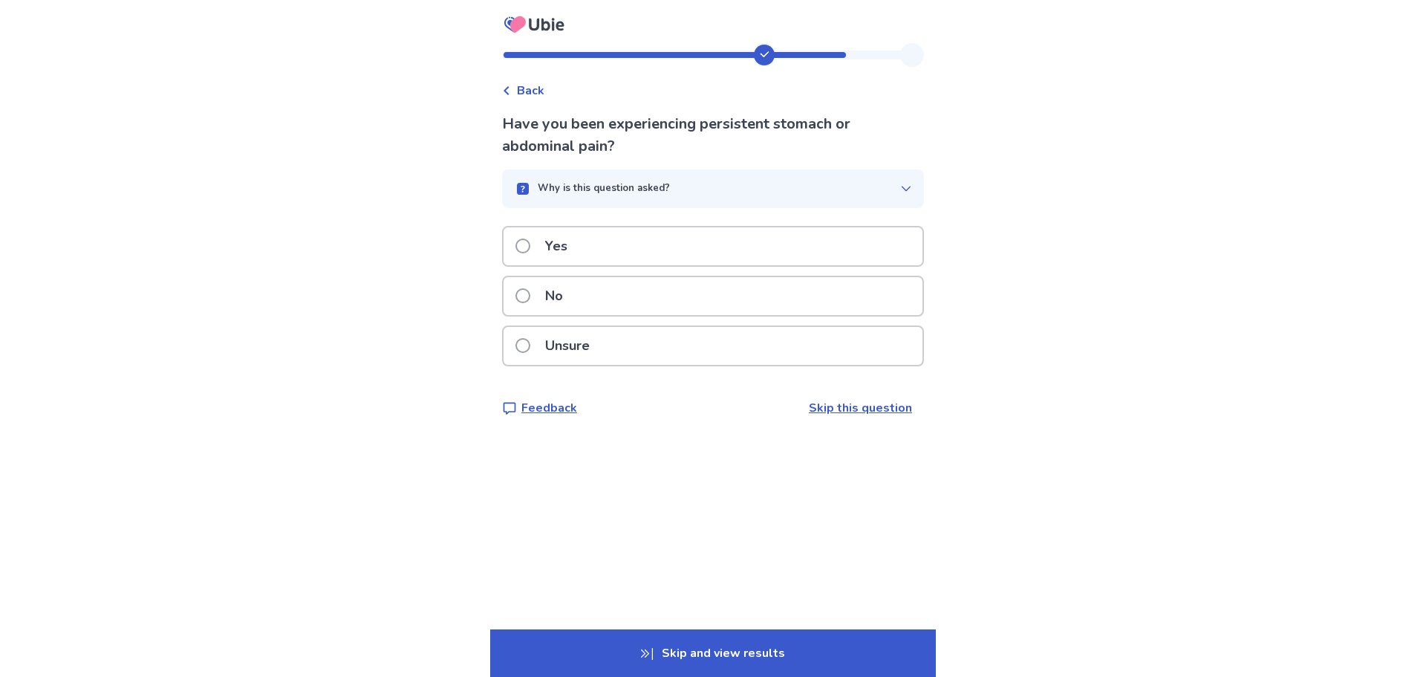
click at [735, 190] on div "Why is this question asked?" at bounding box center [707, 188] width 386 height 15
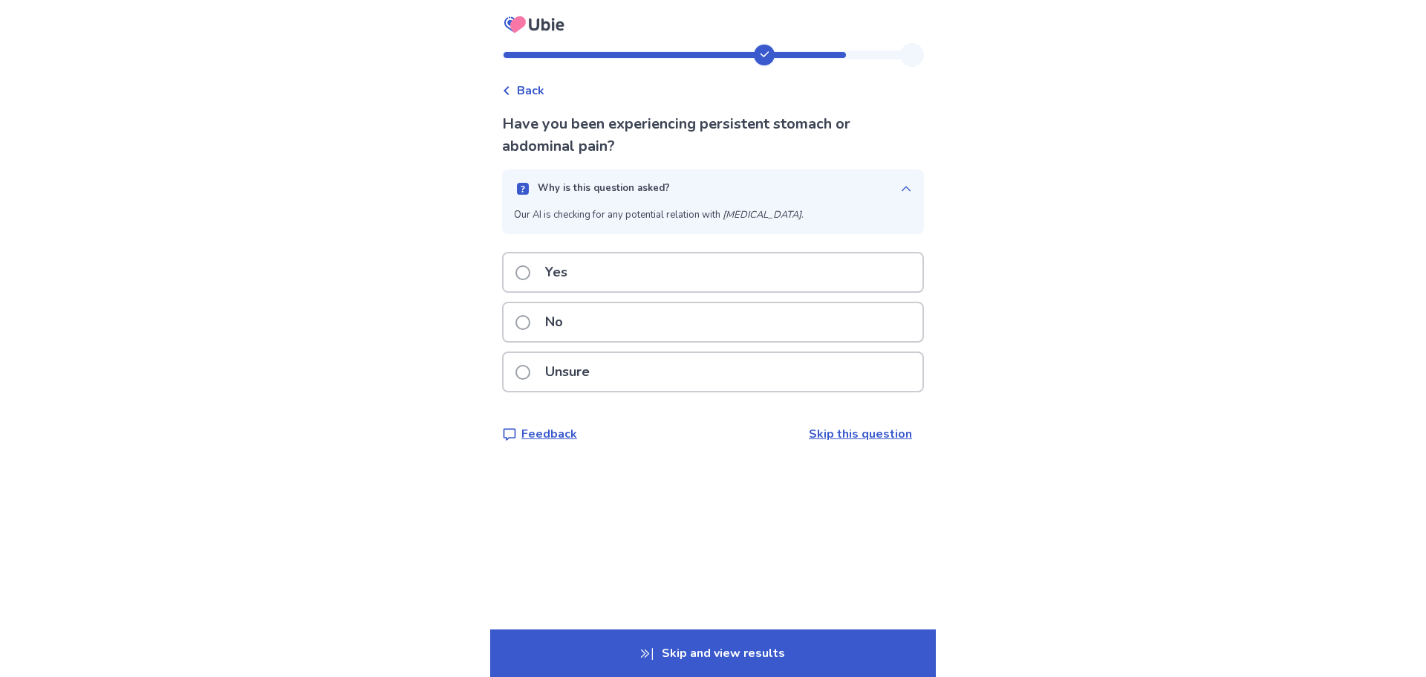
click at [735, 190] on div "Why is this question asked?" at bounding box center [707, 188] width 386 height 15
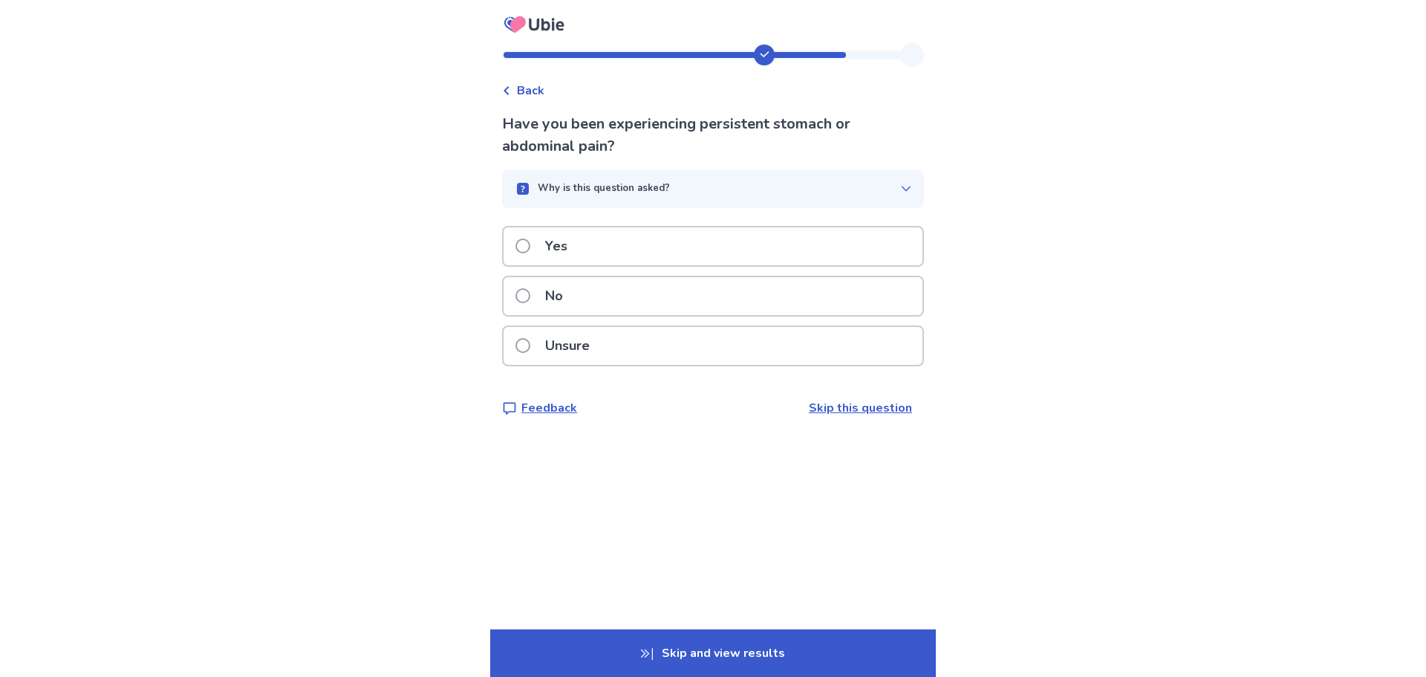
click at [611, 291] on div "No" at bounding box center [713, 296] width 419 height 38
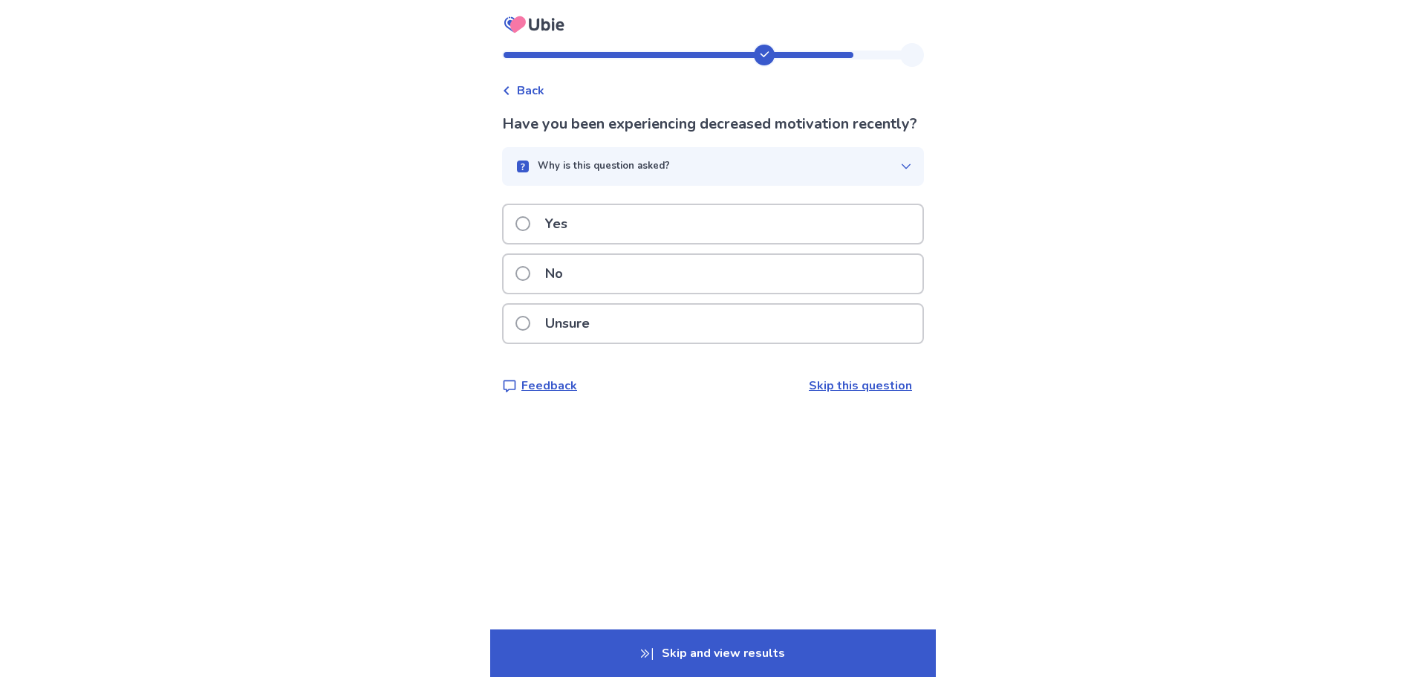
click at [591, 293] on div "No" at bounding box center [713, 274] width 419 height 38
click at [608, 276] on div "No" at bounding box center [713, 274] width 419 height 38
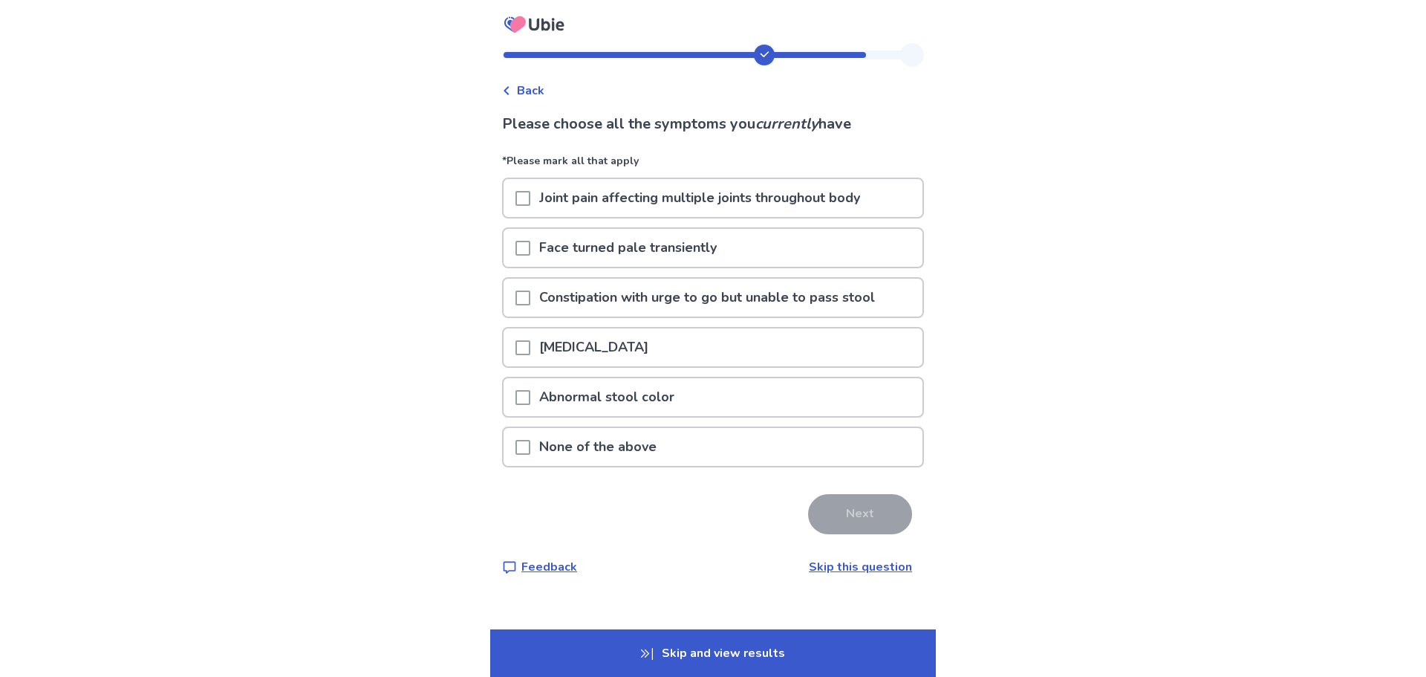
click at [521, 438] on div "None of the above" at bounding box center [713, 447] width 419 height 38
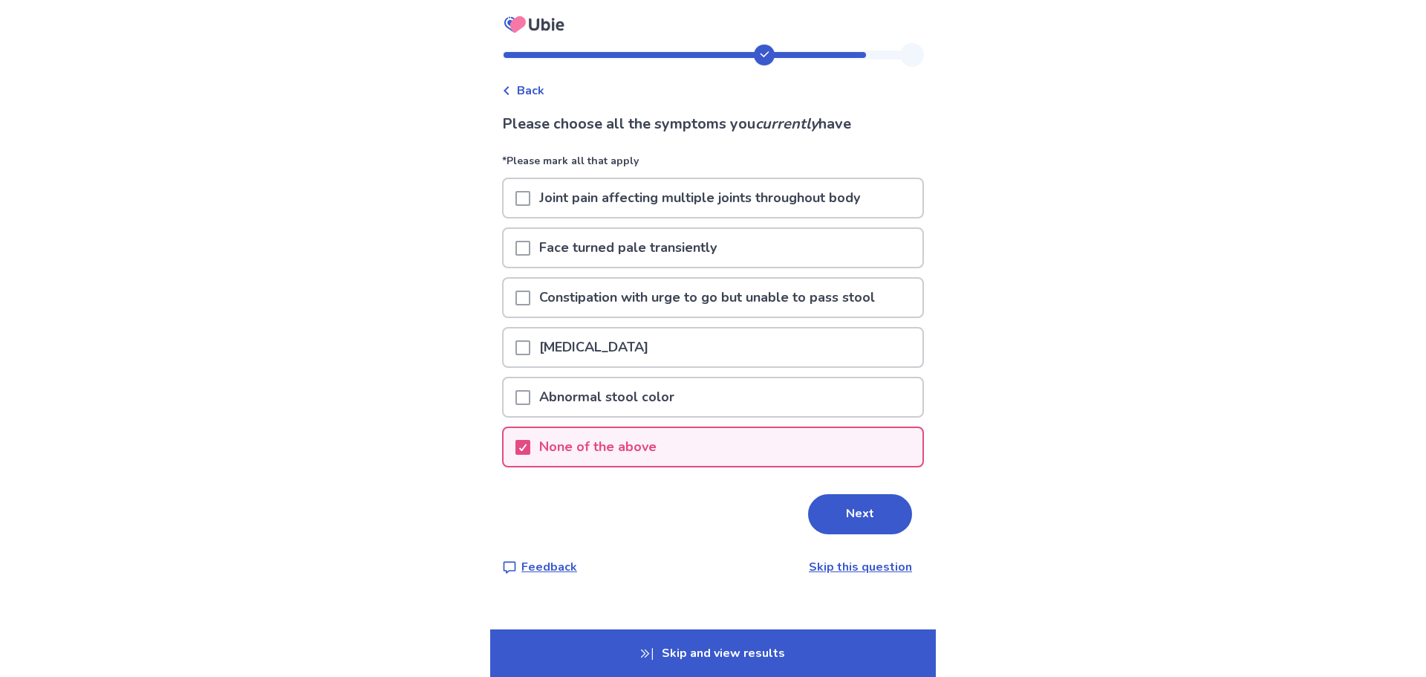
click at [526, 244] on span at bounding box center [523, 248] width 15 height 15
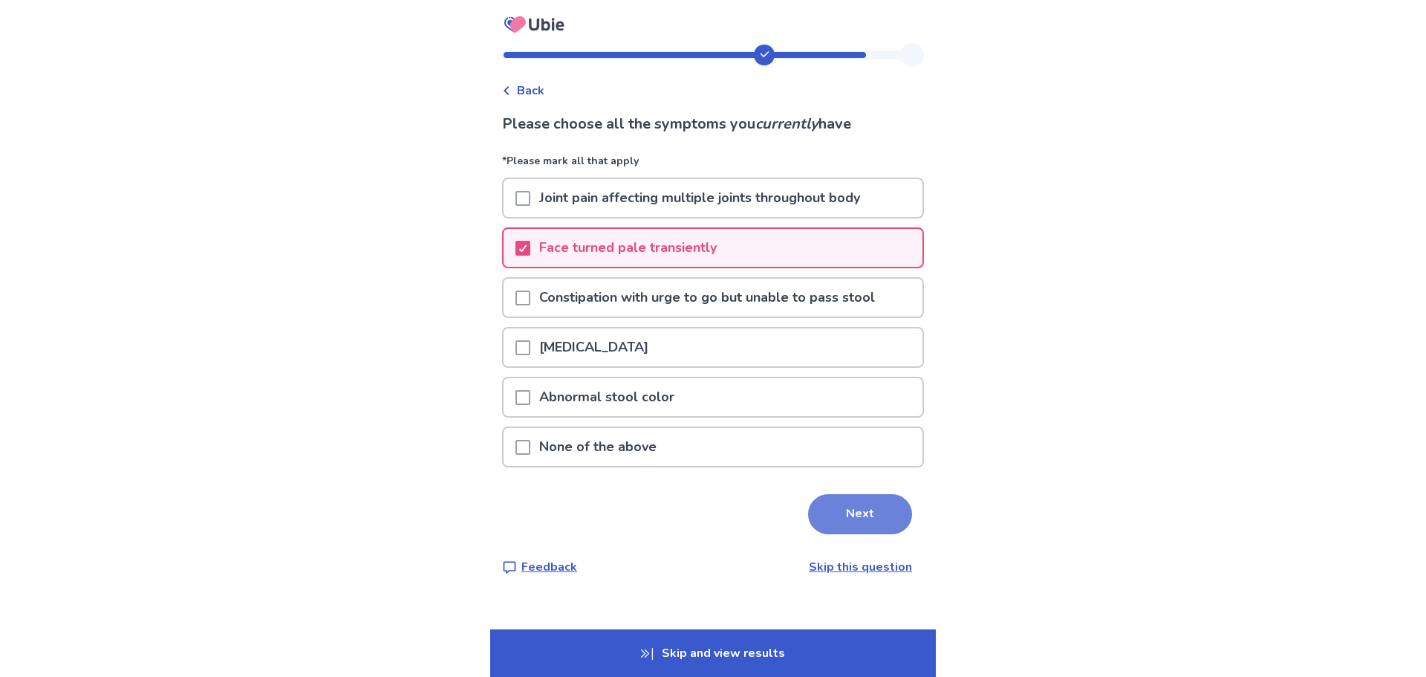
click at [845, 509] on button "Next" at bounding box center [860, 514] width 104 height 40
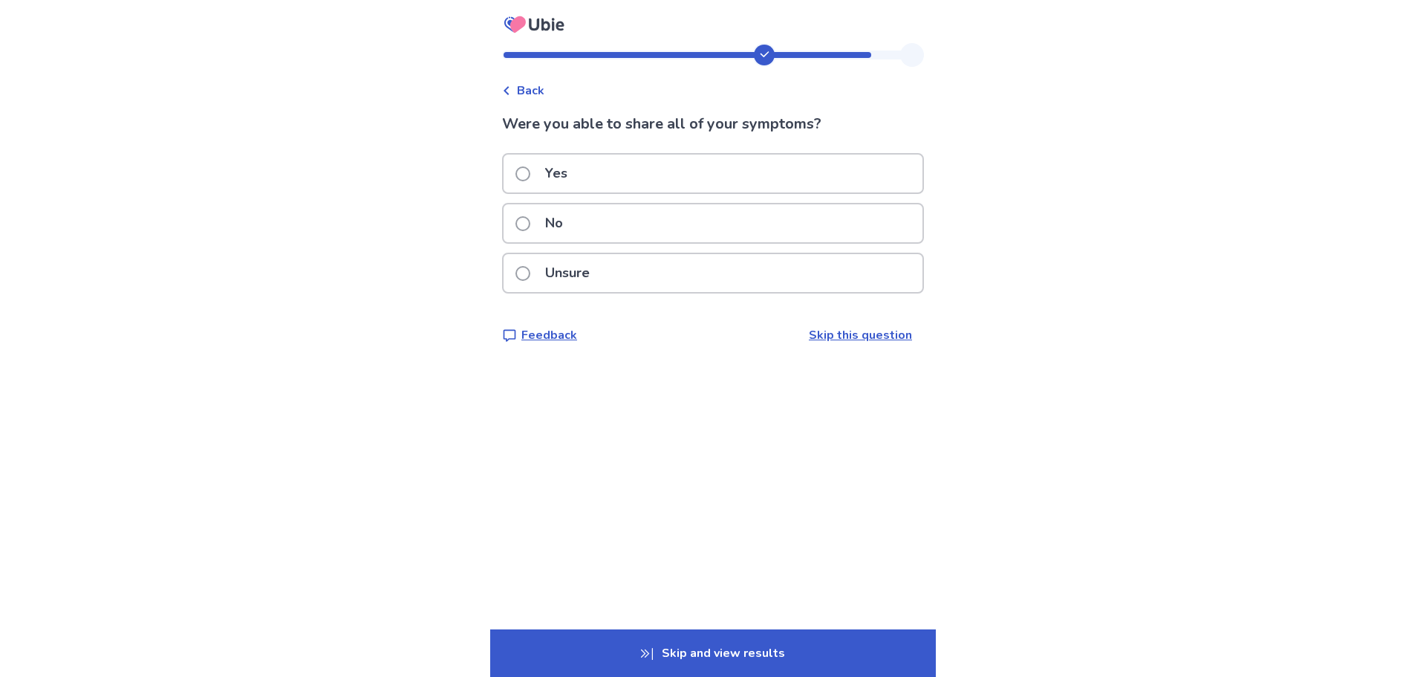
click at [666, 172] on div "Yes" at bounding box center [713, 174] width 419 height 38
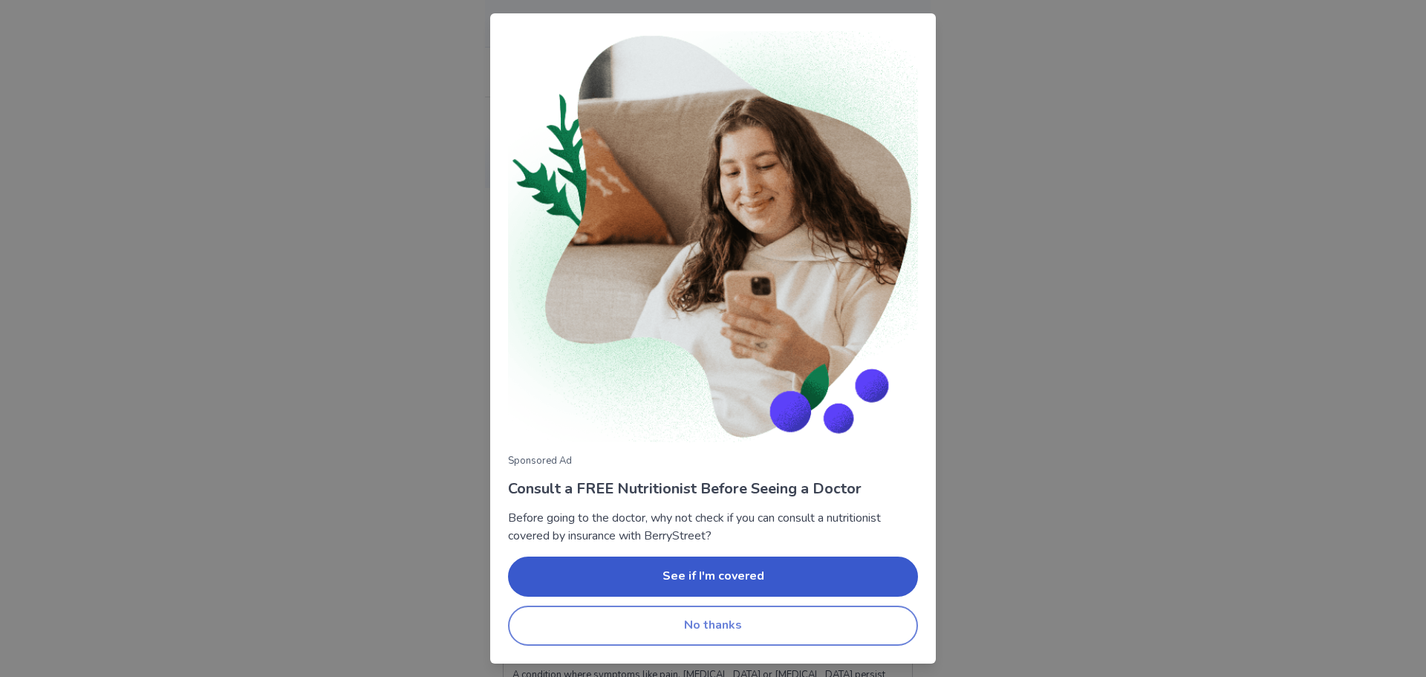
click at [777, 625] on button "No thanks" at bounding box center [713, 625] width 410 height 40
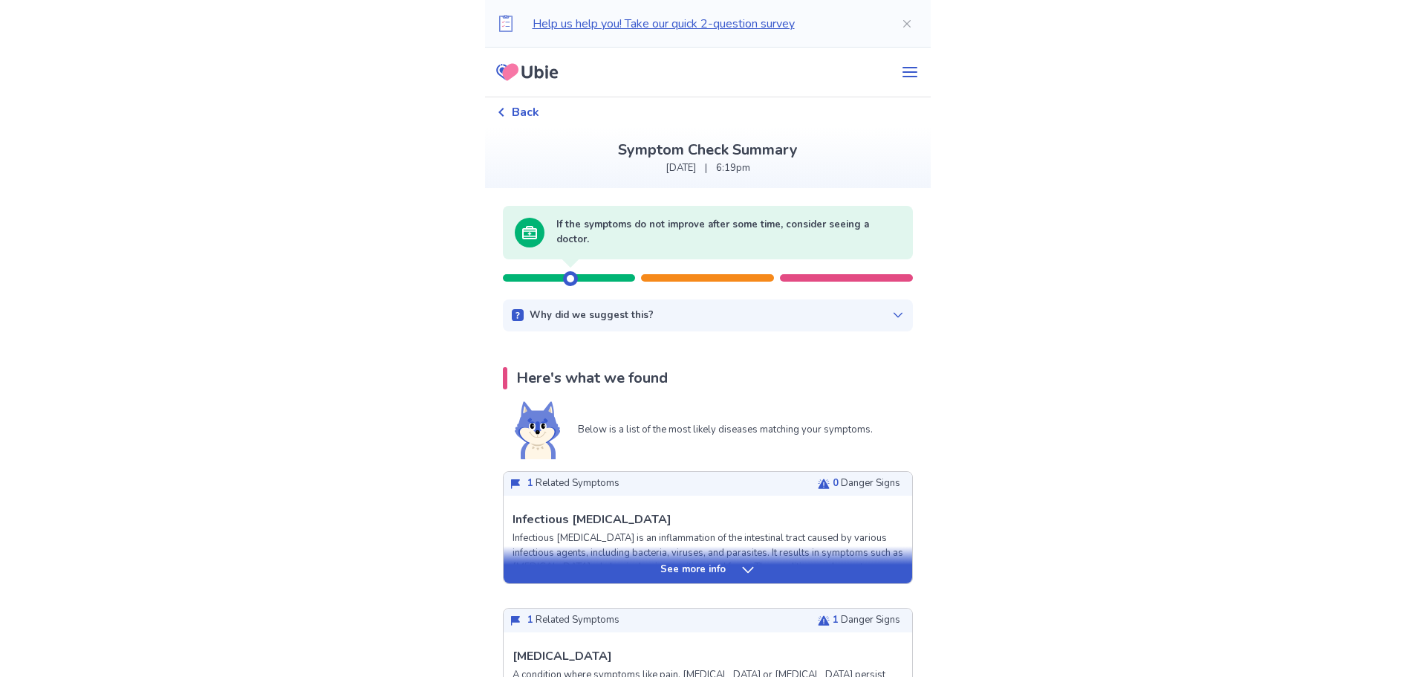
scroll to position [74, 0]
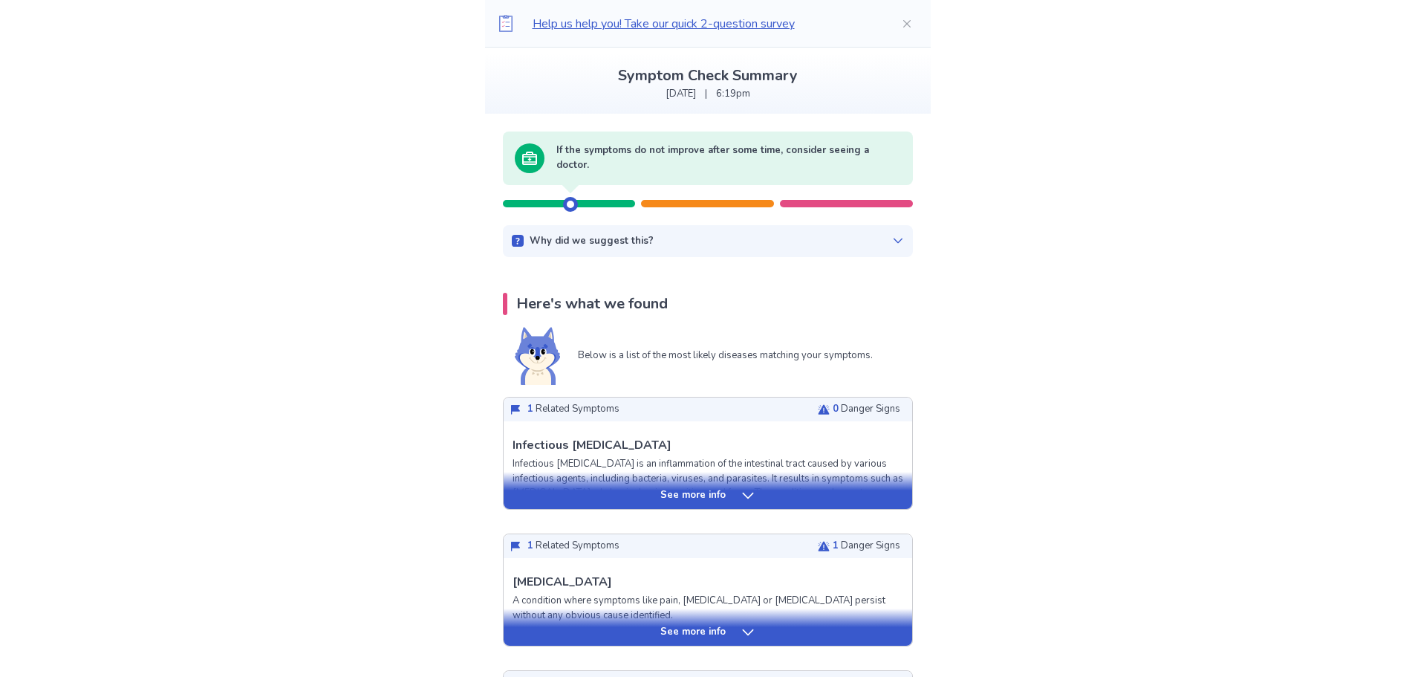
click at [727, 207] on div at bounding box center [707, 203] width 133 height 7
click at [893, 239] on icon at bounding box center [897, 240] width 9 height 5
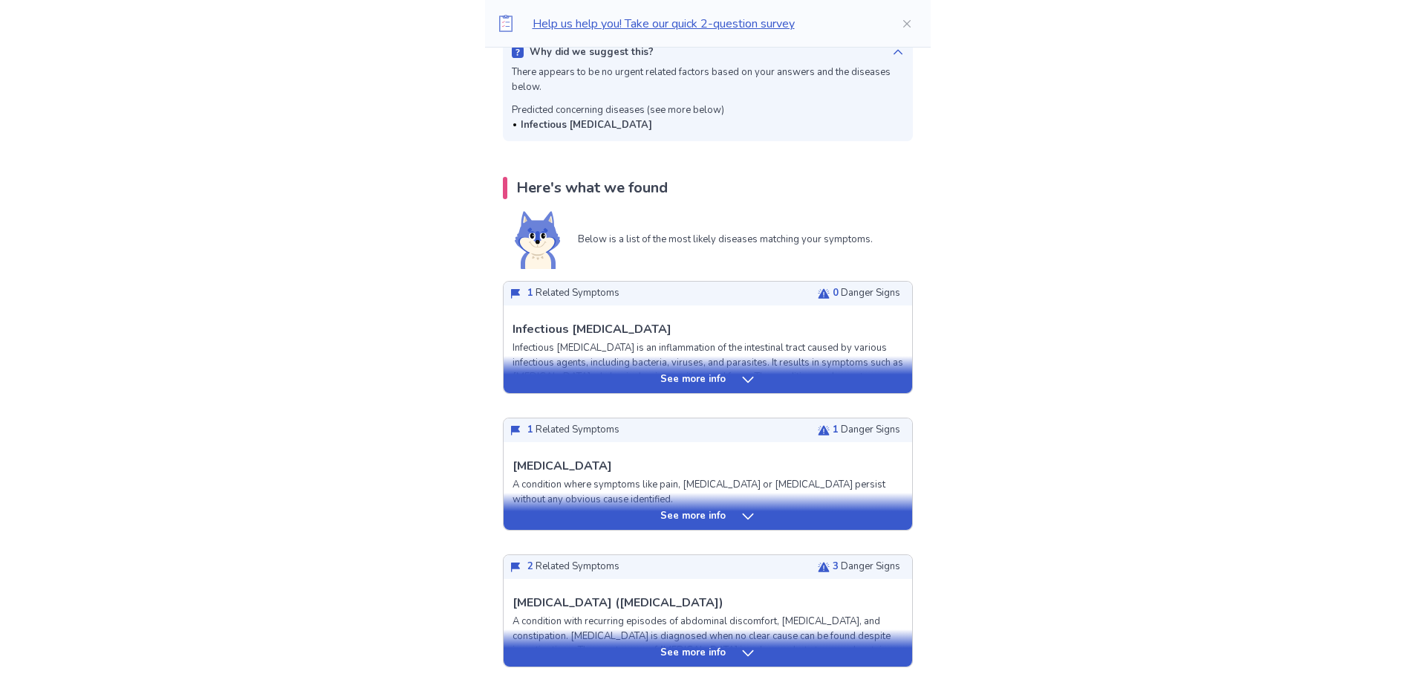
scroll to position [297, 0]
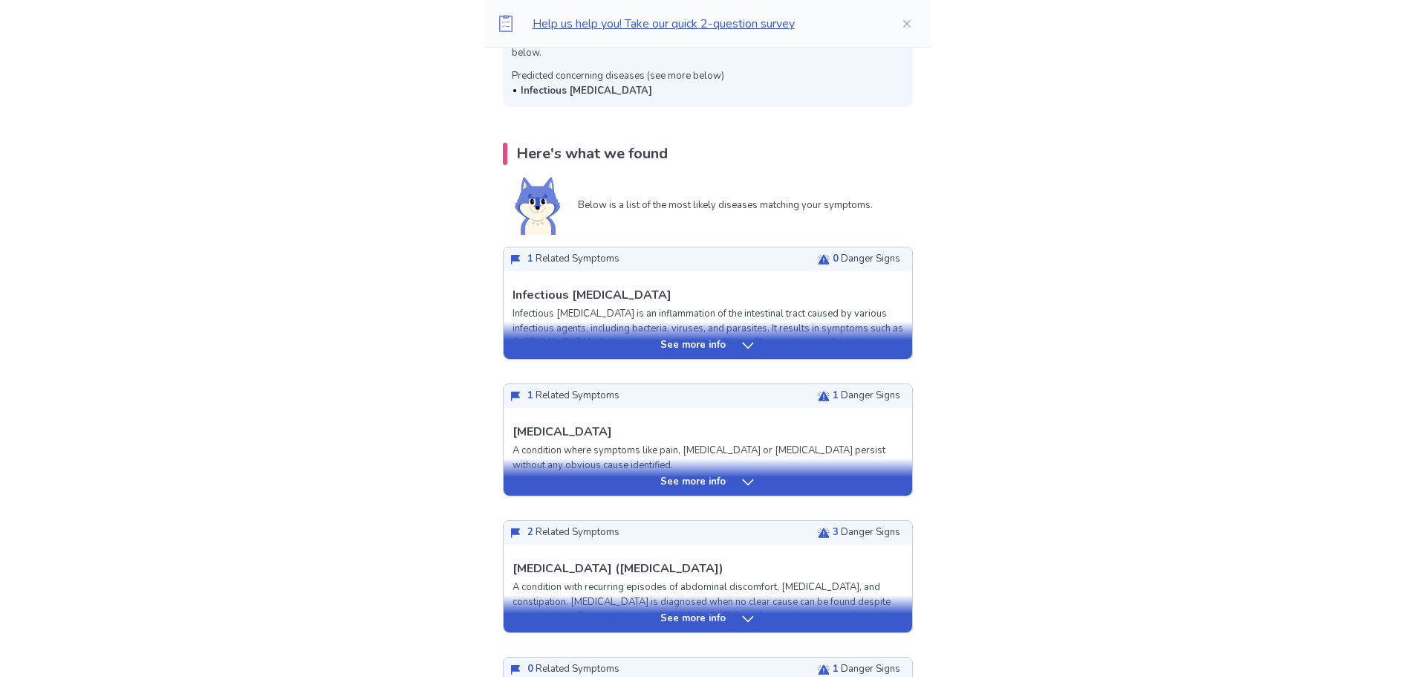
click at [745, 346] on icon at bounding box center [748, 345] width 15 height 15
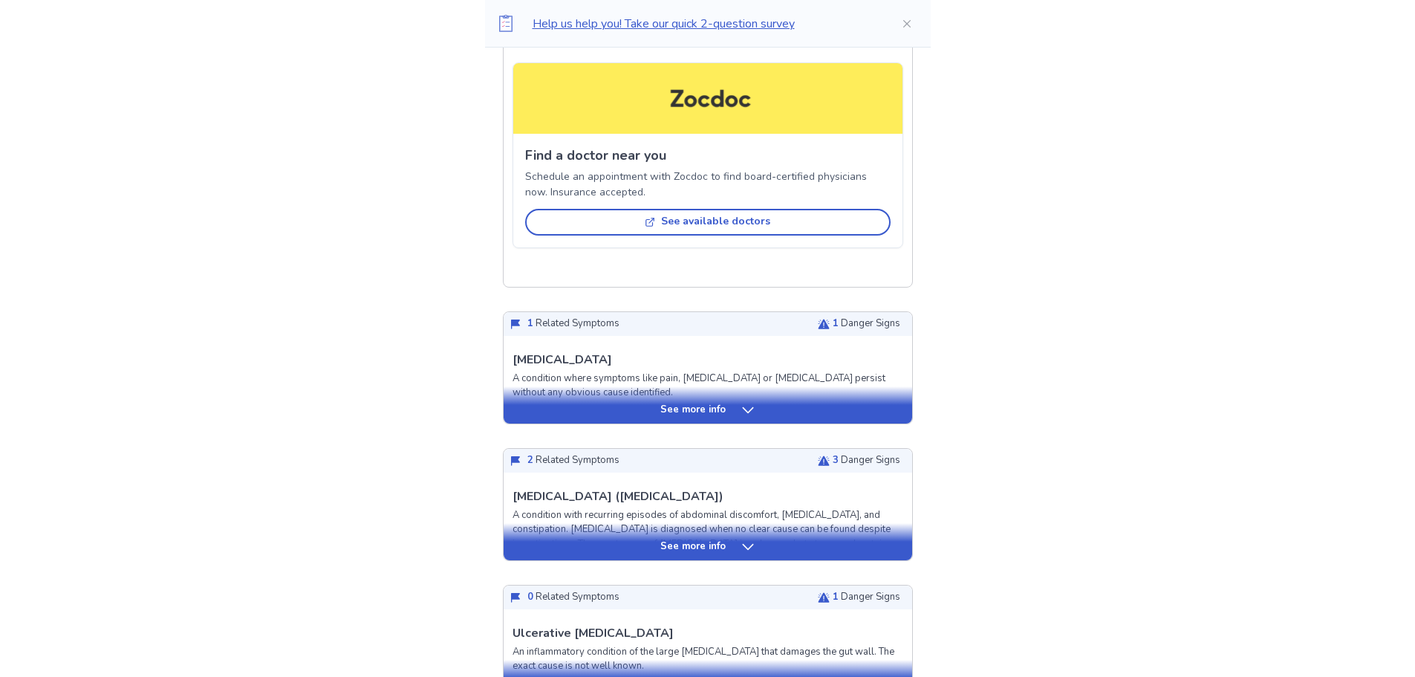
scroll to position [1560, 0]
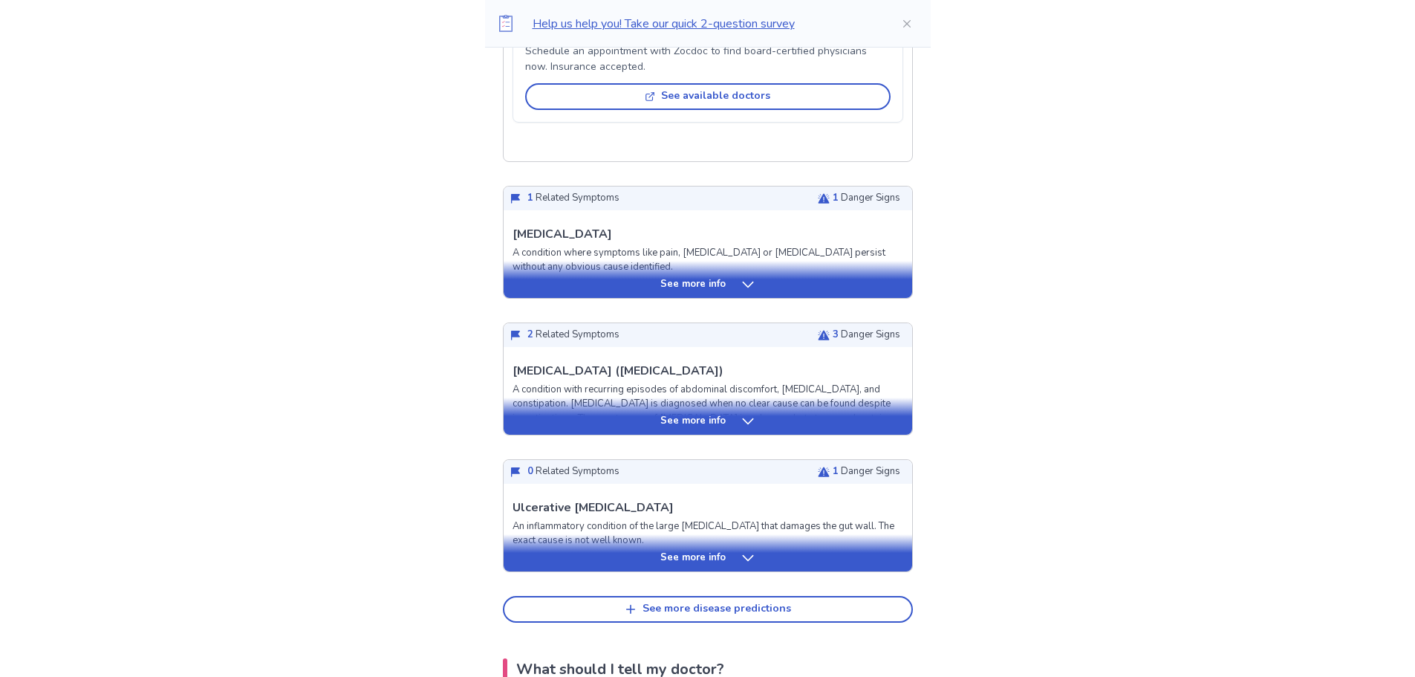
click at [742, 292] on icon at bounding box center [748, 284] width 15 height 15
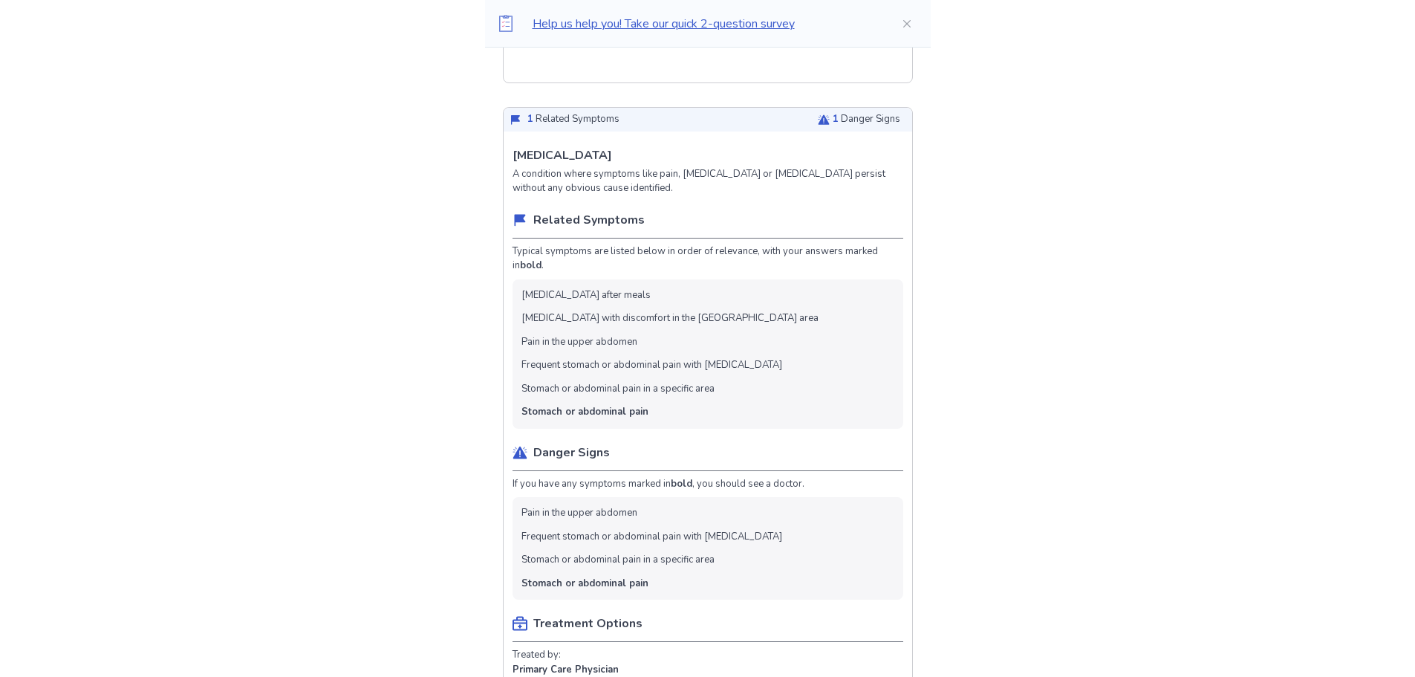
scroll to position [1709, 0]
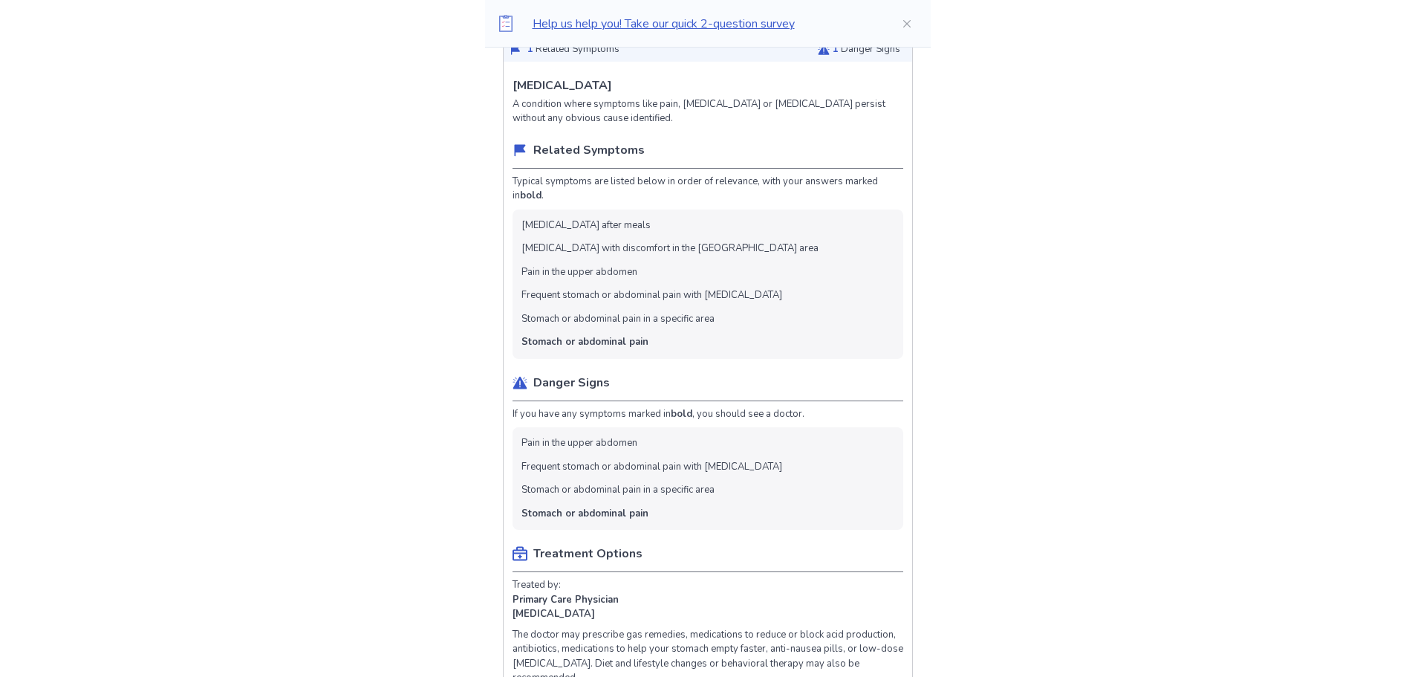
drag, startPoint x: 582, startPoint y: 98, endPoint x: 644, endPoint y: 103, distance: 61.8
click at [644, 103] on div "[MEDICAL_DATA] A condition where symptoms like pain, [MEDICAL_DATA] or [MEDICAL…" at bounding box center [708, 102] width 391 height 50
drag, startPoint x: 518, startPoint y: 102, endPoint x: 648, endPoint y: 94, distance: 130.2
click at [648, 94] on div "[MEDICAL_DATA] A condition where symptoms like pain, [MEDICAL_DATA] or [MEDICAL…" at bounding box center [708, 612] width 409 height 1088
copy p "[MEDICAL_DATA]"
